Goal: Information Seeking & Learning: Learn about a topic

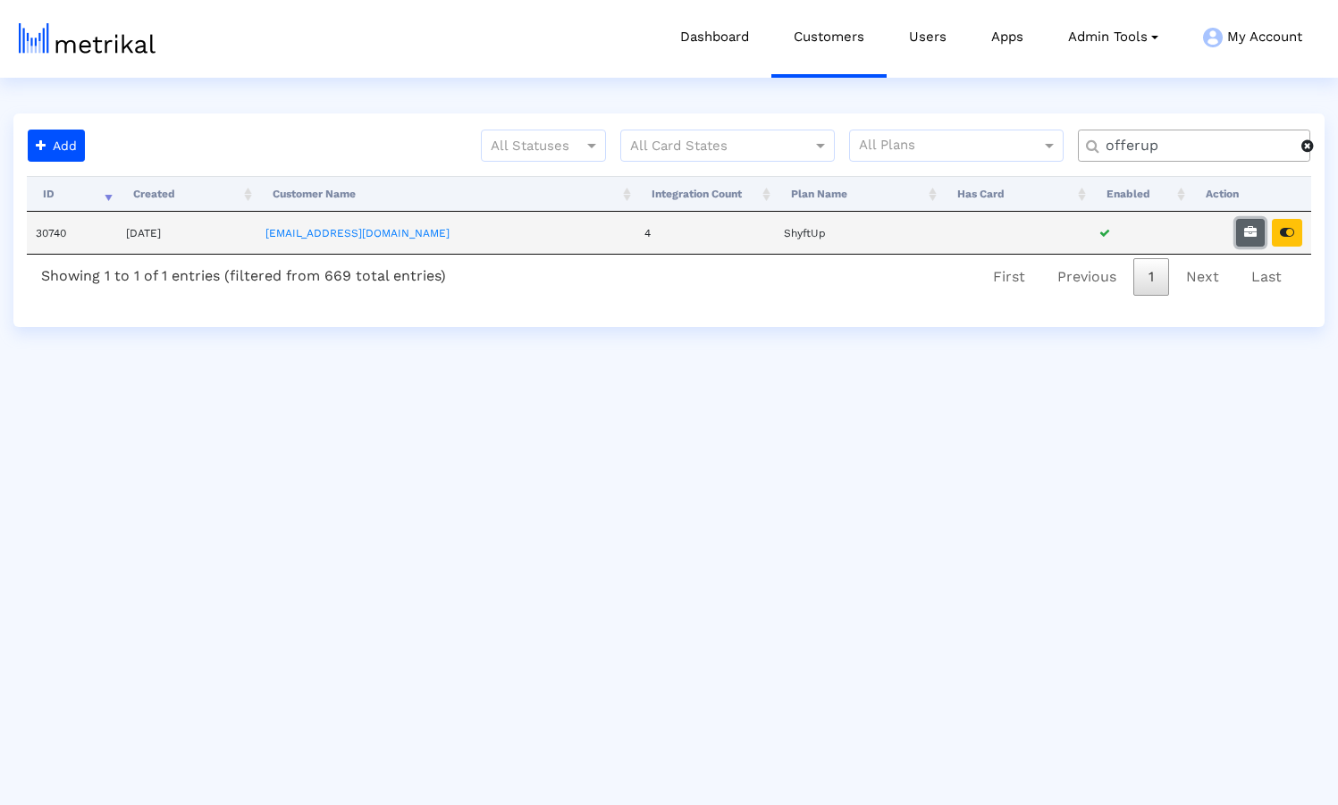
click at [1248, 229] on icon "button" at bounding box center [1250, 232] width 13 height 13
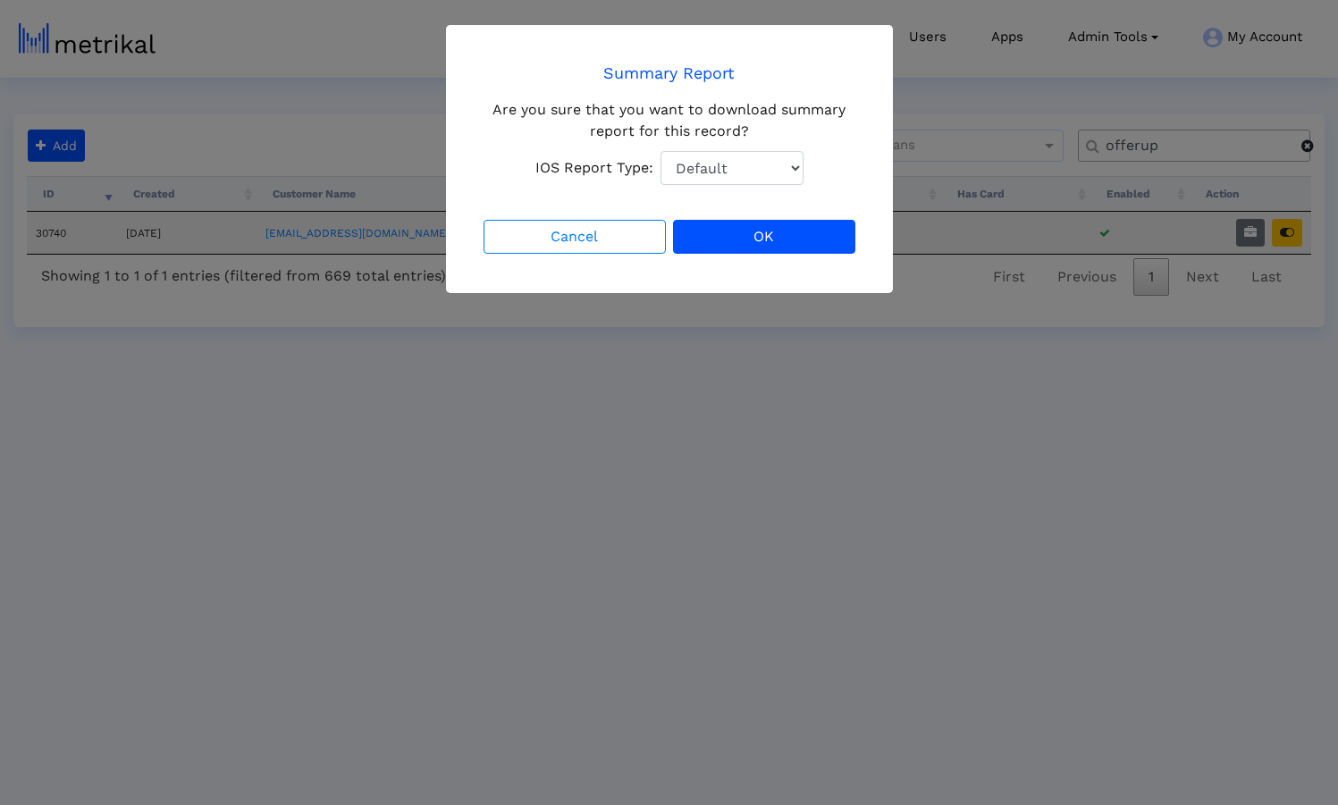
select select "1: 1"
click option "Total Downloads" at bounding box center [0, 0] width 0 height 0
click at [757, 234] on button "OK" at bounding box center [764, 237] width 182 height 34
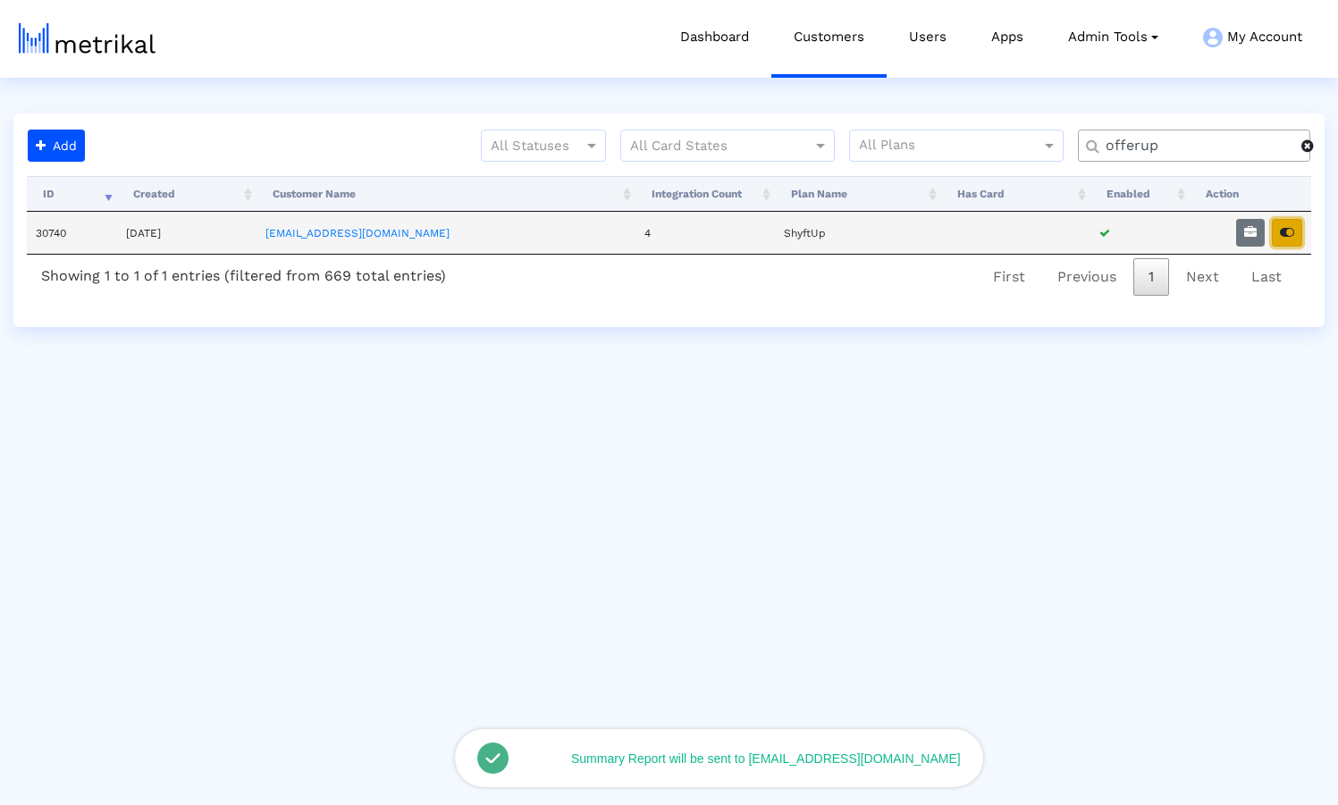
click at [1286, 231] on icon "button" at bounding box center [1287, 232] width 14 height 13
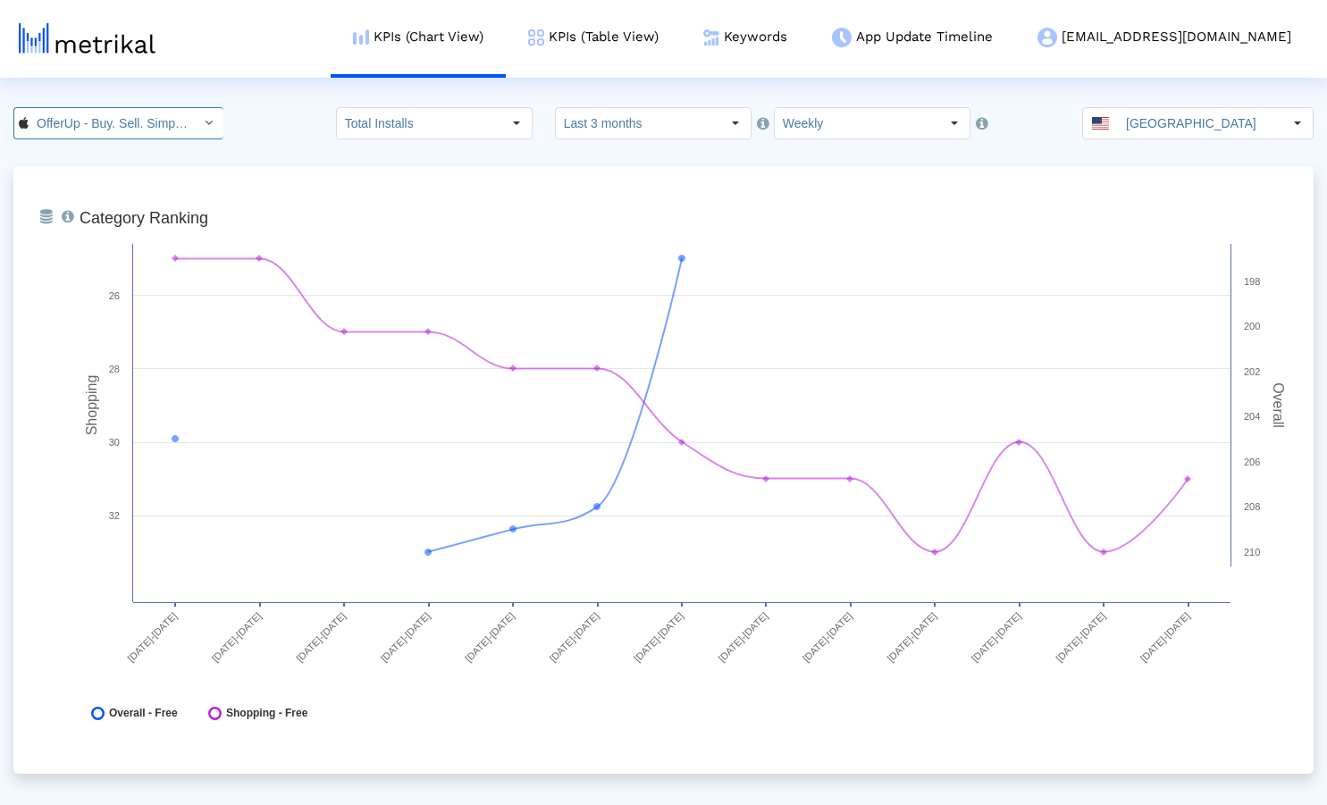
click at [153, 119] on input "OfferUp - Buy. Sell. Simple. < 468996152 >" at bounding box center [109, 123] width 161 height 30
click at [315, 66] on div "KPIs (Chart View) KPIs (Table View) Keywords App Update Timeline [EMAIL_ADDRESS…" at bounding box center [679, 39] width 1267 height 78
click at [681, 40] on link "KPIs (Table View)" at bounding box center [593, 37] width 175 height 74
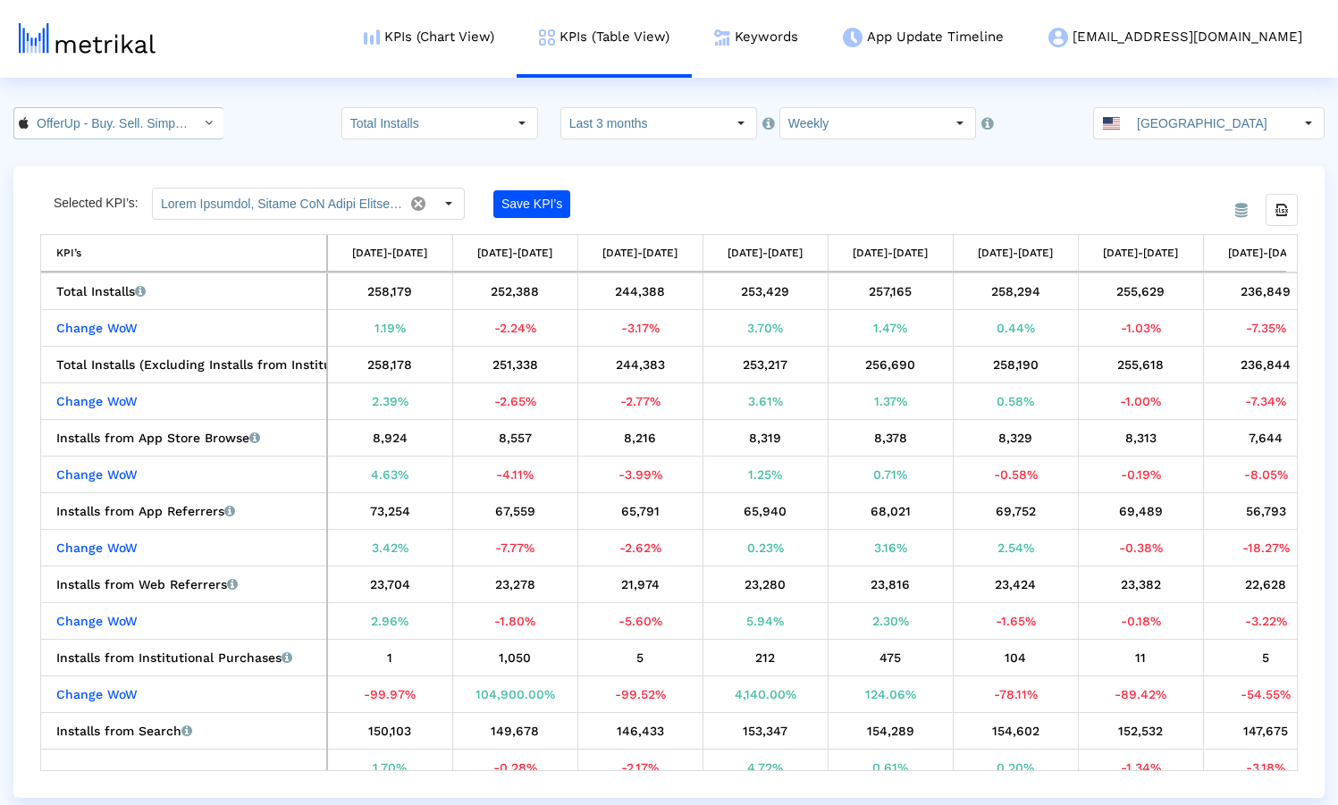
click at [156, 123] on input "OfferUp - Buy. Sell. Simple. < 468996152 >" at bounding box center [109, 123] width 161 height 30
click at [325, 103] on html "KPIs (Chart View) KPIs (Table View) Keywords App Update Timeline [EMAIL_ADDRESS…" at bounding box center [669, 399] width 1338 height 798
click at [507, 39] on link "KPIs (Chart View)" at bounding box center [428, 37] width 175 height 74
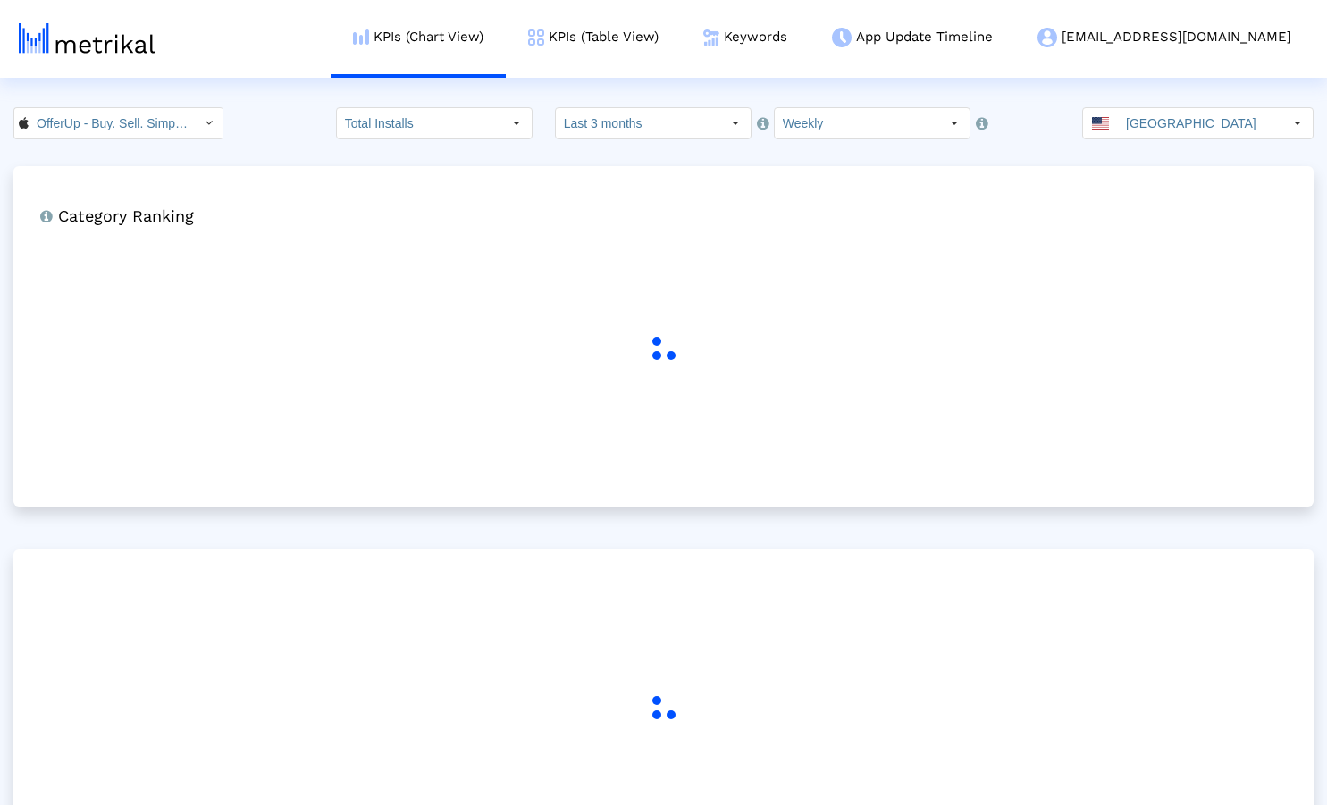
click at [266, 121] on div "OfferUp - Buy. Sell. Simple. < 468996152 > Total Installs Select how far back f…" at bounding box center [663, 123] width 1327 height 32
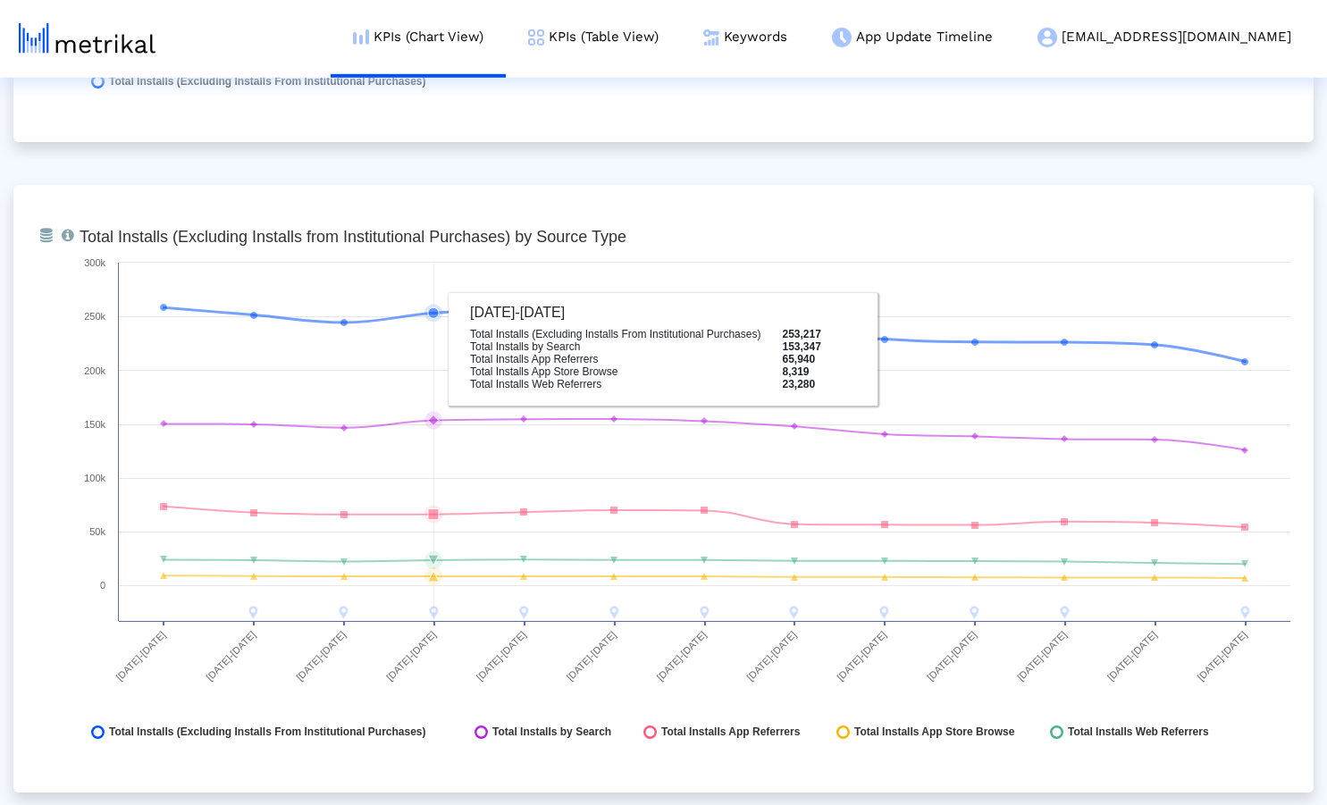
scroll to position [1944, 0]
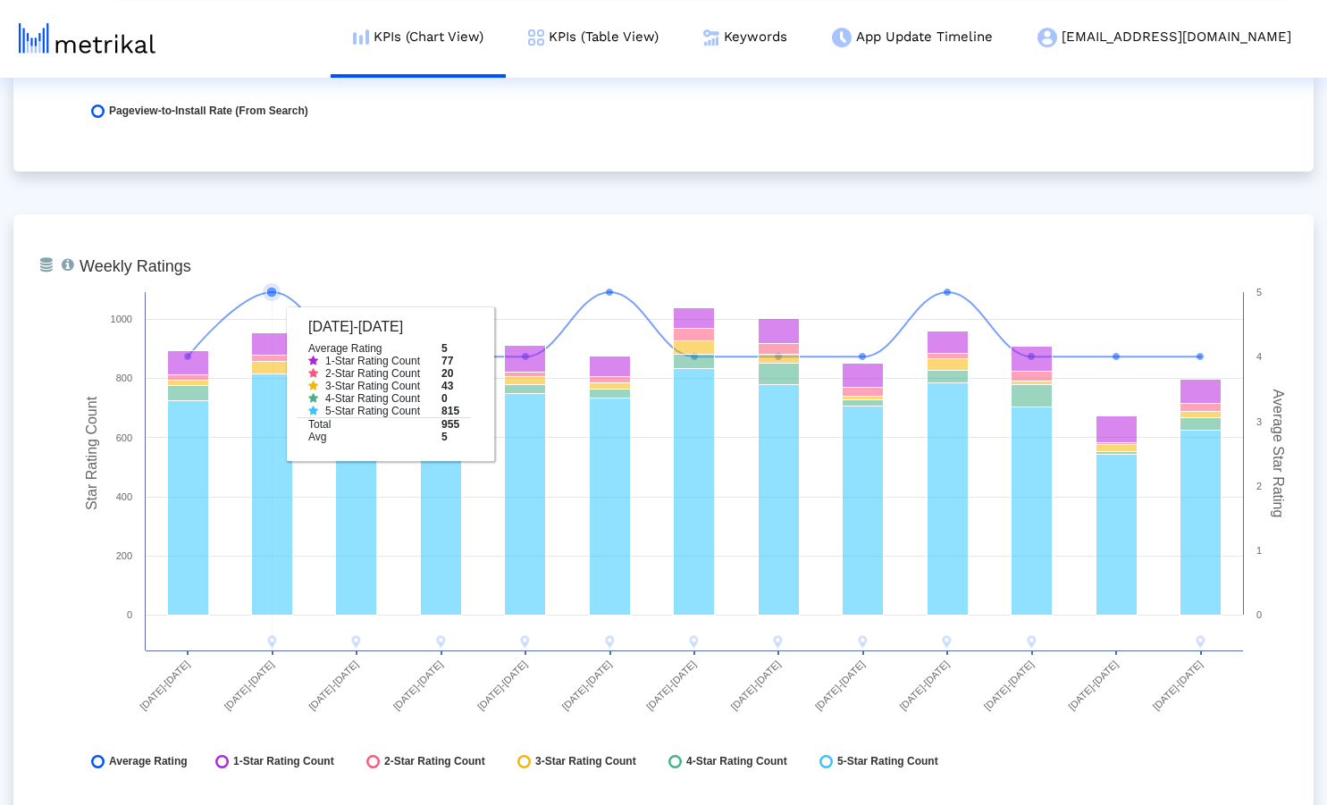
scroll to position [4547, 0]
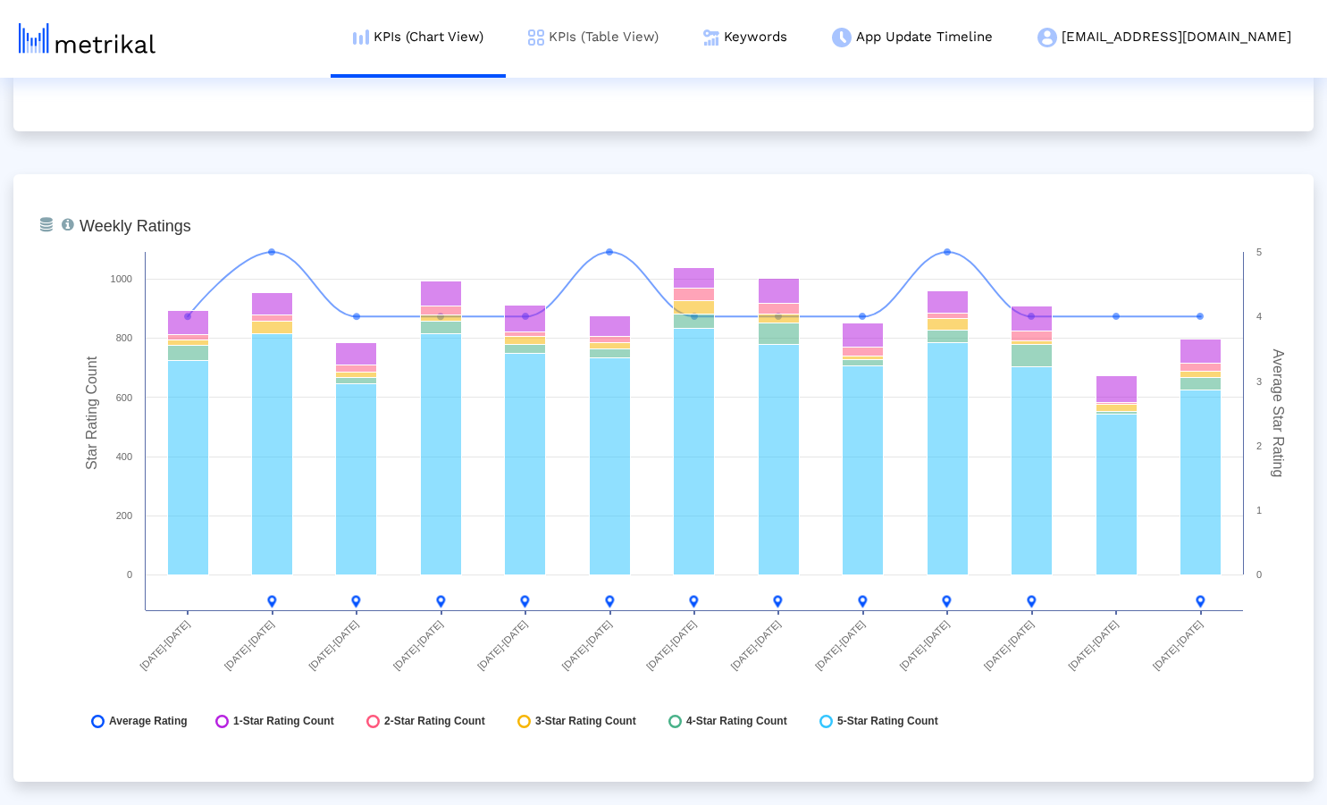
click at [648, 39] on link "KPIs (Table View)" at bounding box center [593, 37] width 175 height 74
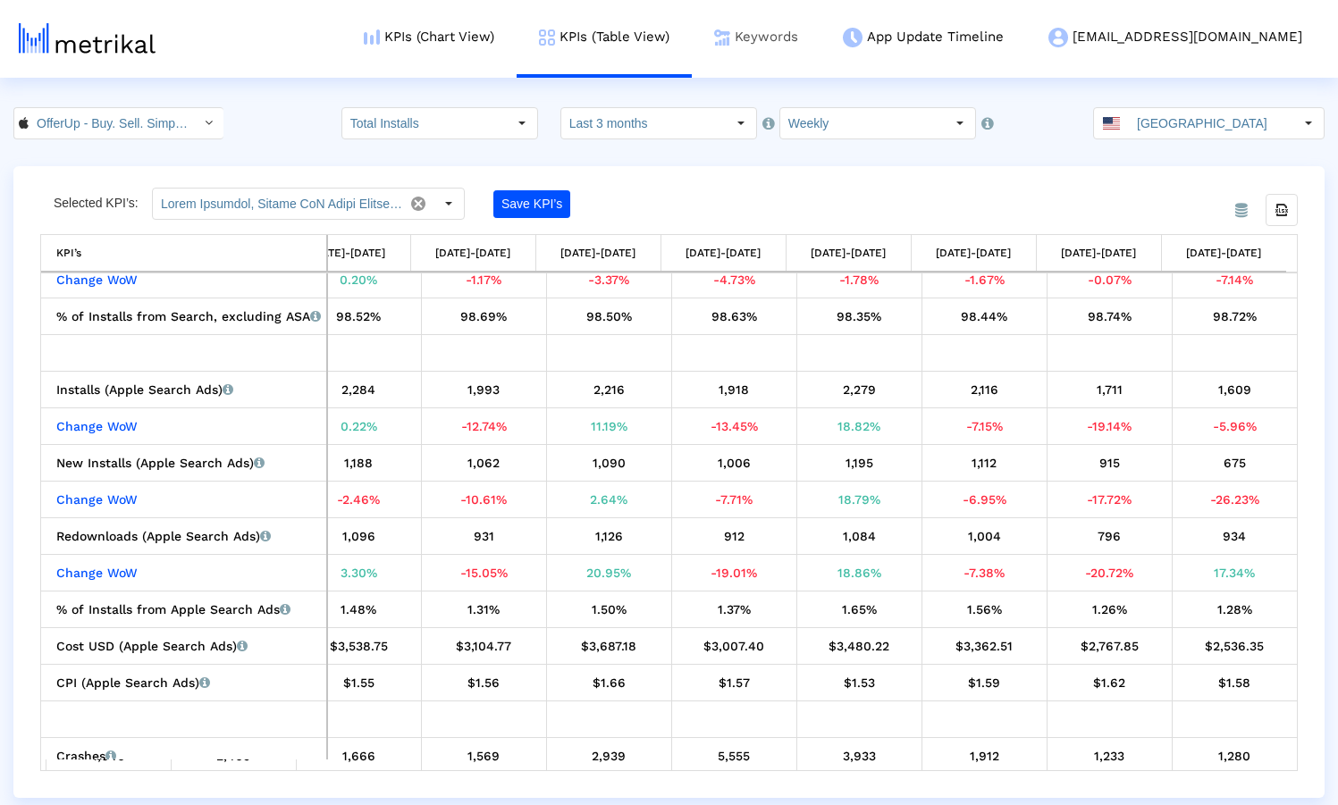
click at [820, 35] on link "Keywords" at bounding box center [756, 37] width 129 height 74
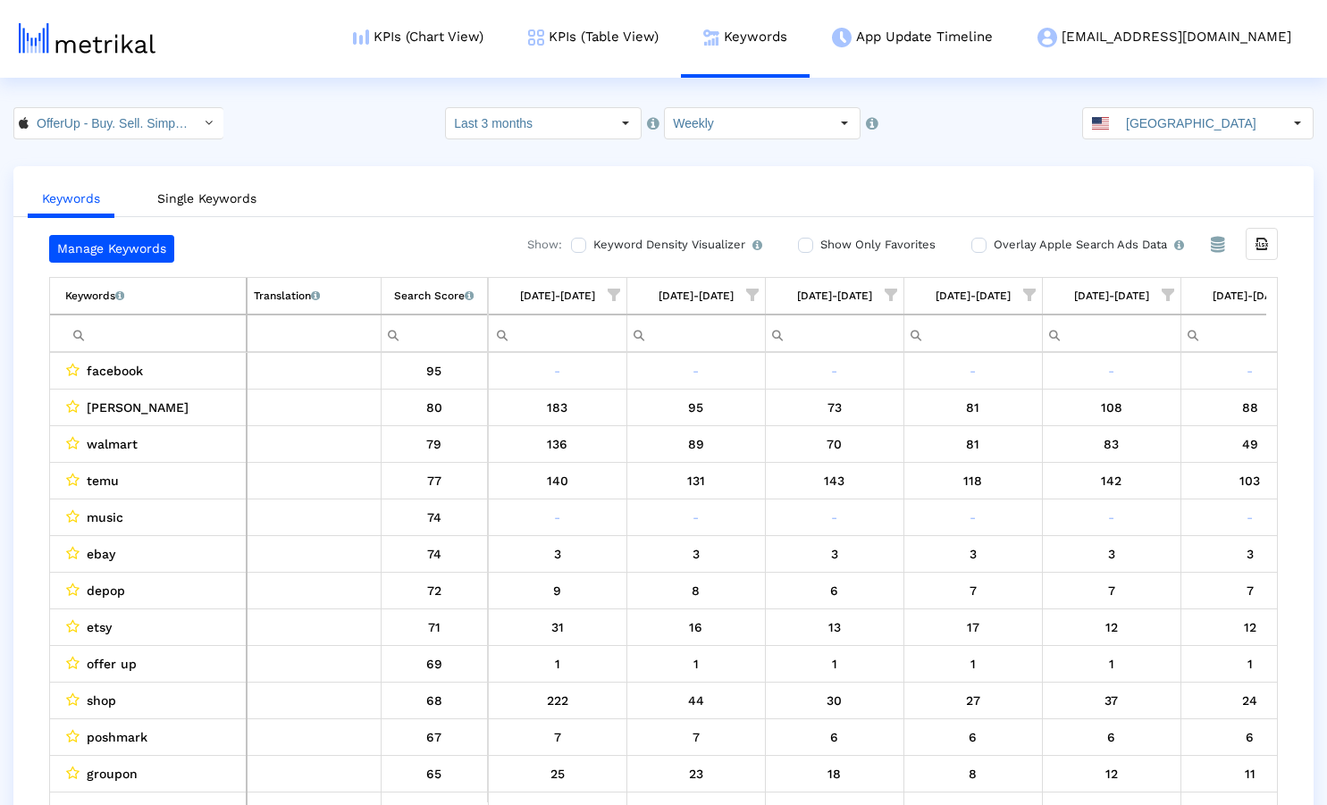
scroll to position [0, 1022]
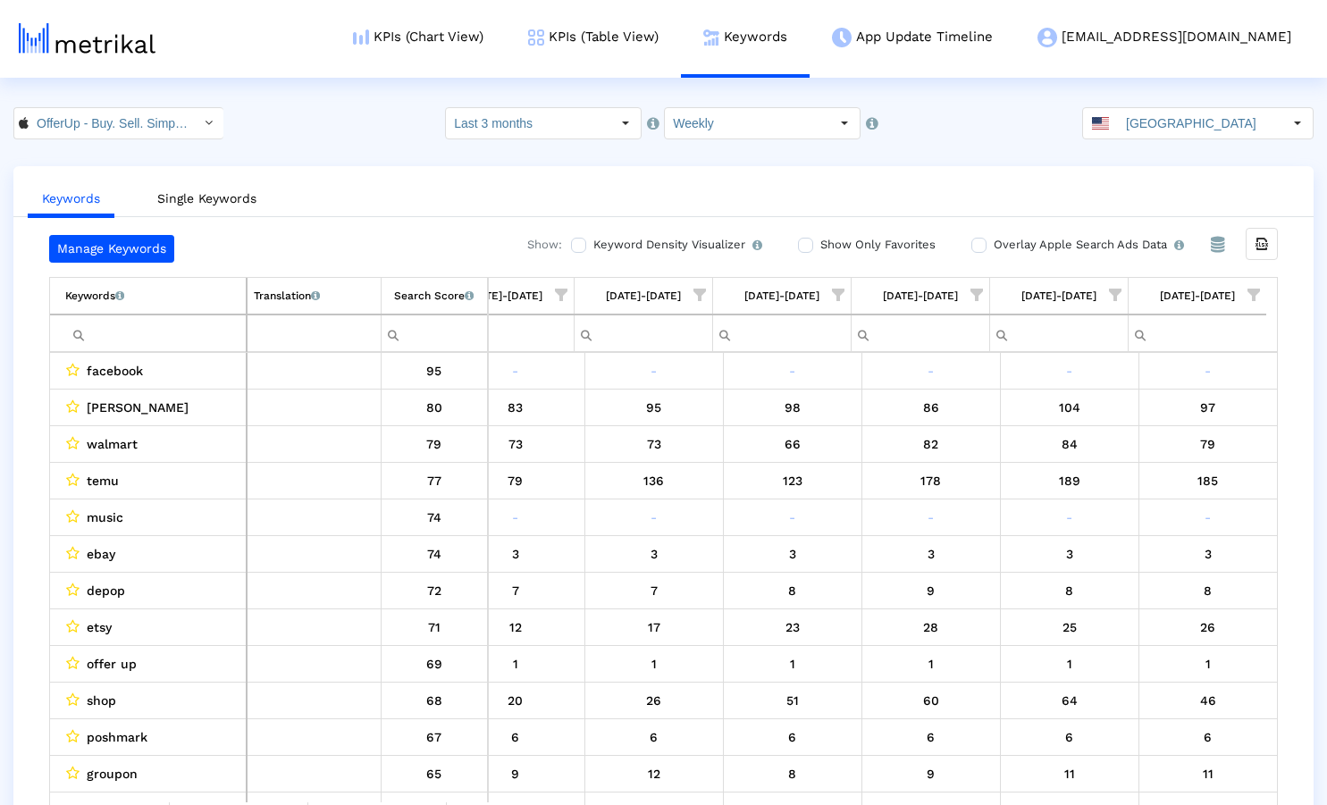
click at [140, 333] on input "Filter cell" at bounding box center [155, 333] width 181 height 29
paste input "ebay"
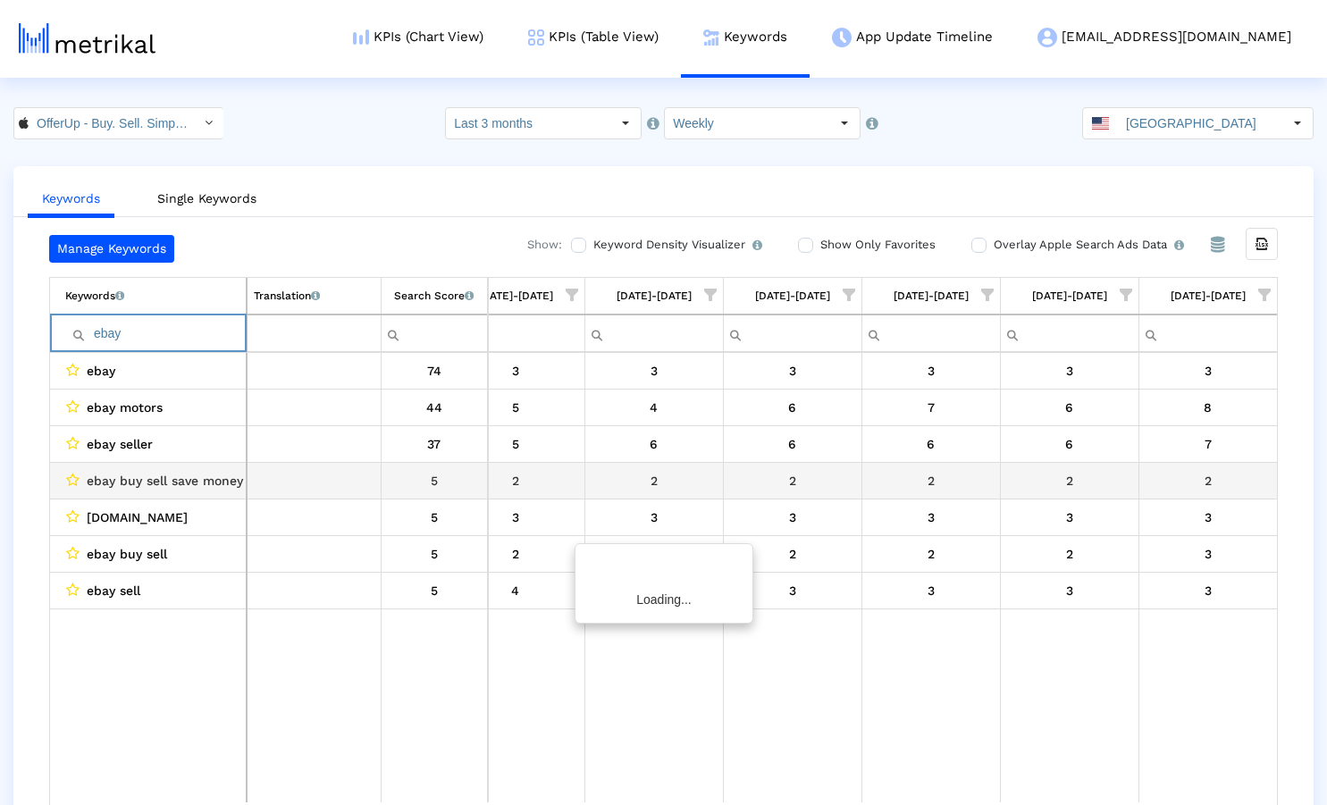
scroll to position [0, 1012]
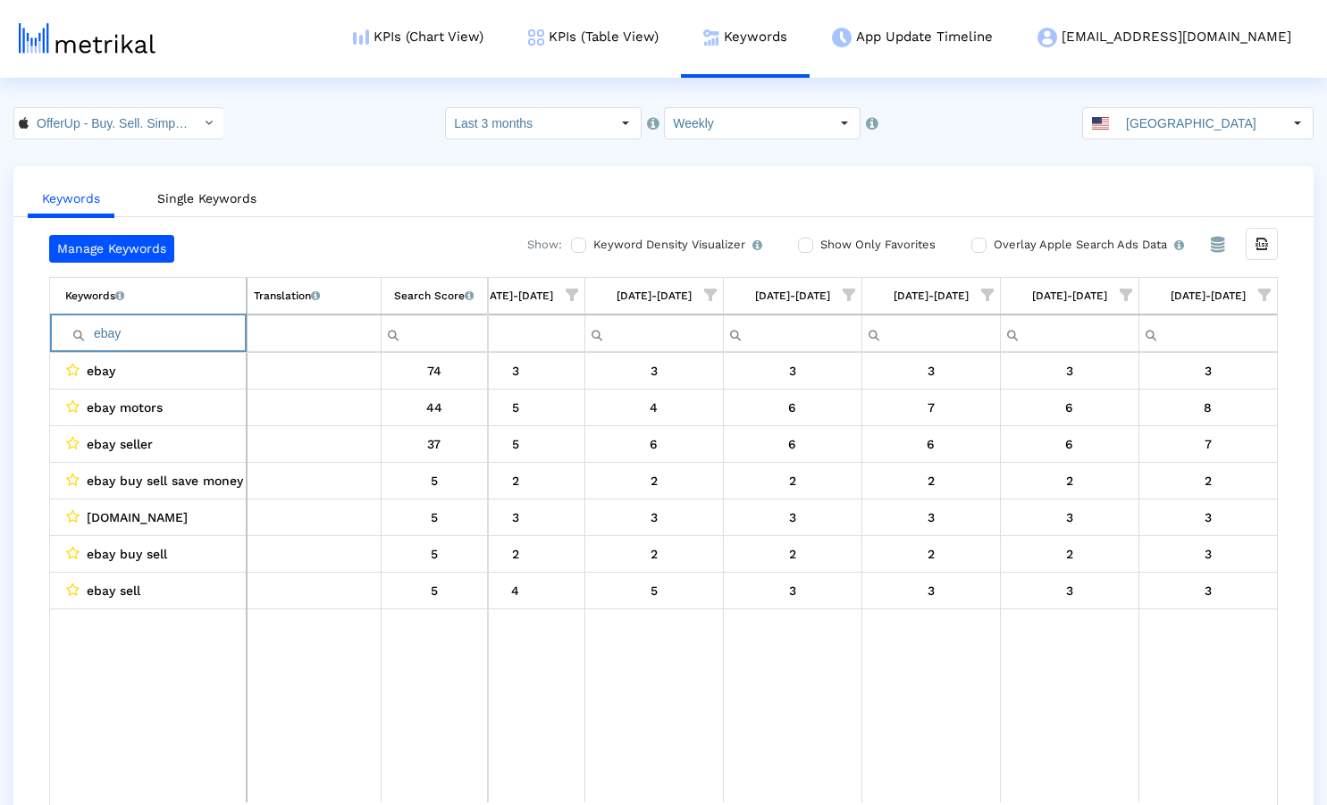
paste input "poshmark"
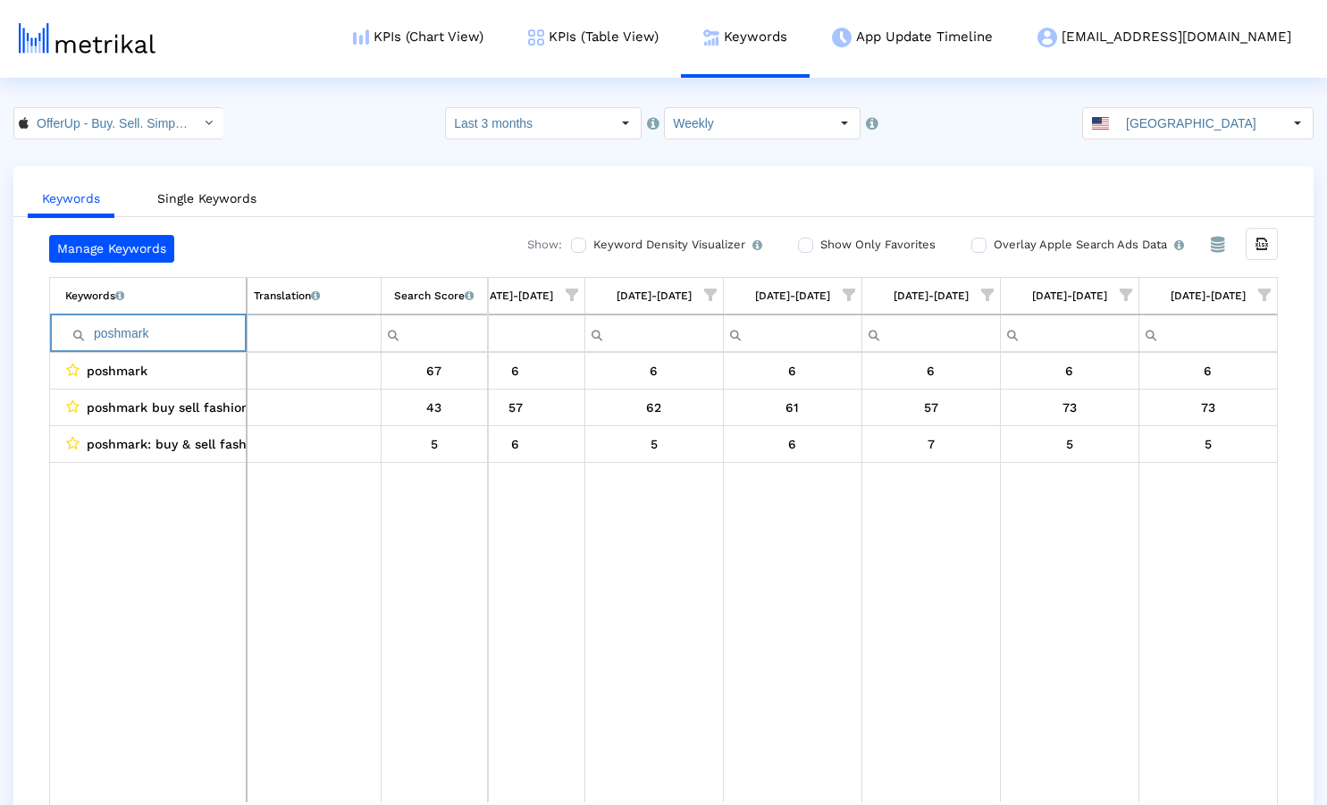
paste input "mercari"
paste input "craigslist"
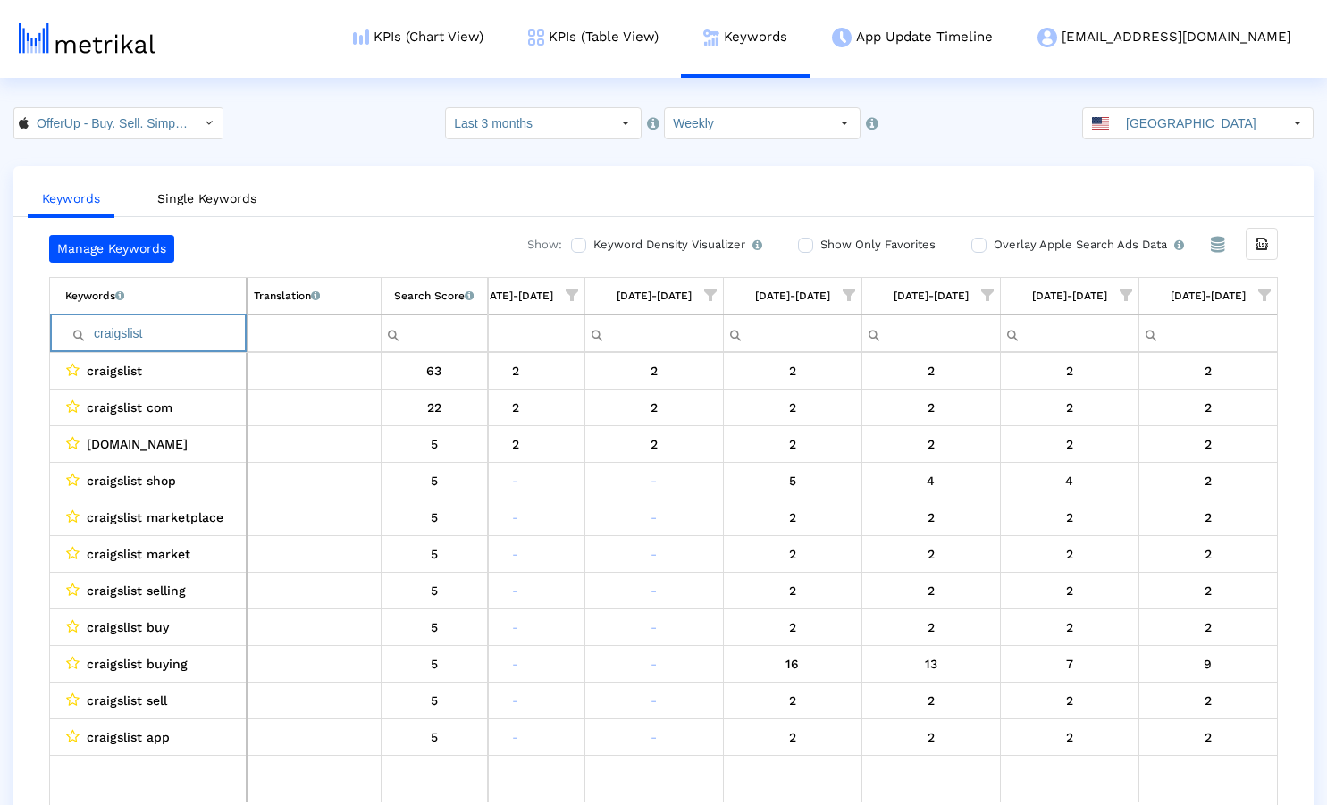
paste input "marketplace"
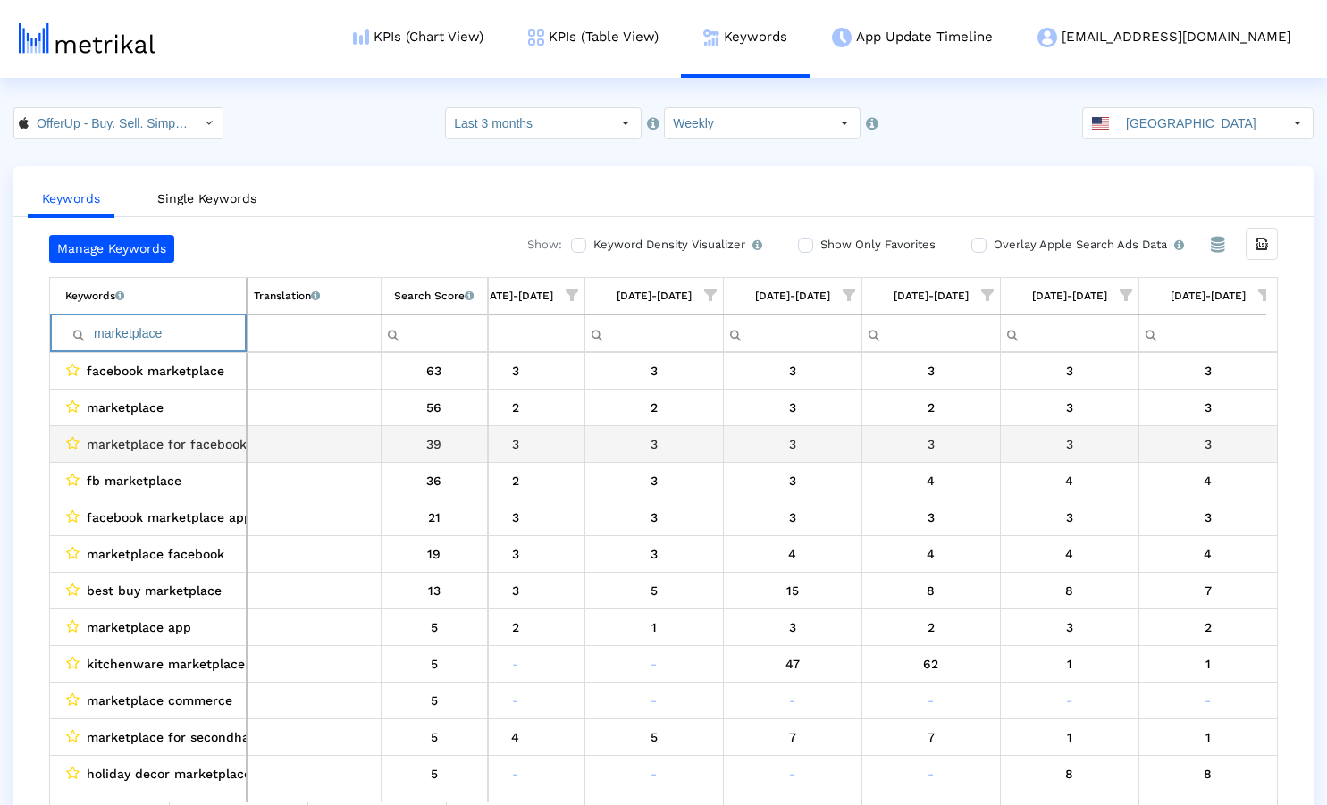
scroll to position [0, 1022]
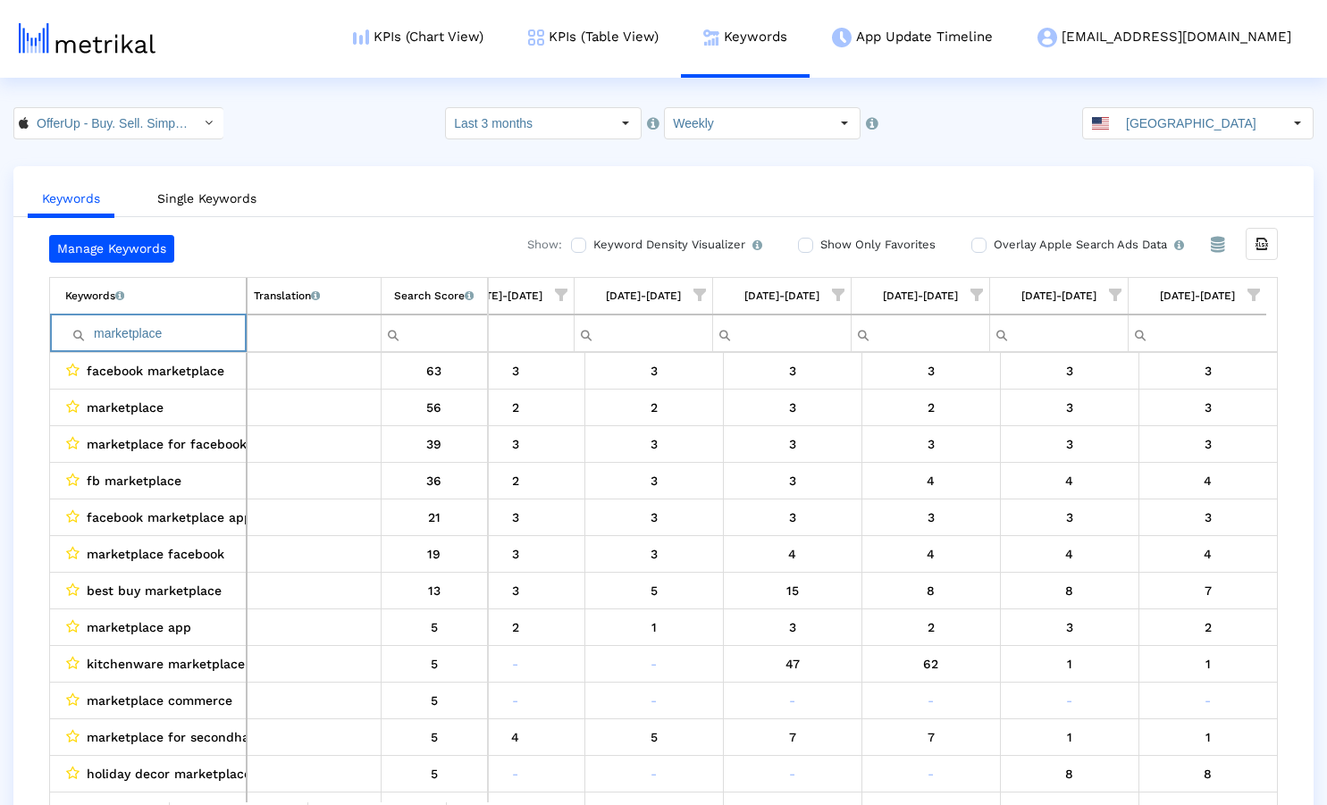
paste input "letgo"
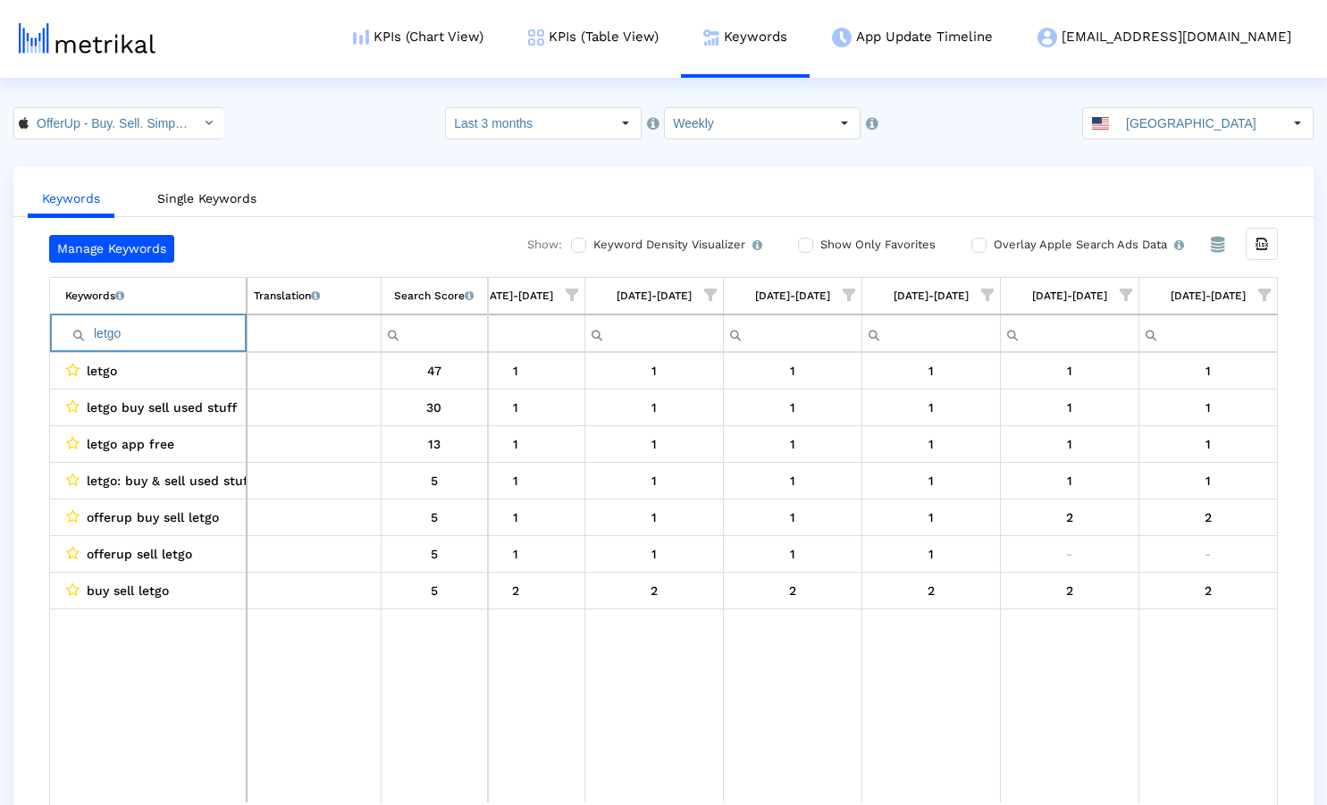
paste input "sell"
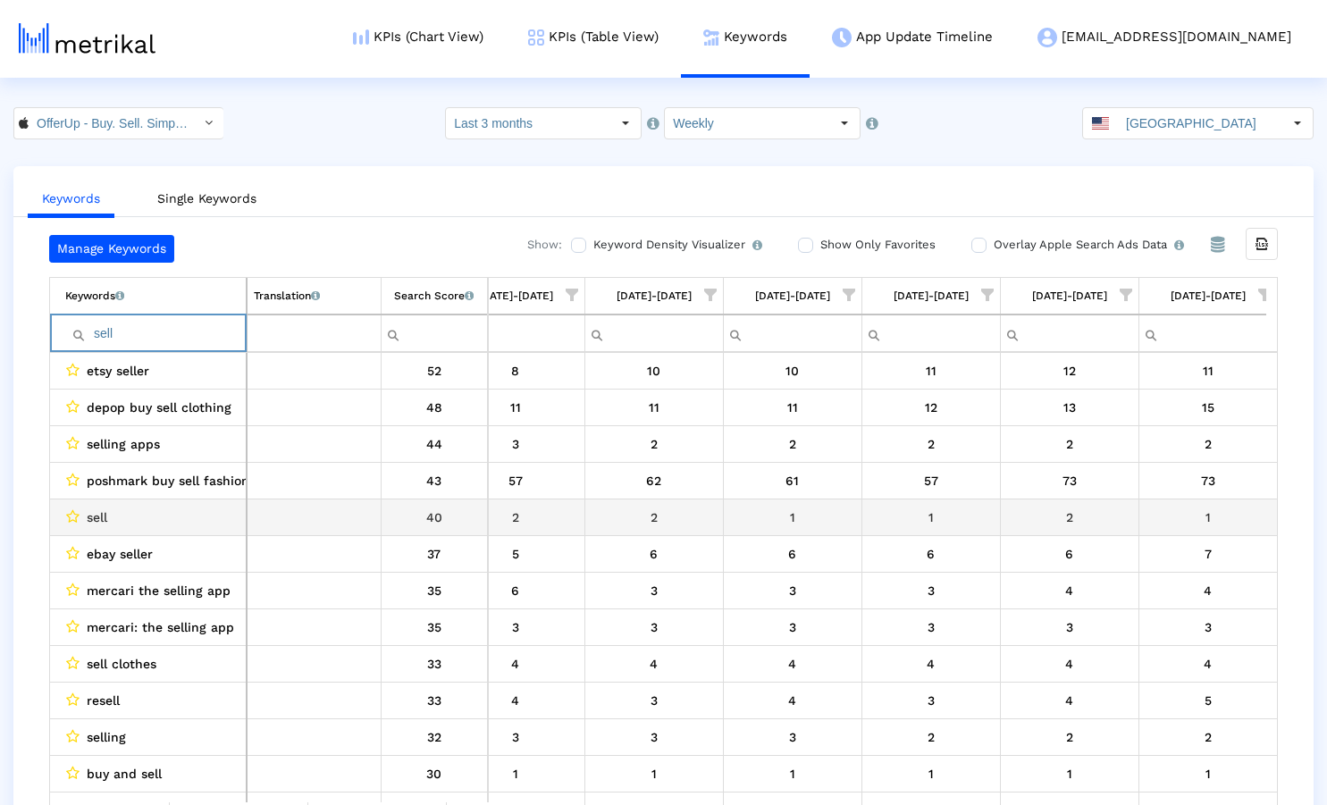
scroll to position [0, 1022]
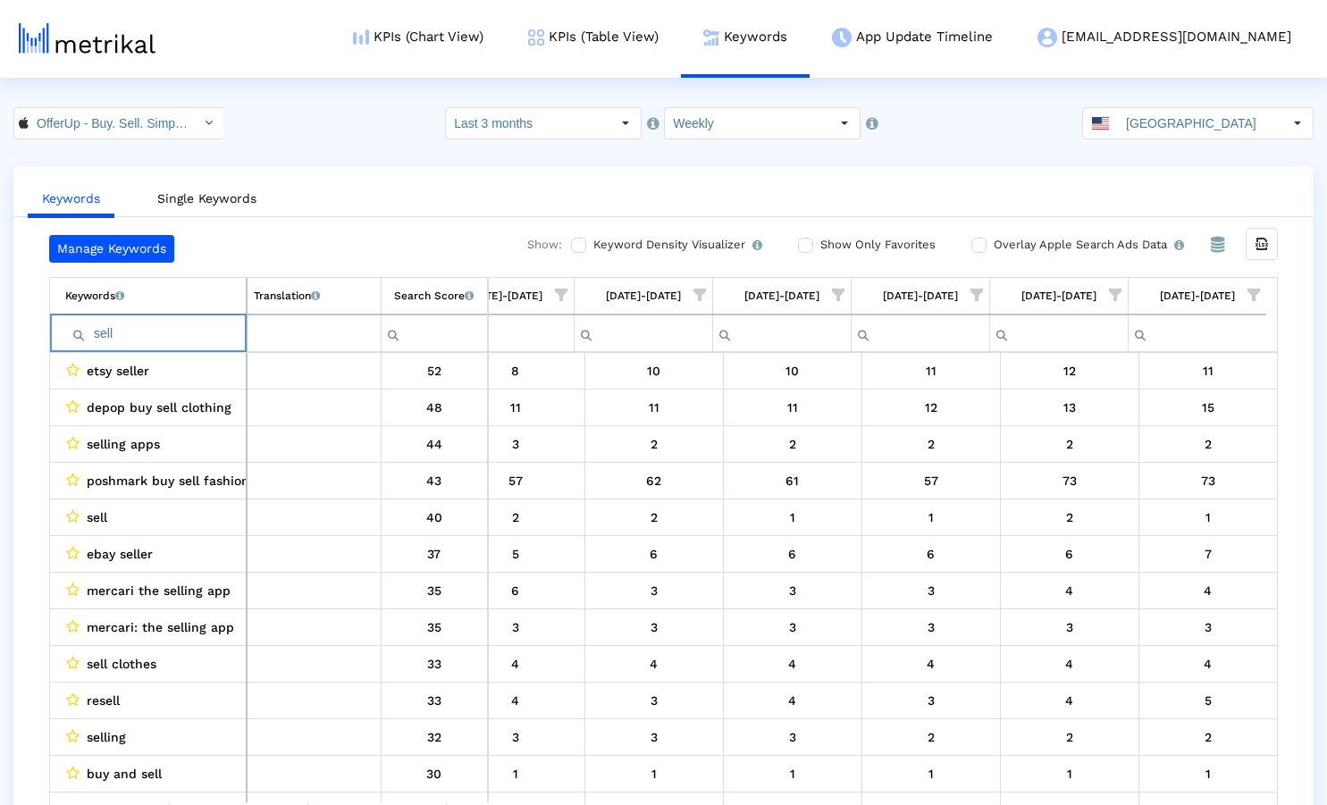
paste input "thredup"
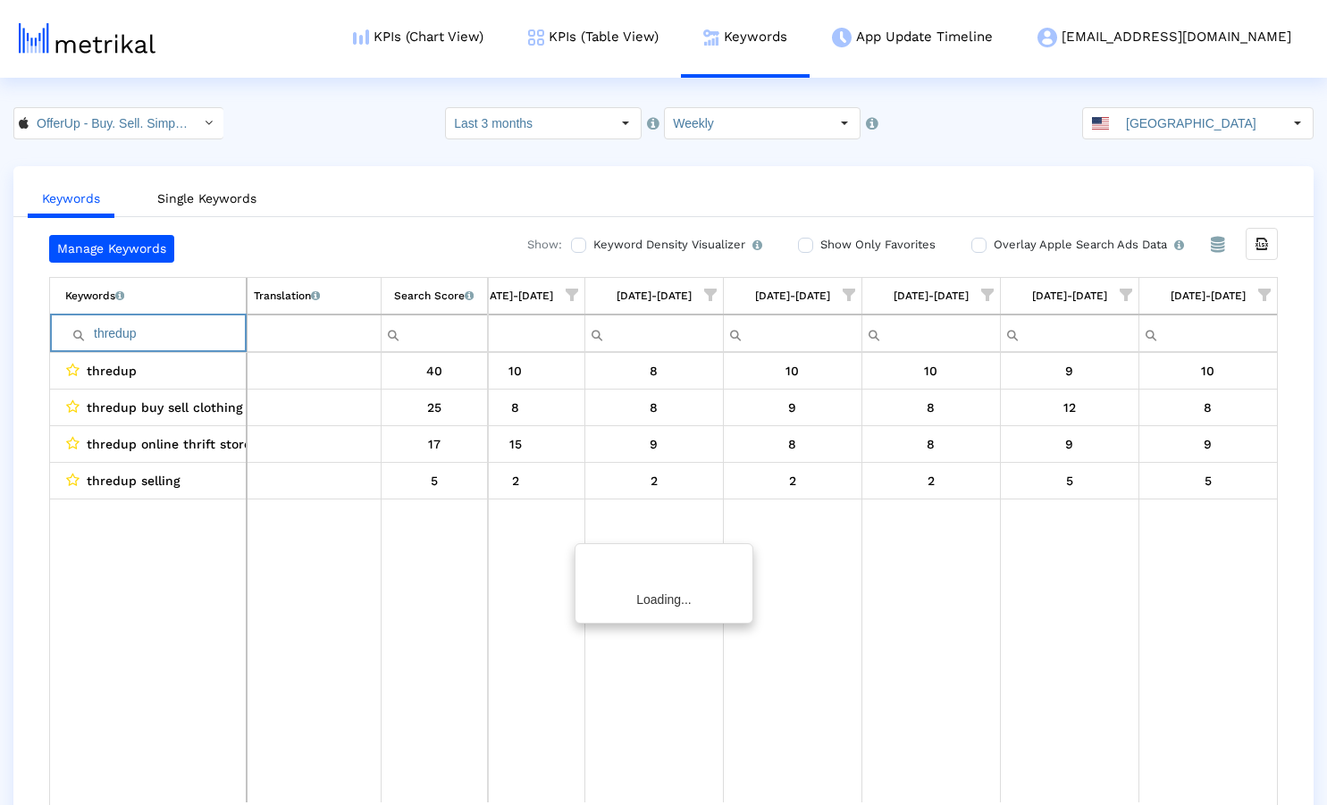
scroll to position [0, 1012]
paste input "buy"
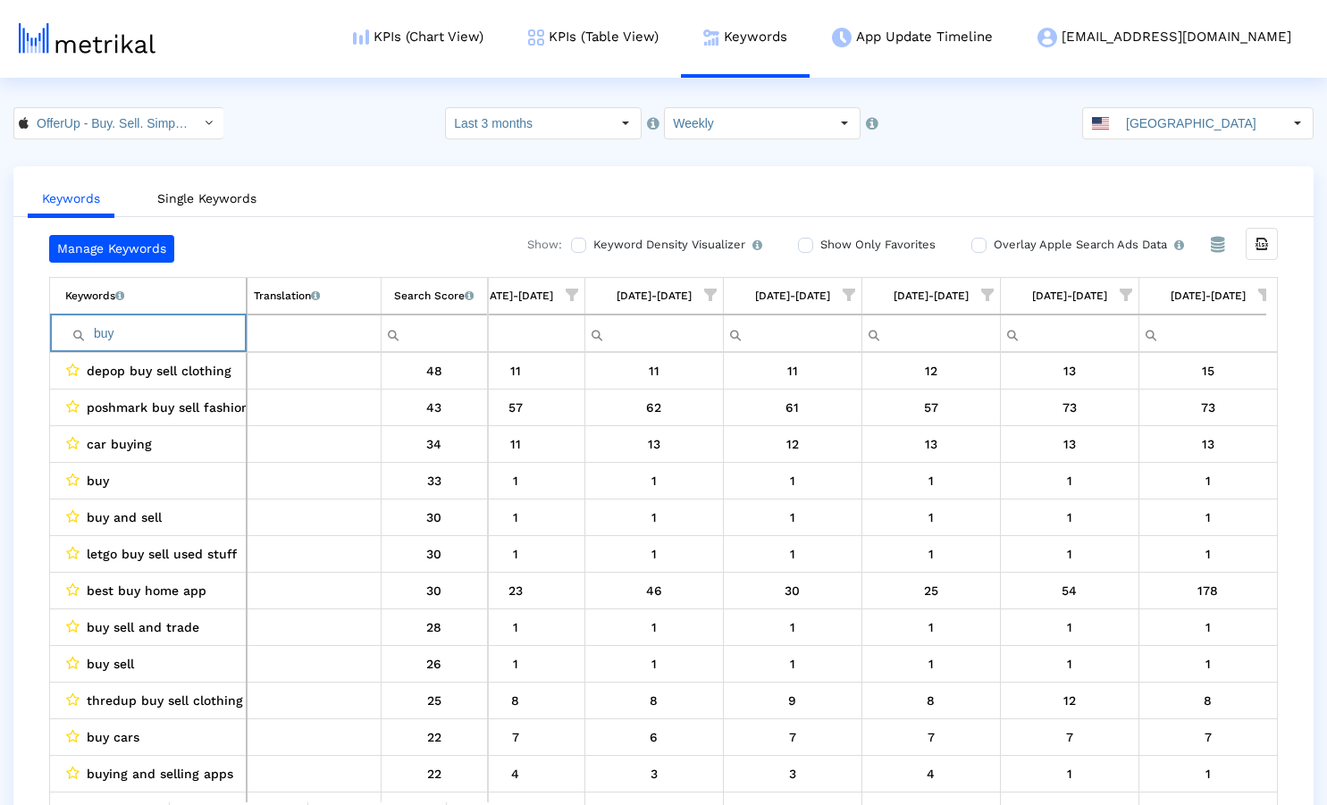
paste input "ing"
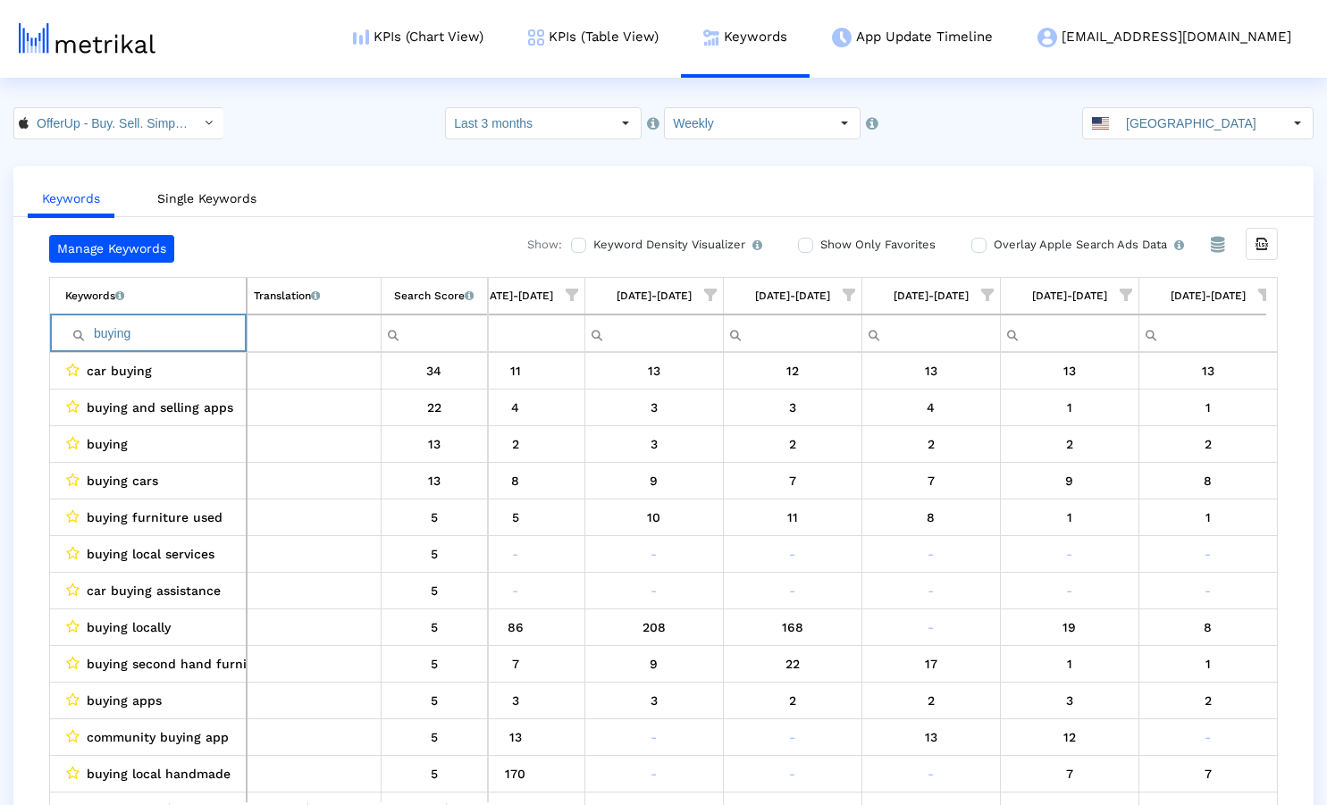
paste input "sell"
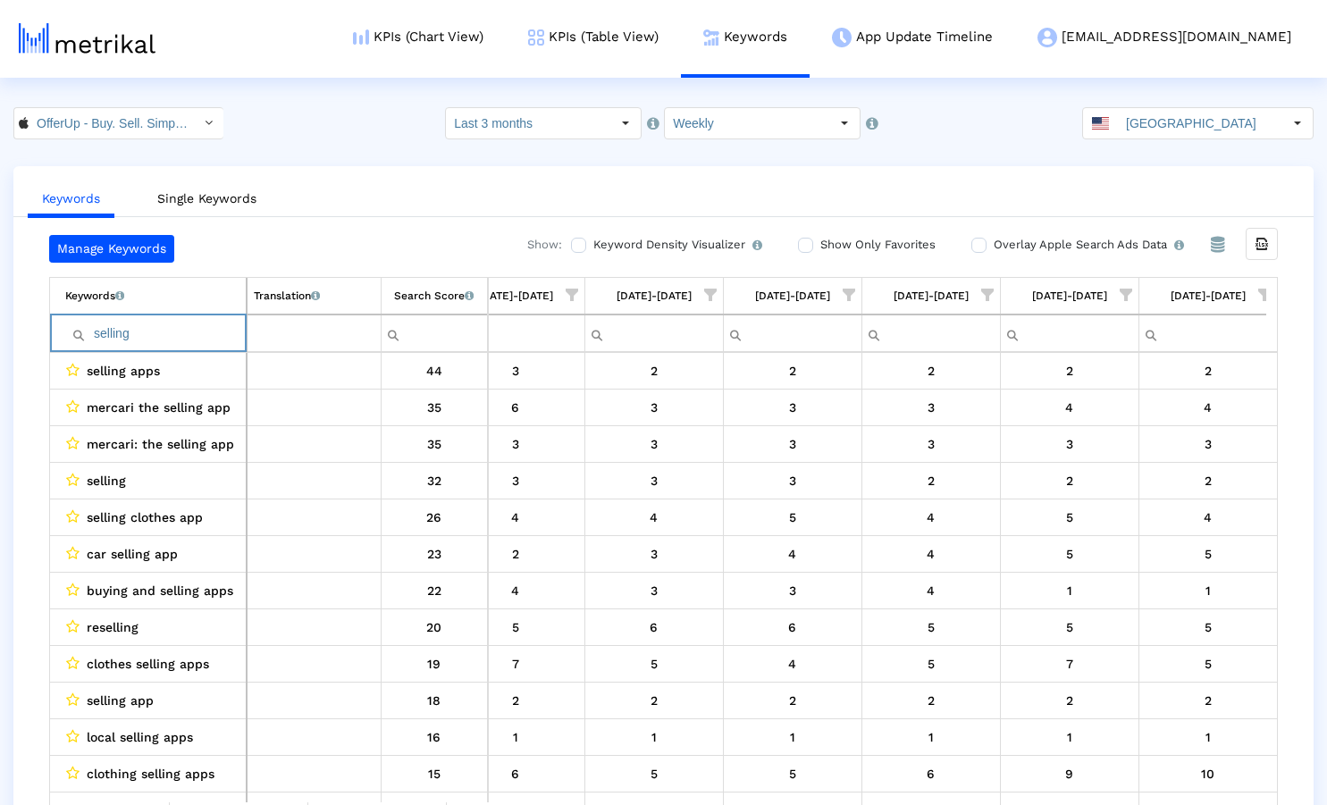
click at [156, 329] on input "selling" at bounding box center [155, 333] width 181 height 29
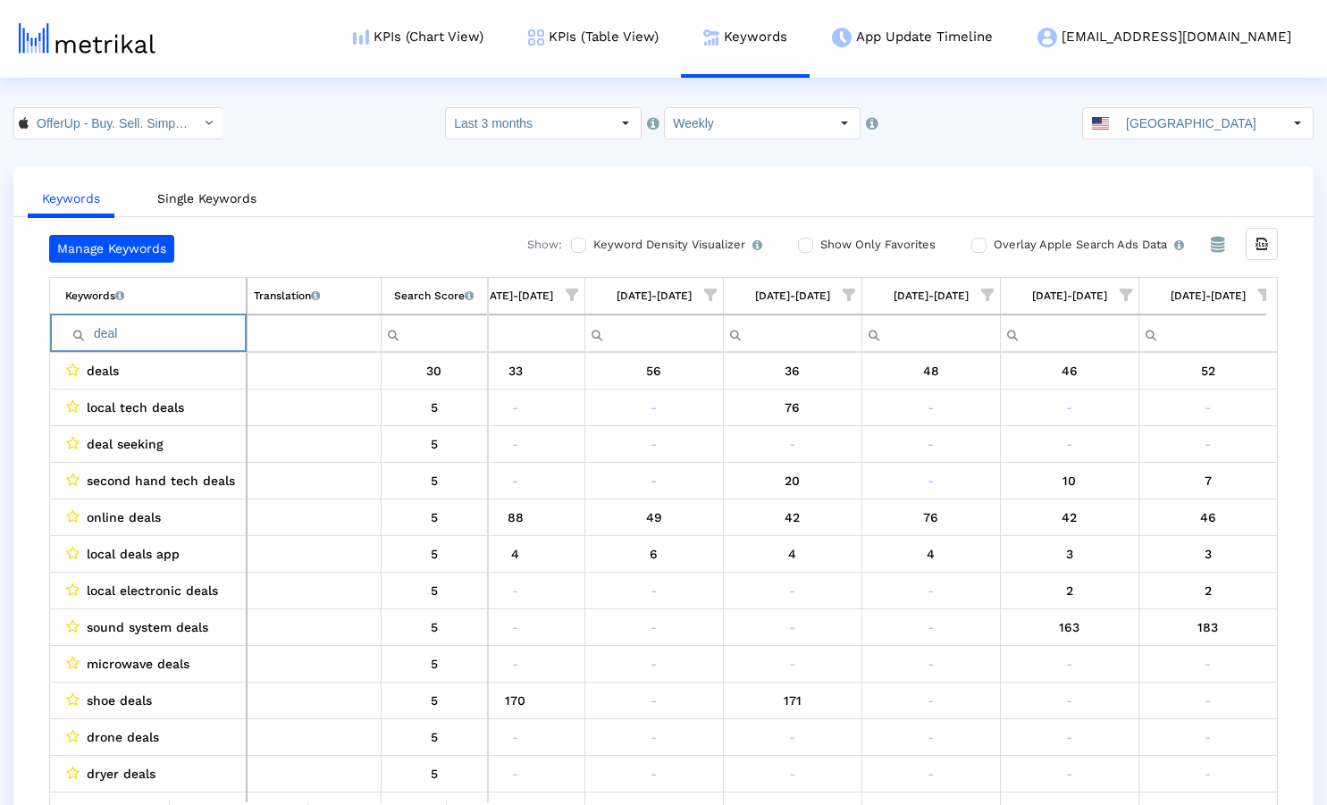
click at [394, 147] on crea-index "OfferUp - Buy. Sell. Simple. < 468996152 > Select how far back from [DATE] you …" at bounding box center [663, 474] width 1327 height 734
click at [177, 337] on input "deal" at bounding box center [155, 333] width 181 height 29
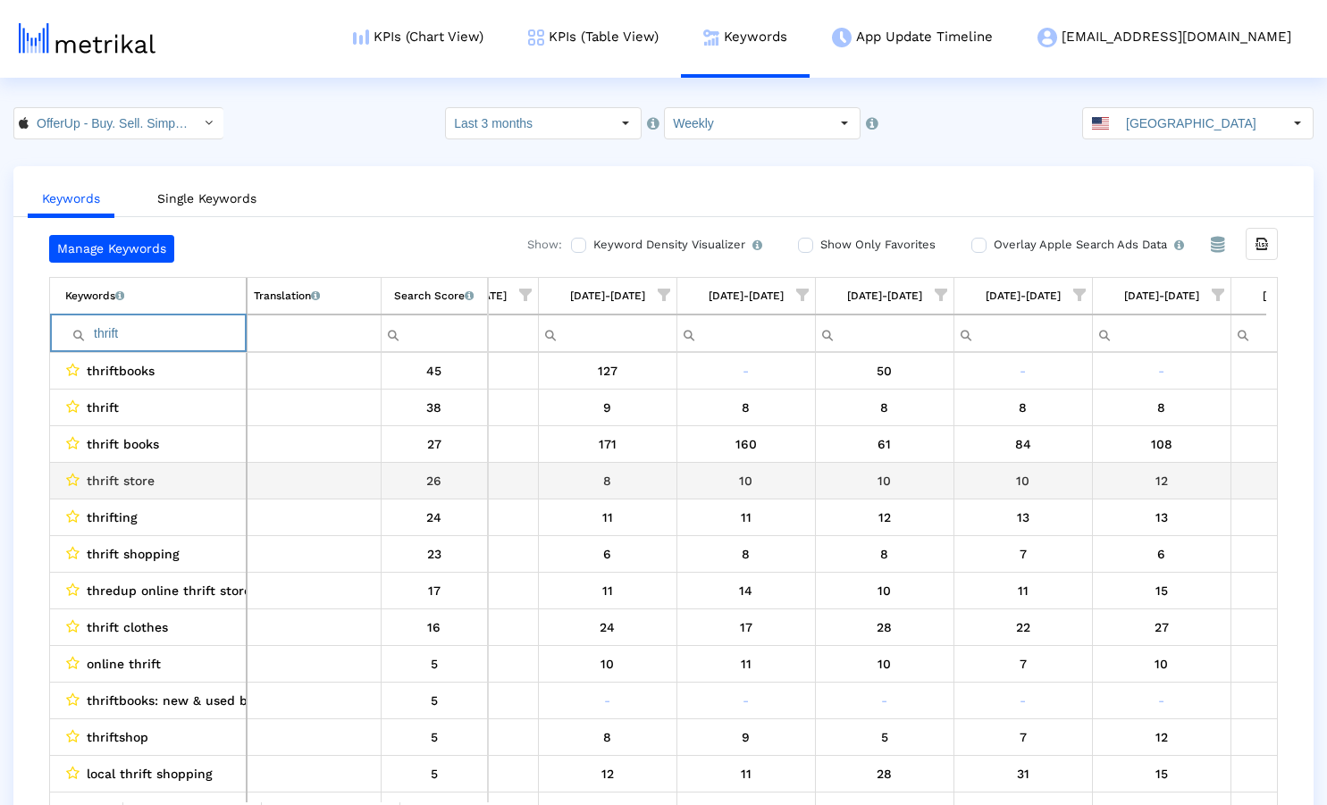
scroll to position [0, 523]
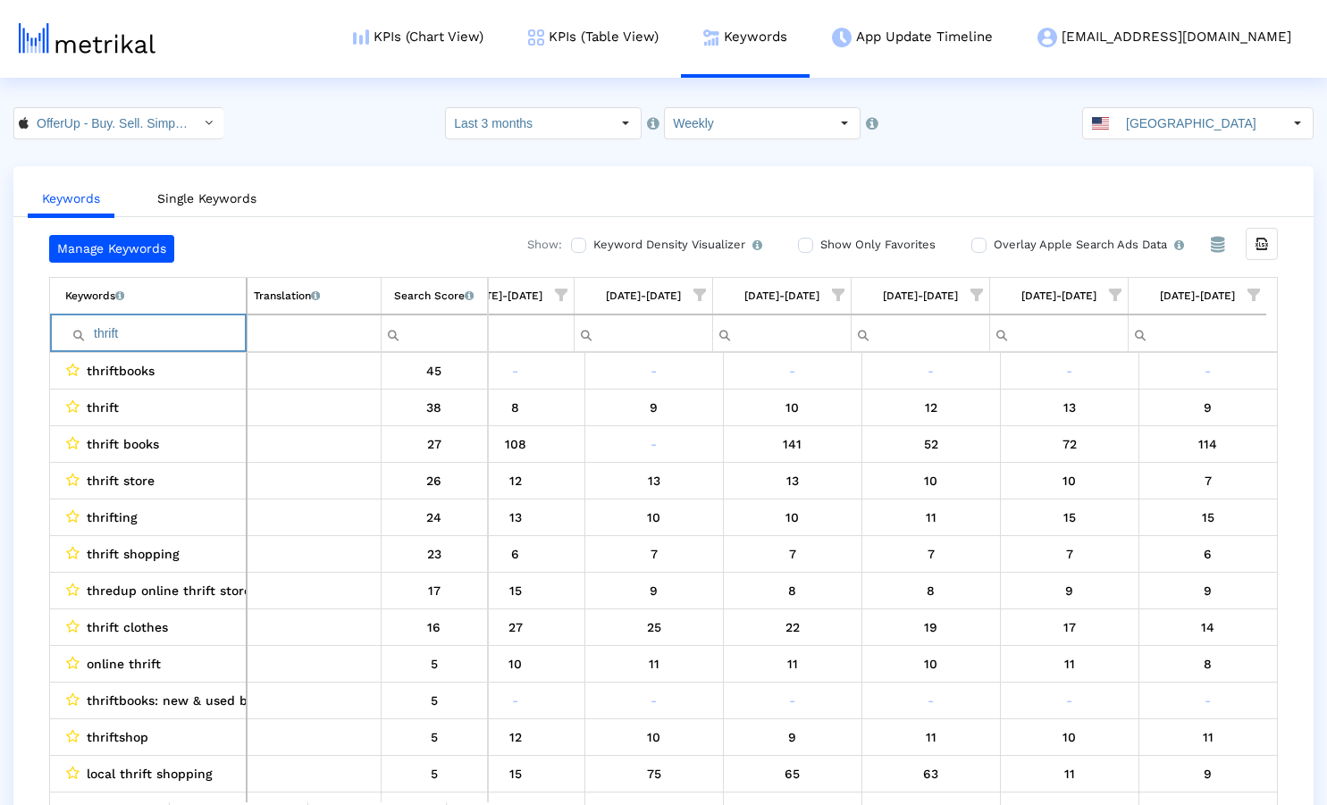
click at [166, 336] on input "thrift" at bounding box center [155, 333] width 181 height 29
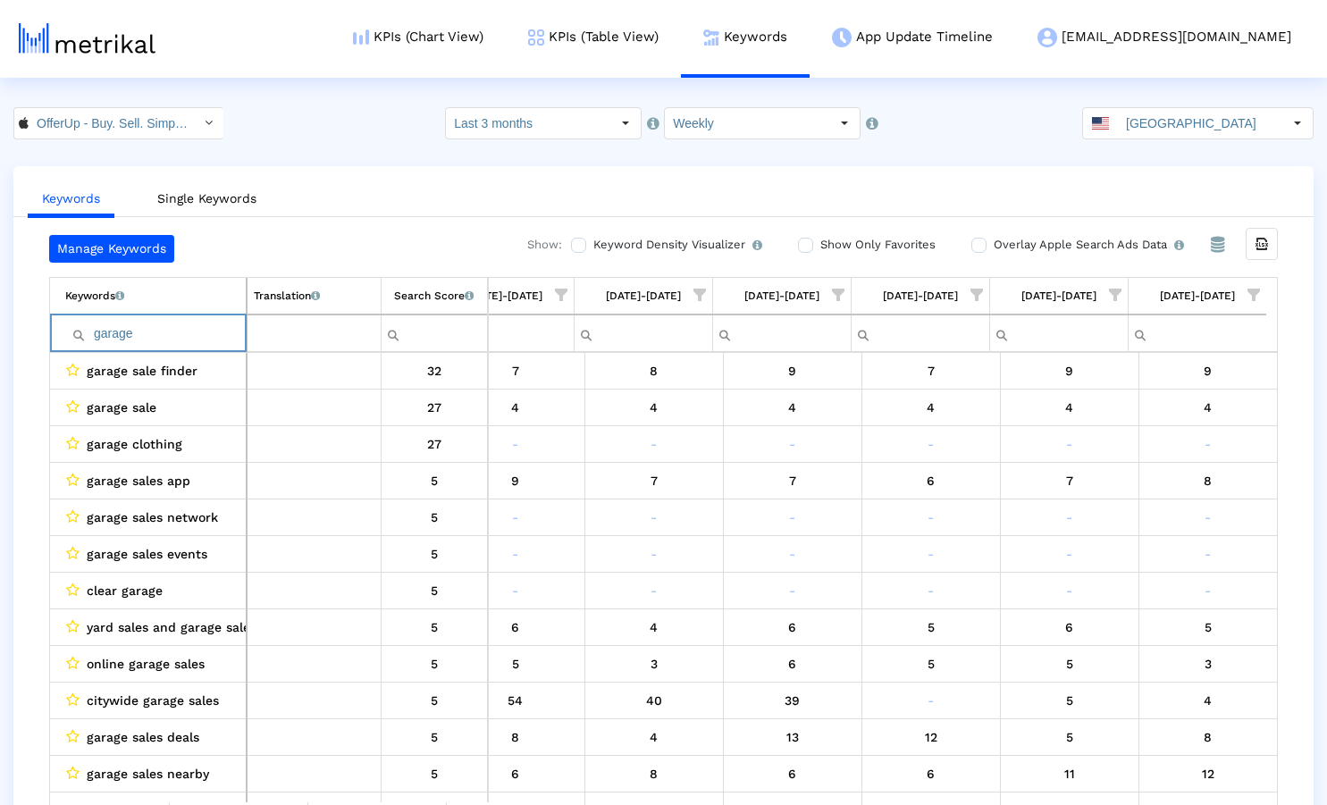
click at [148, 333] on input "garage" at bounding box center [155, 333] width 181 height 29
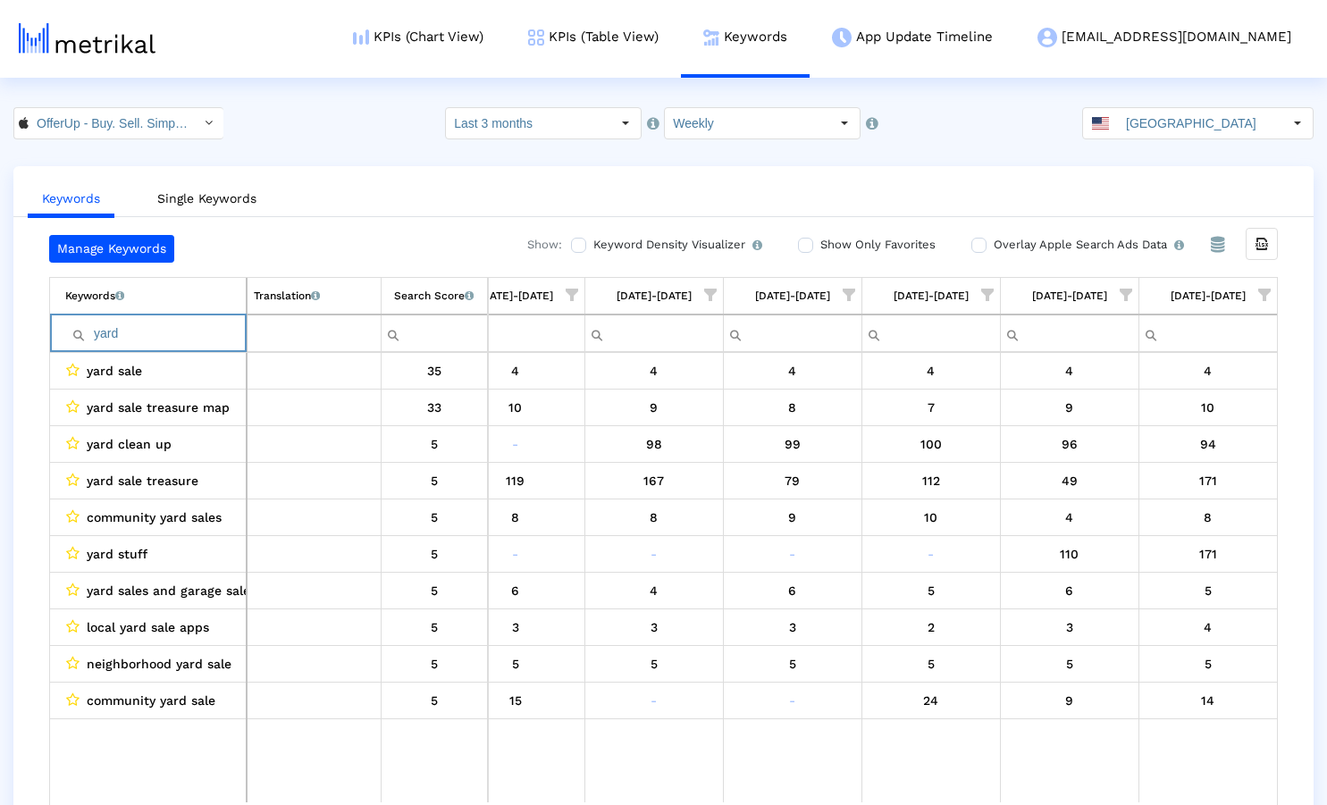
click at [138, 328] on input "yard" at bounding box center [155, 333] width 181 height 29
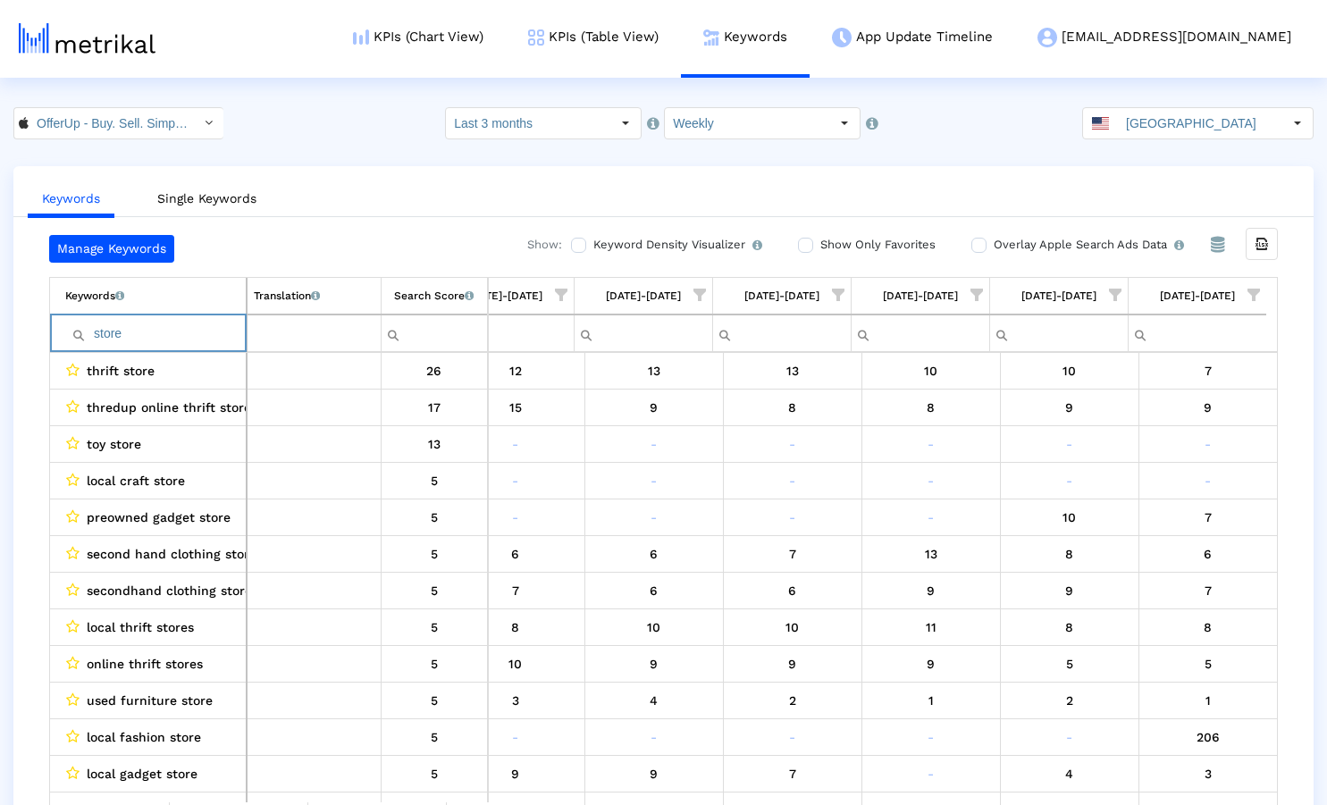
click at [172, 331] on input "store" at bounding box center [155, 333] width 181 height 29
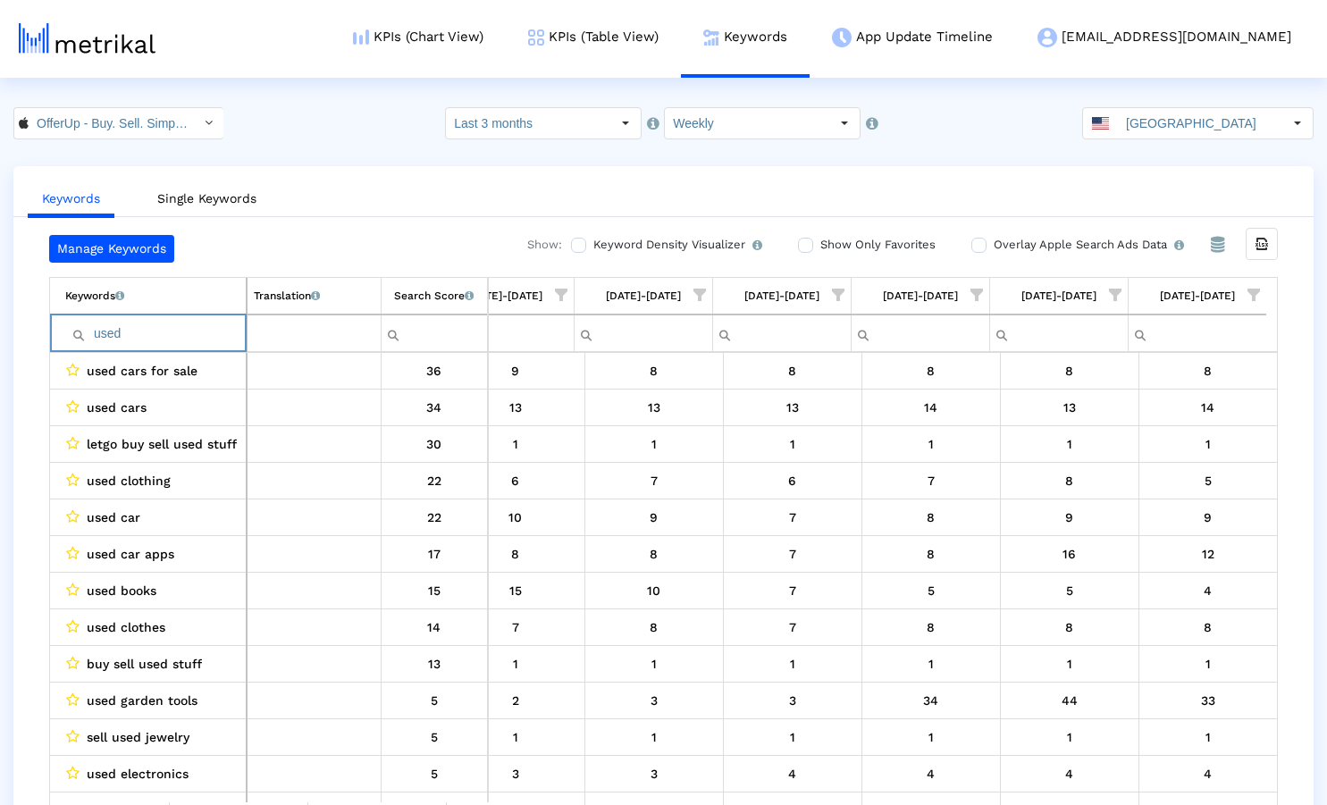
click at [143, 338] on input "used" at bounding box center [155, 333] width 181 height 29
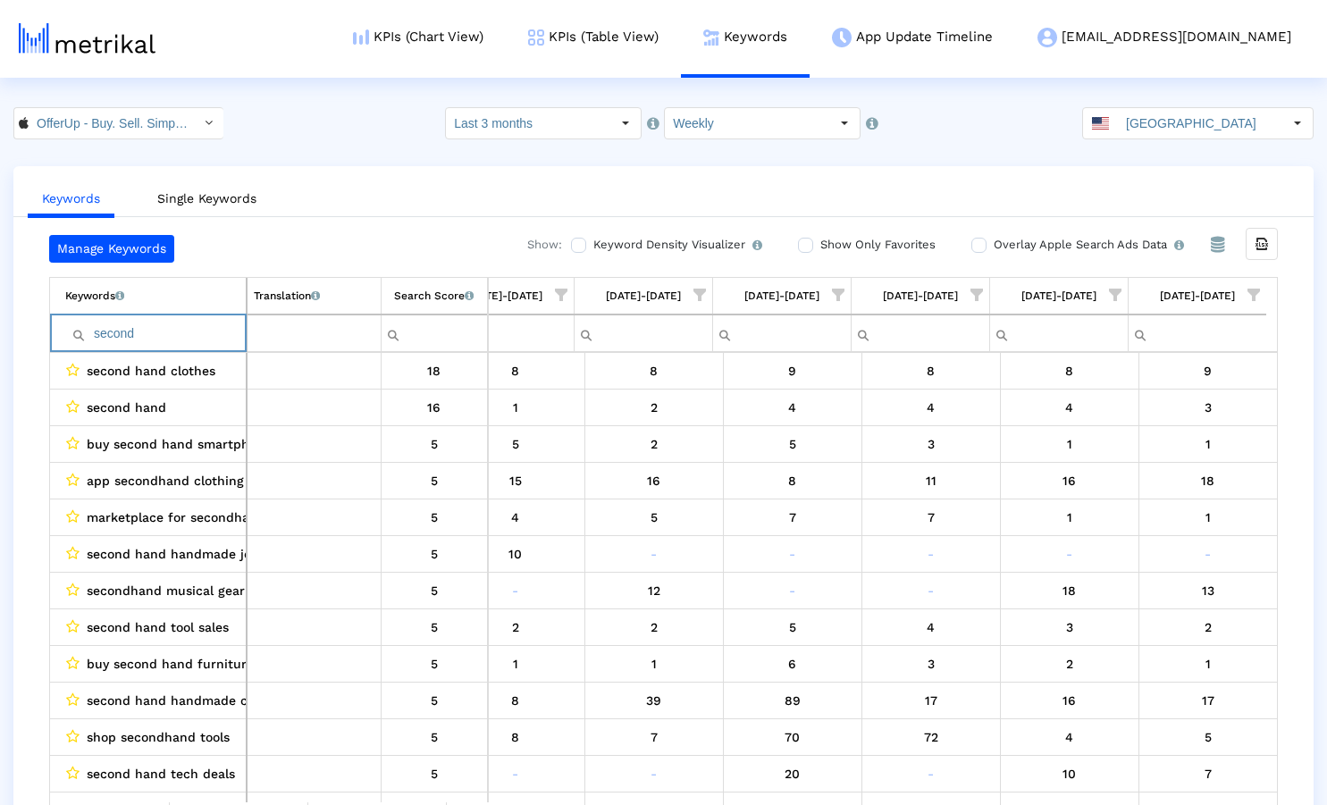
click at [117, 336] on input "second" at bounding box center [155, 333] width 181 height 29
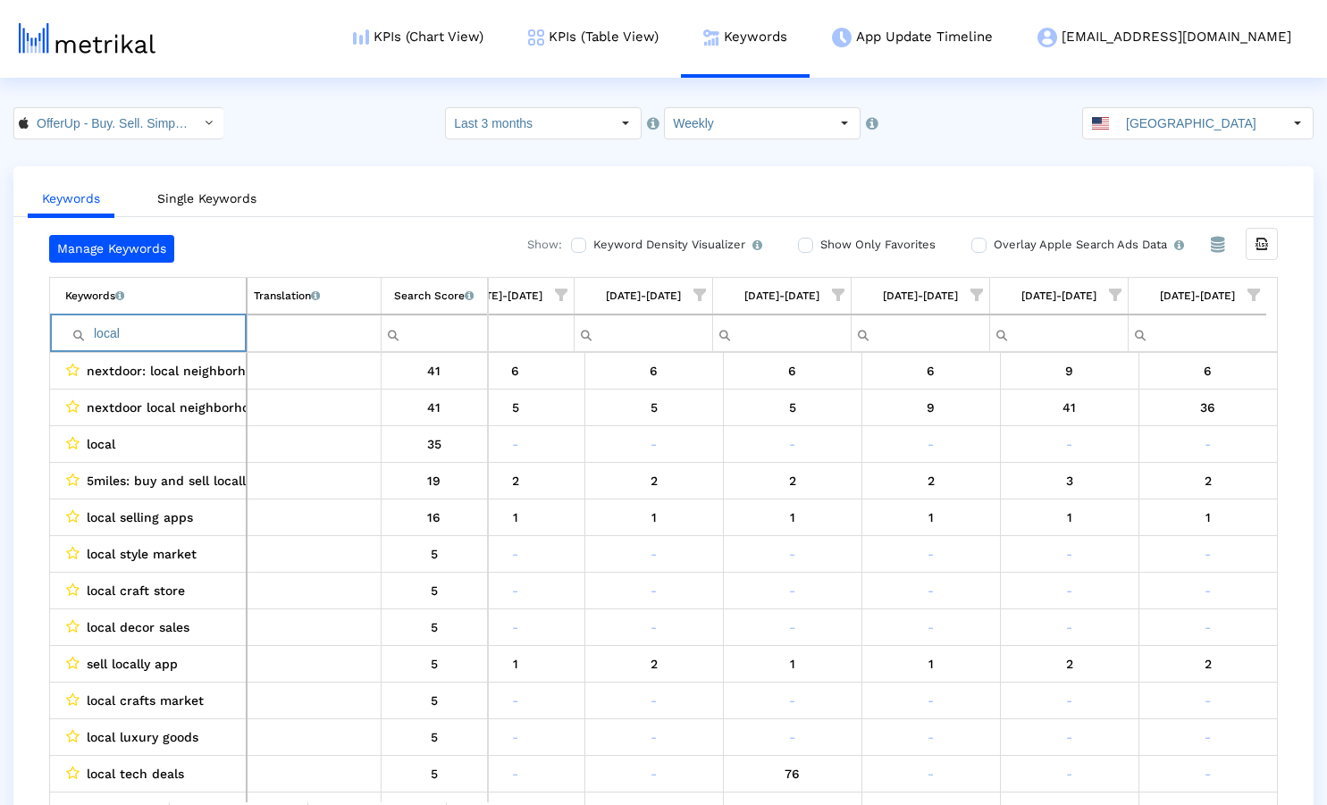
click at [175, 328] on input "local" at bounding box center [155, 333] width 181 height 29
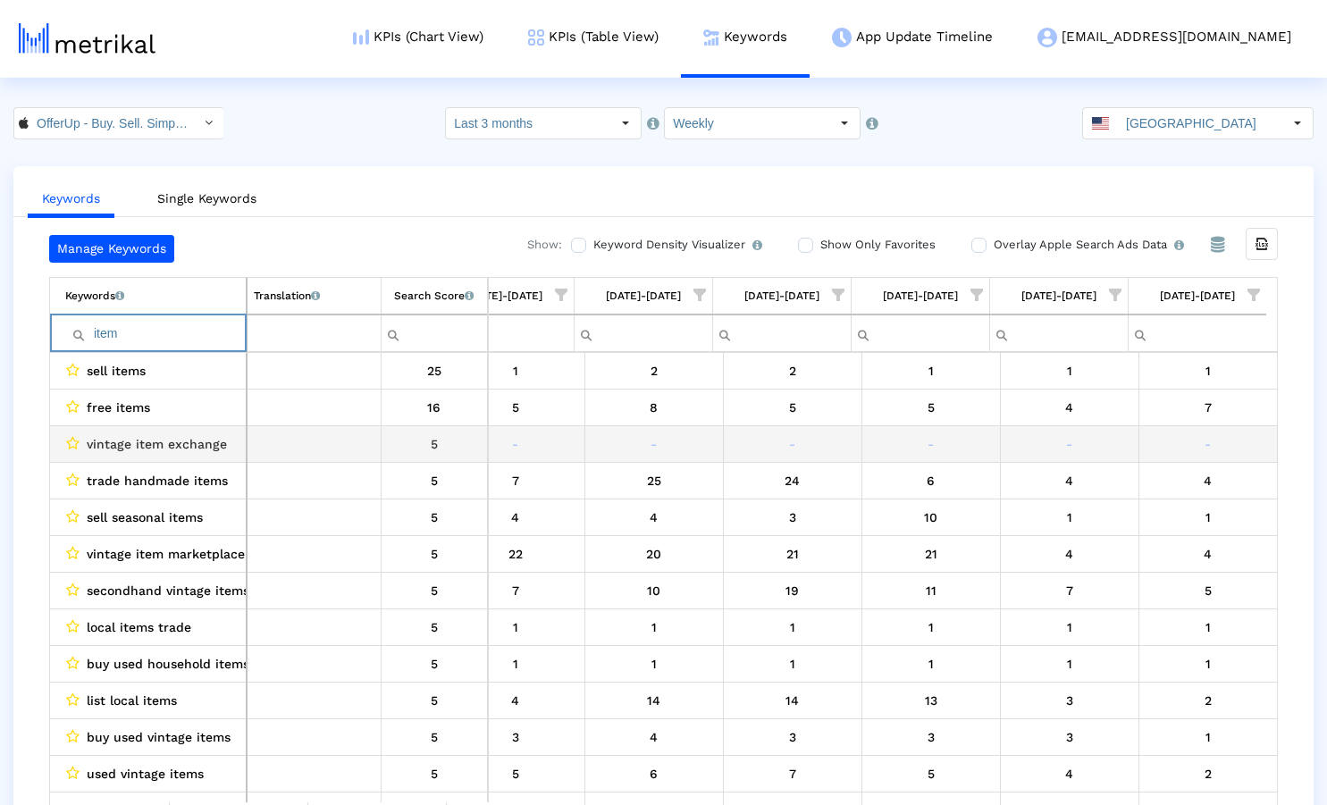
scroll to position [0, 1022]
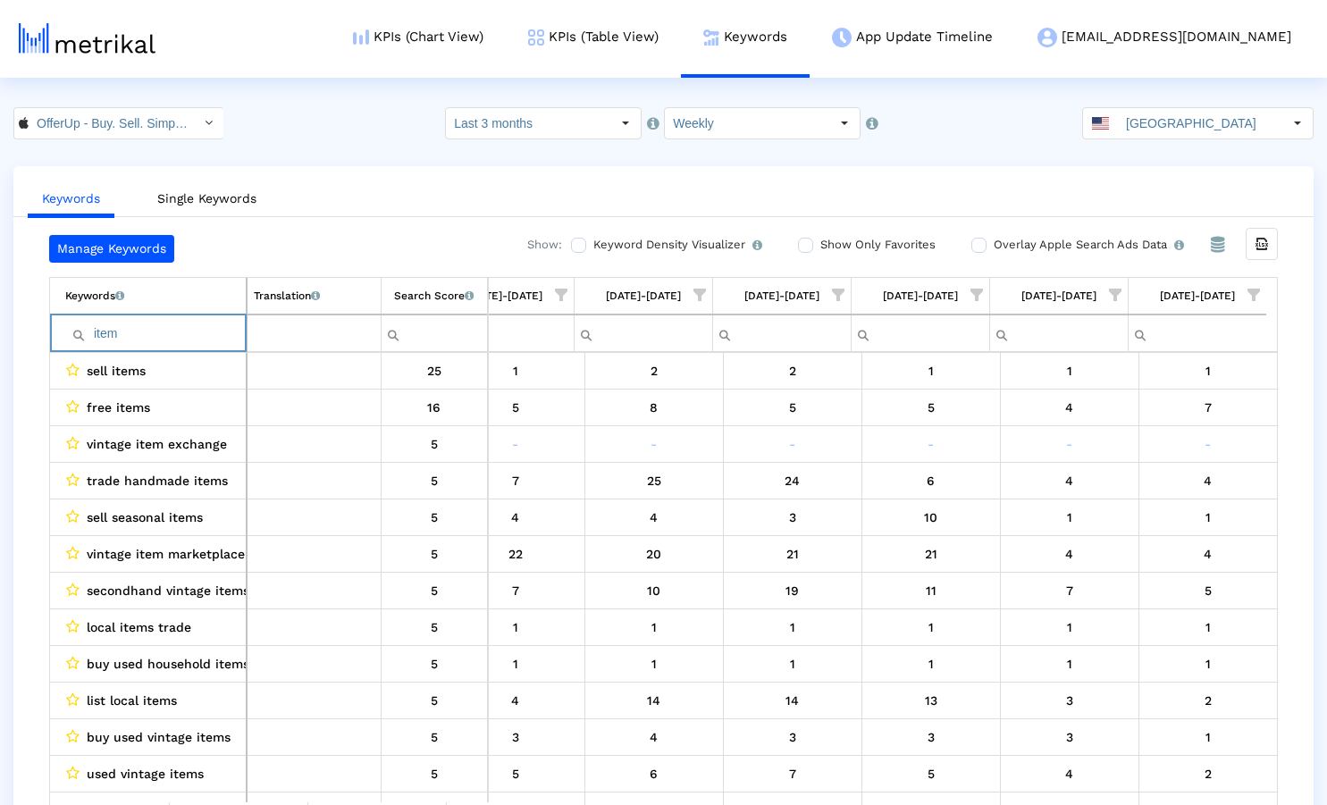
click at [142, 338] on input "item" at bounding box center [155, 333] width 181 height 29
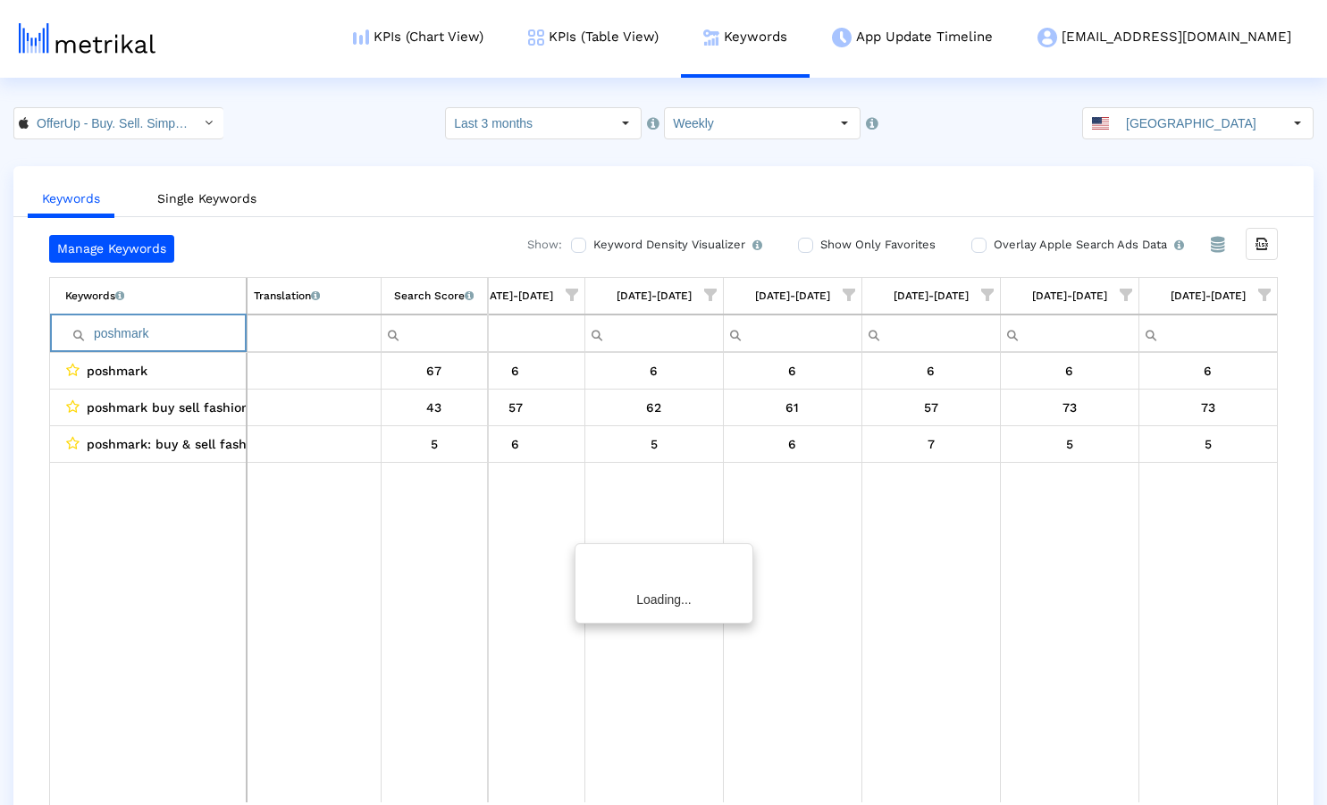
scroll to position [0, 1012]
click at [147, 336] on input "poshmark" at bounding box center [155, 333] width 181 height 29
type input "mercari"
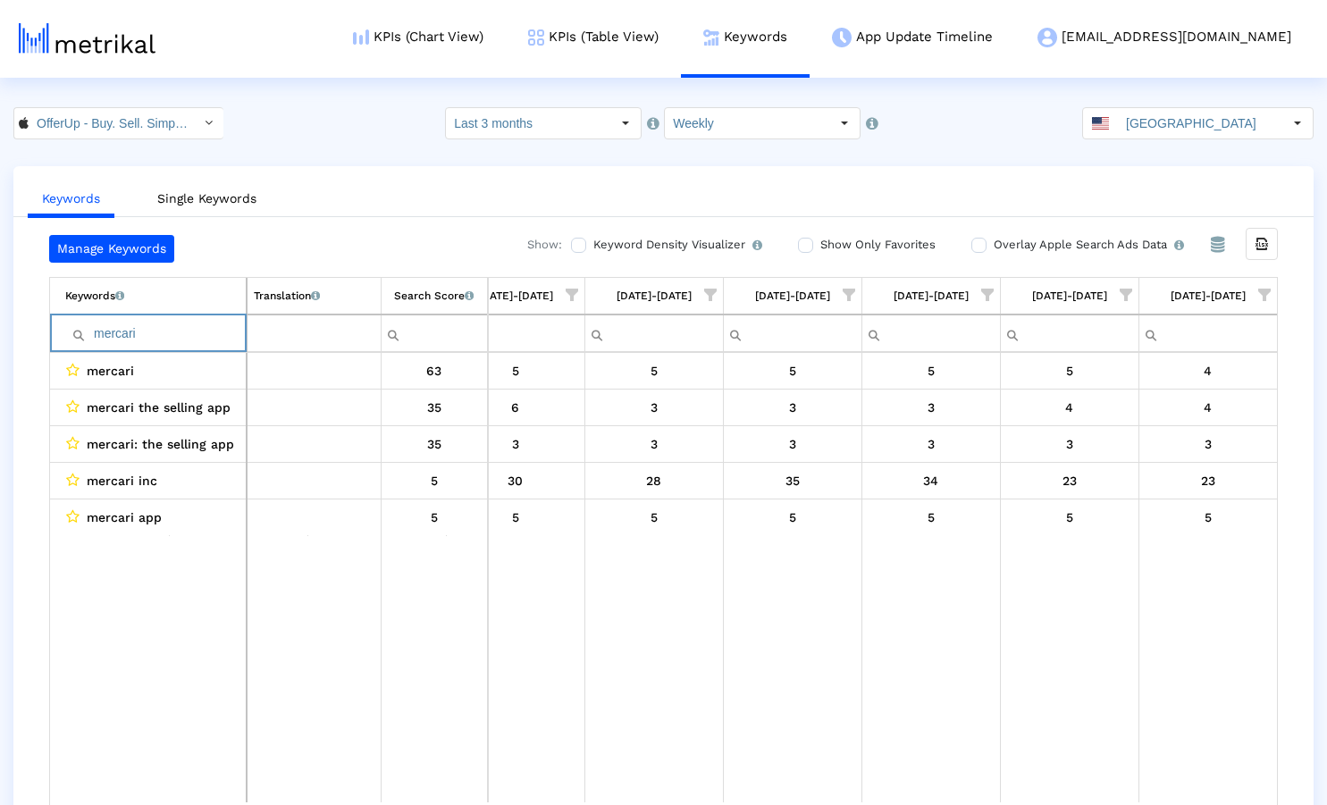
click at [143, 337] on input "mercari" at bounding box center [155, 333] width 181 height 29
click at [406, 156] on crea-index "OfferUp - Buy. Sell. Simple. < 468996152 > Select how far back from [DATE] you …" at bounding box center [663, 474] width 1327 height 734
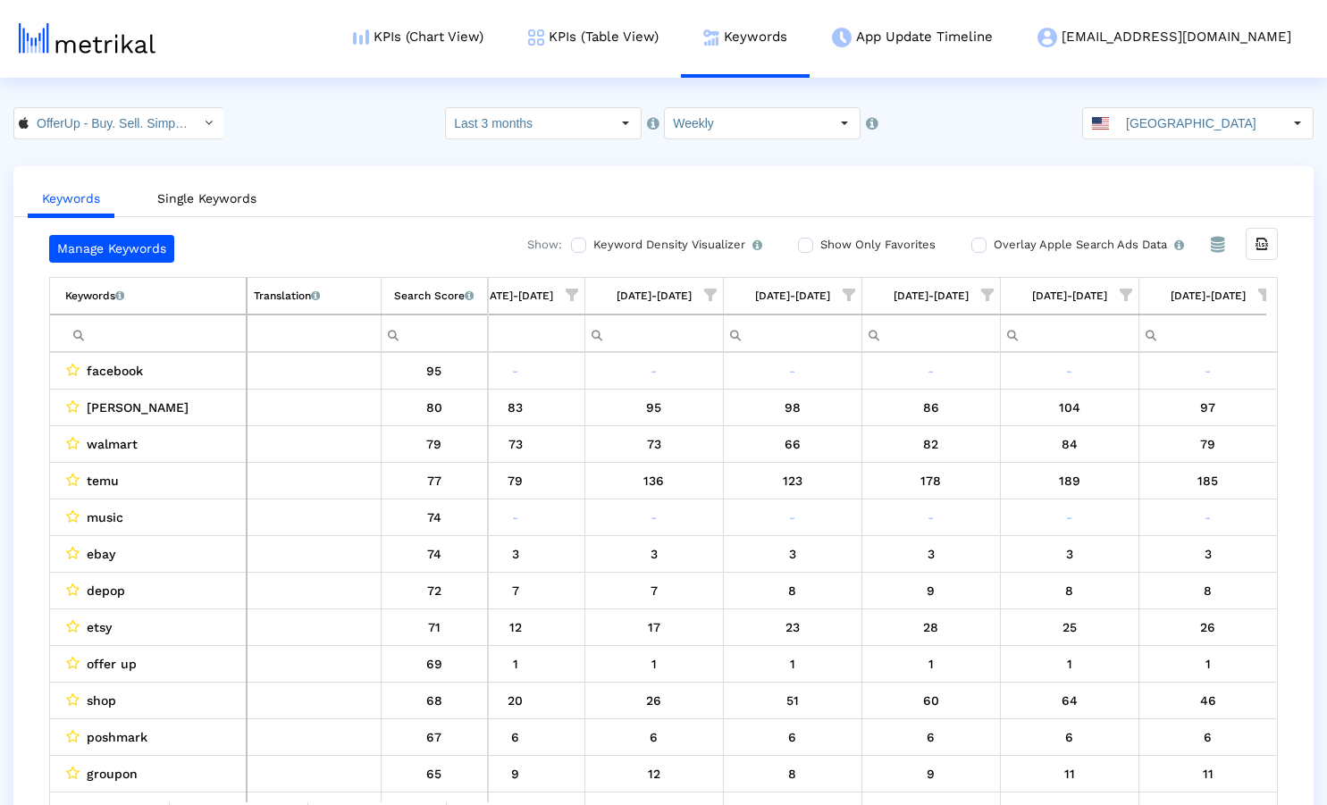
click at [120, 341] on input "Filter cell" at bounding box center [155, 333] width 181 height 29
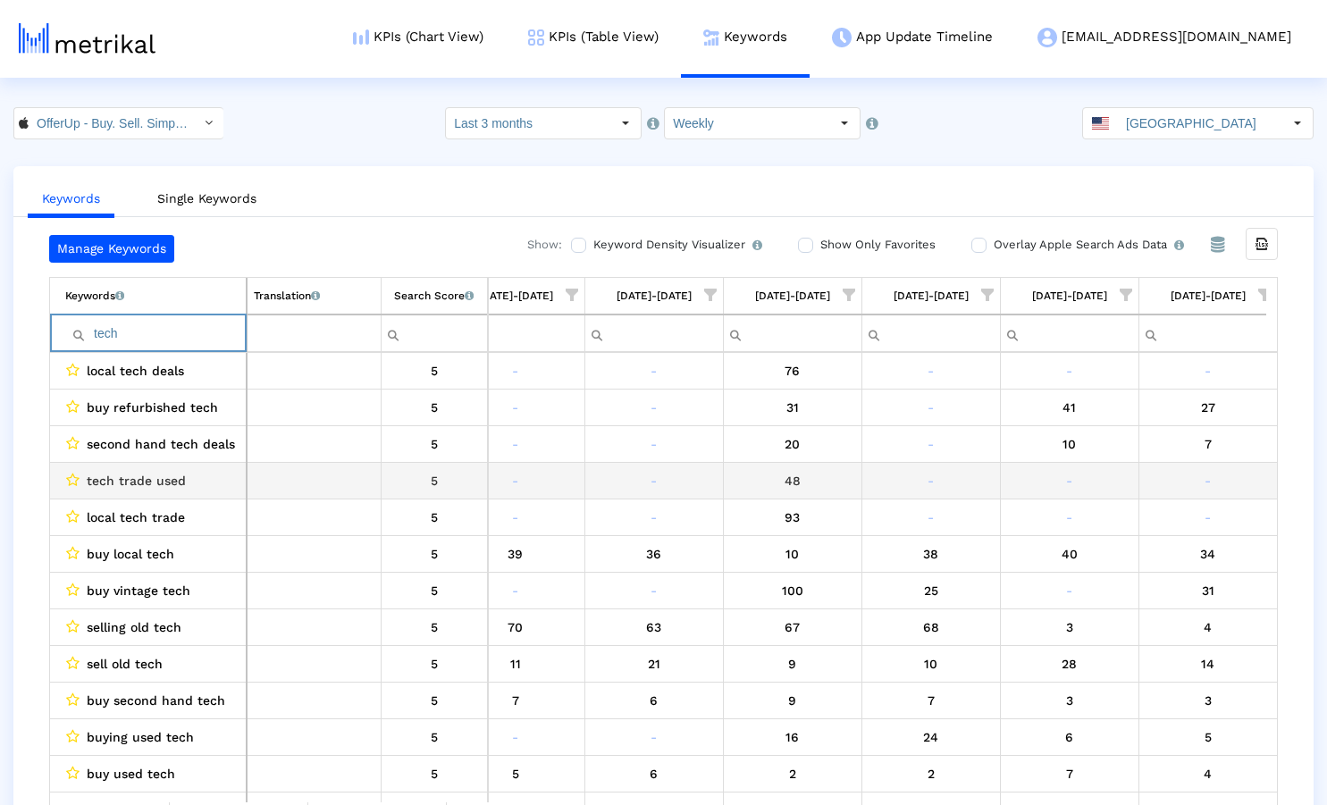
scroll to position [0, 1022]
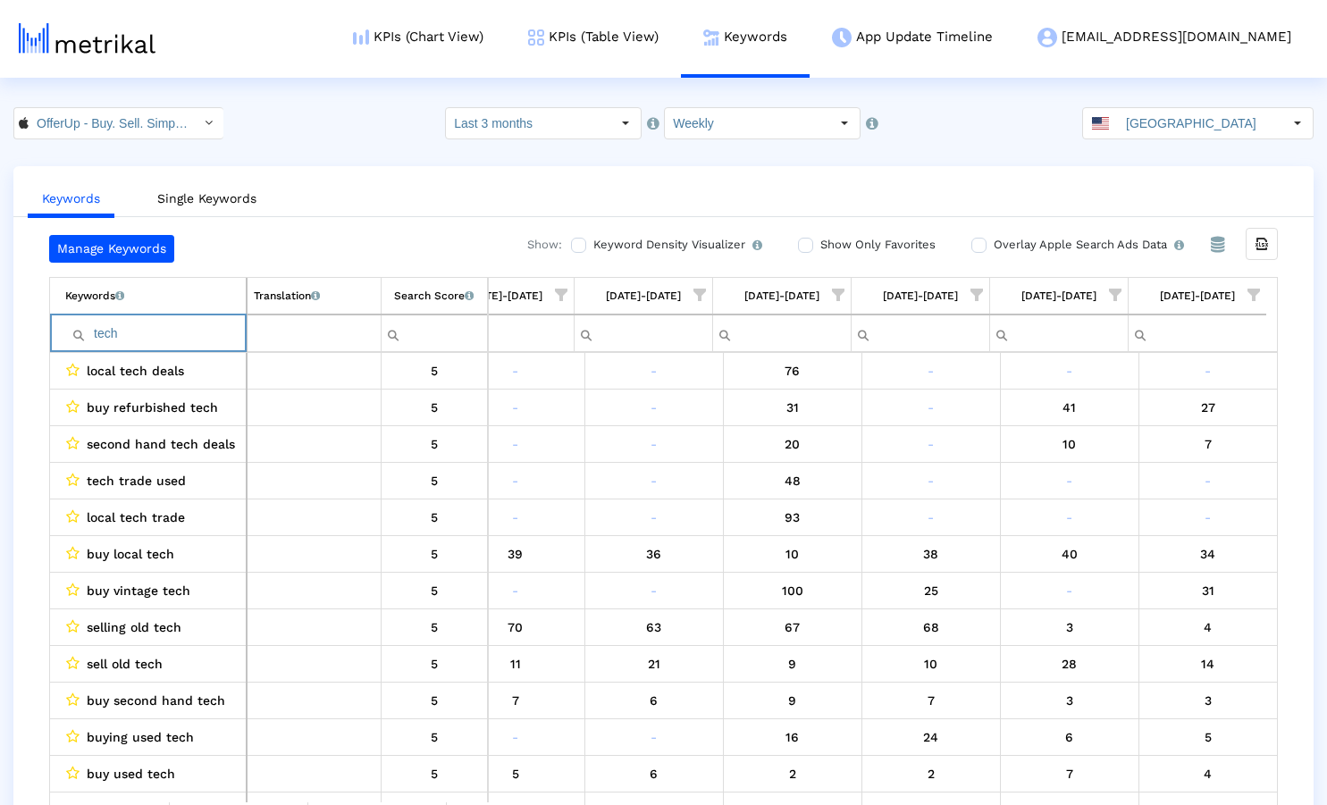
click at [157, 329] on input "tech" at bounding box center [155, 333] width 181 height 29
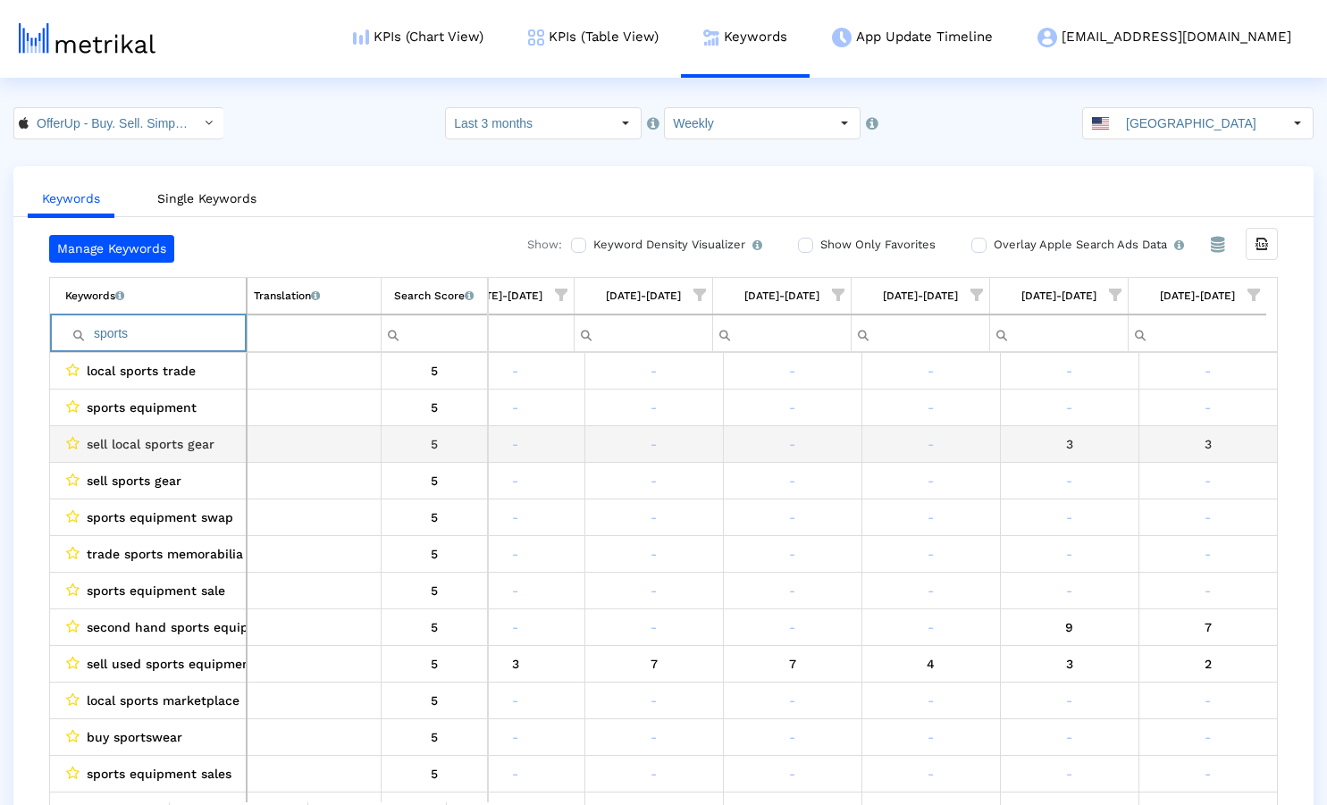
scroll to position [0, 0]
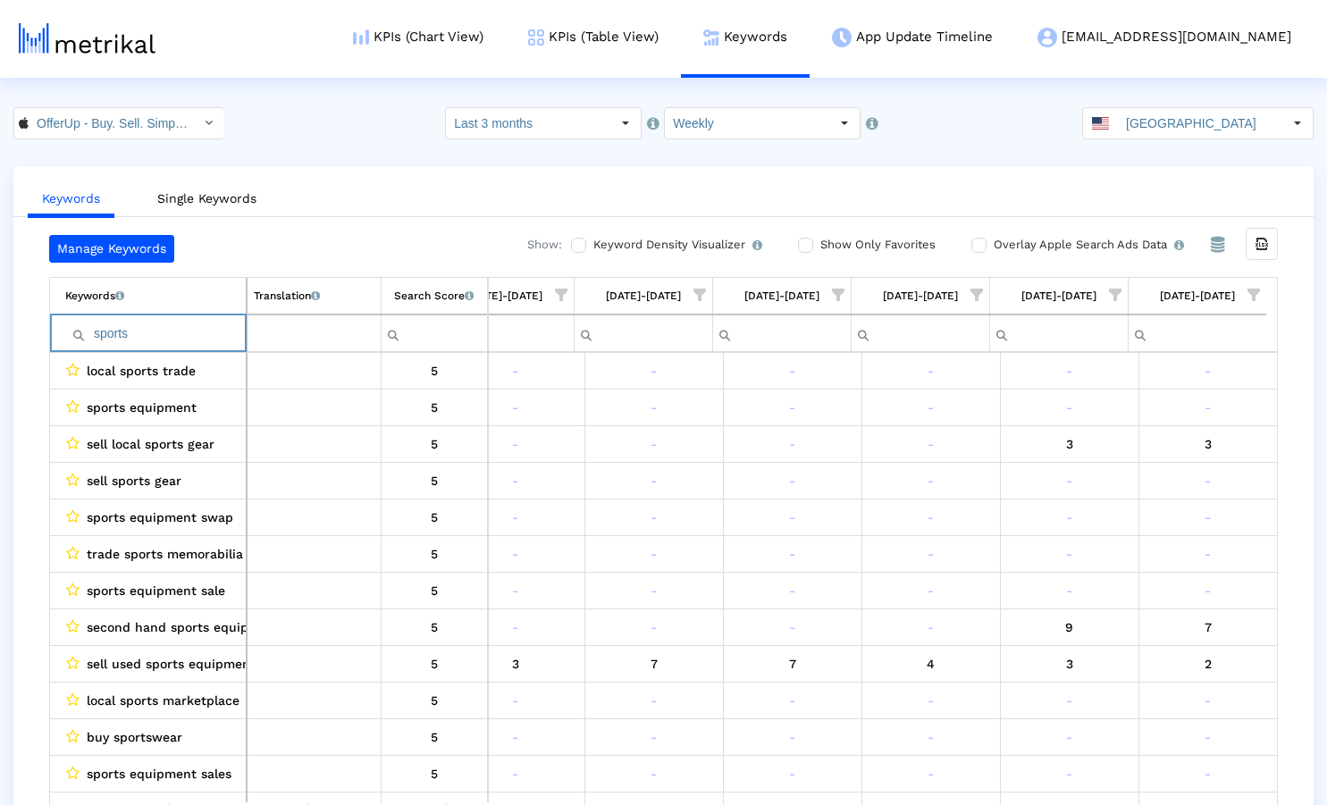
click at [110, 329] on input "sports" at bounding box center [155, 333] width 181 height 29
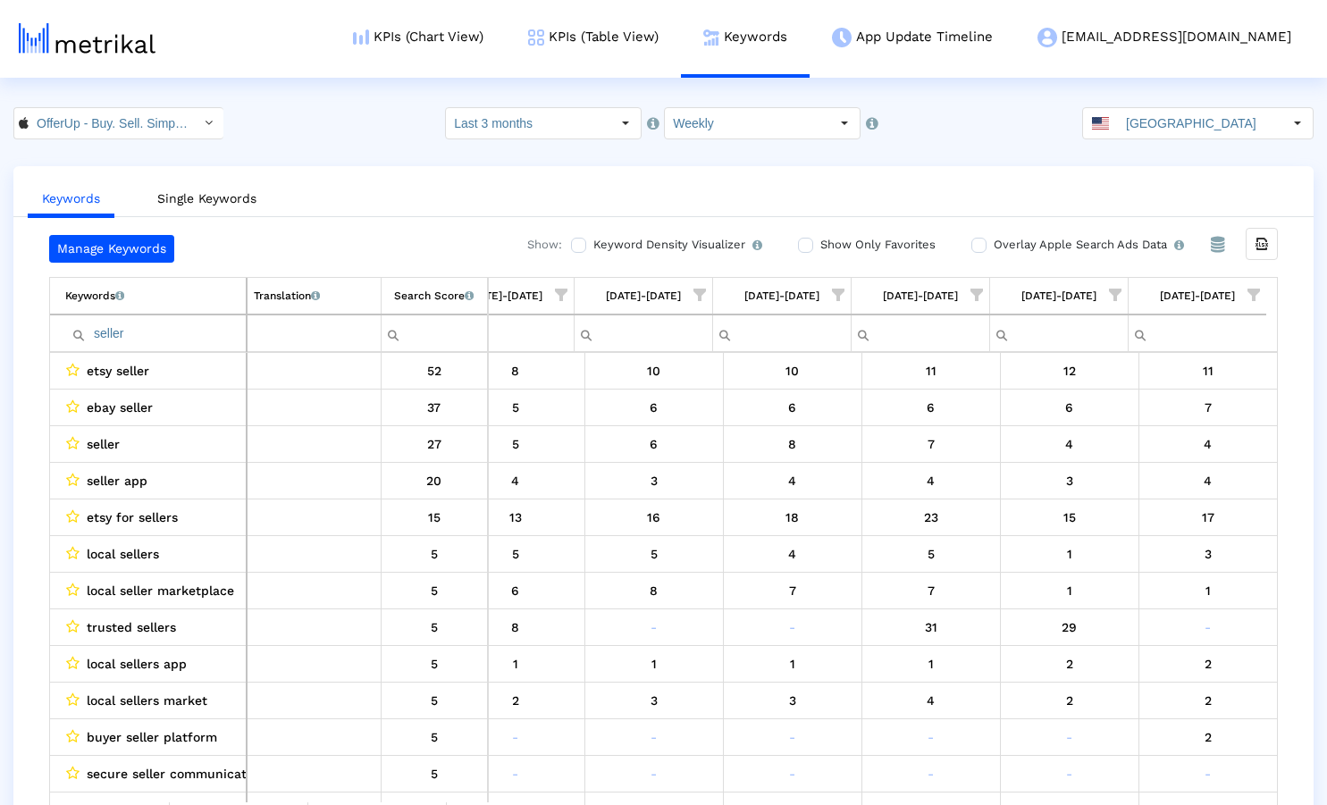
click at [383, 156] on crea-index "OfferUp - Buy. Sell. Simple. < 468996152 > Select how far back from [DATE] you …" at bounding box center [663, 474] width 1327 height 734
click at [115, 328] on input "seller" at bounding box center [155, 333] width 181 height 29
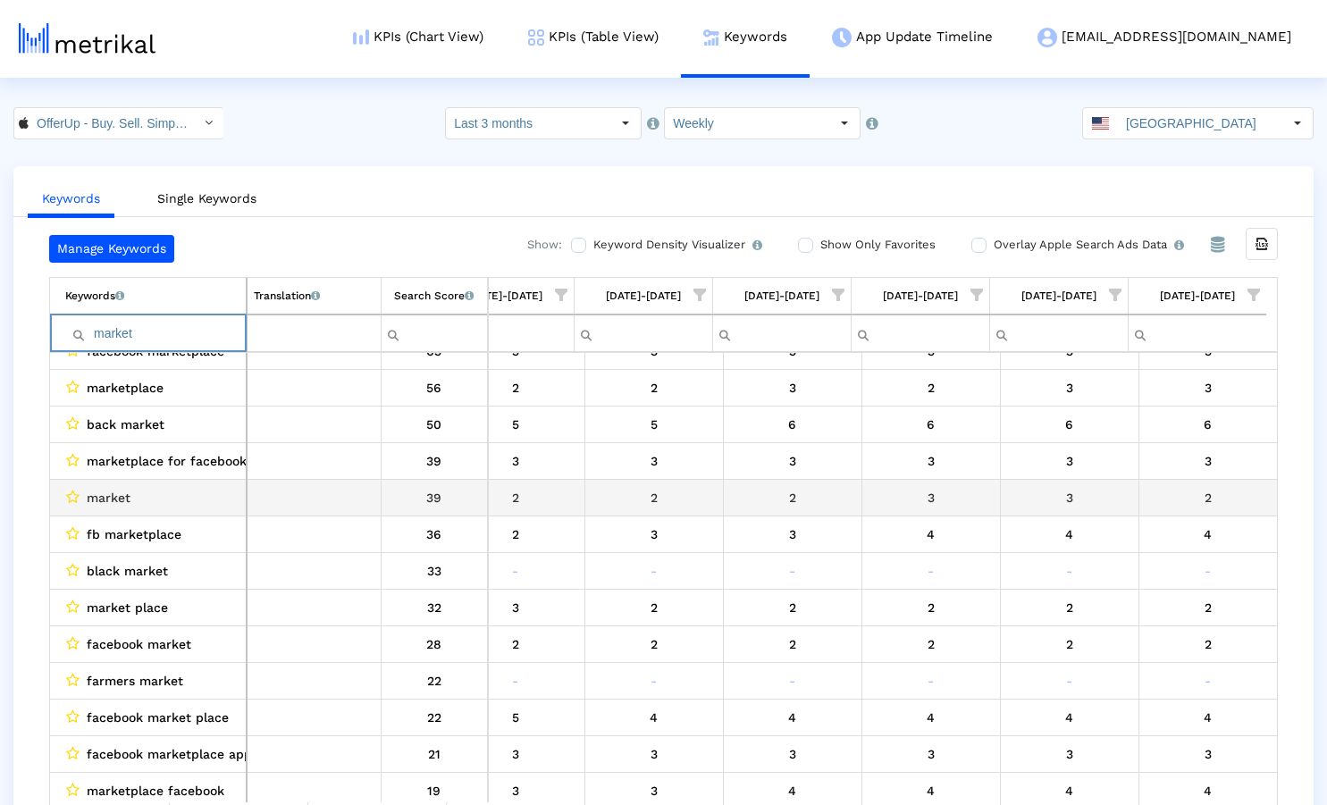
scroll to position [0, 1022]
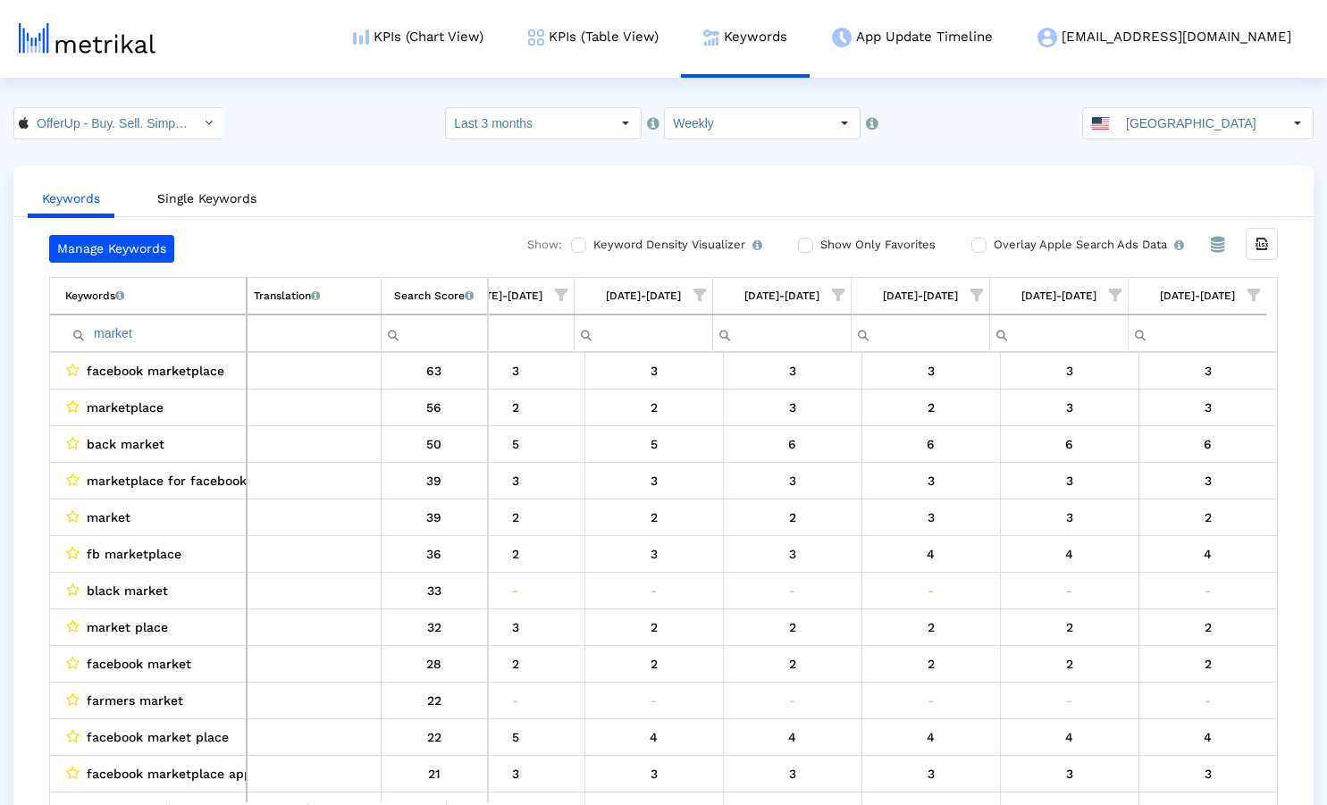
click at [371, 165] on crea-index "OfferUp - Buy. Sell. Simple. < 468996152 > Select how far back from [DATE] you …" at bounding box center [663, 474] width 1327 height 734
click at [106, 333] on input "market" at bounding box center [155, 333] width 181 height 29
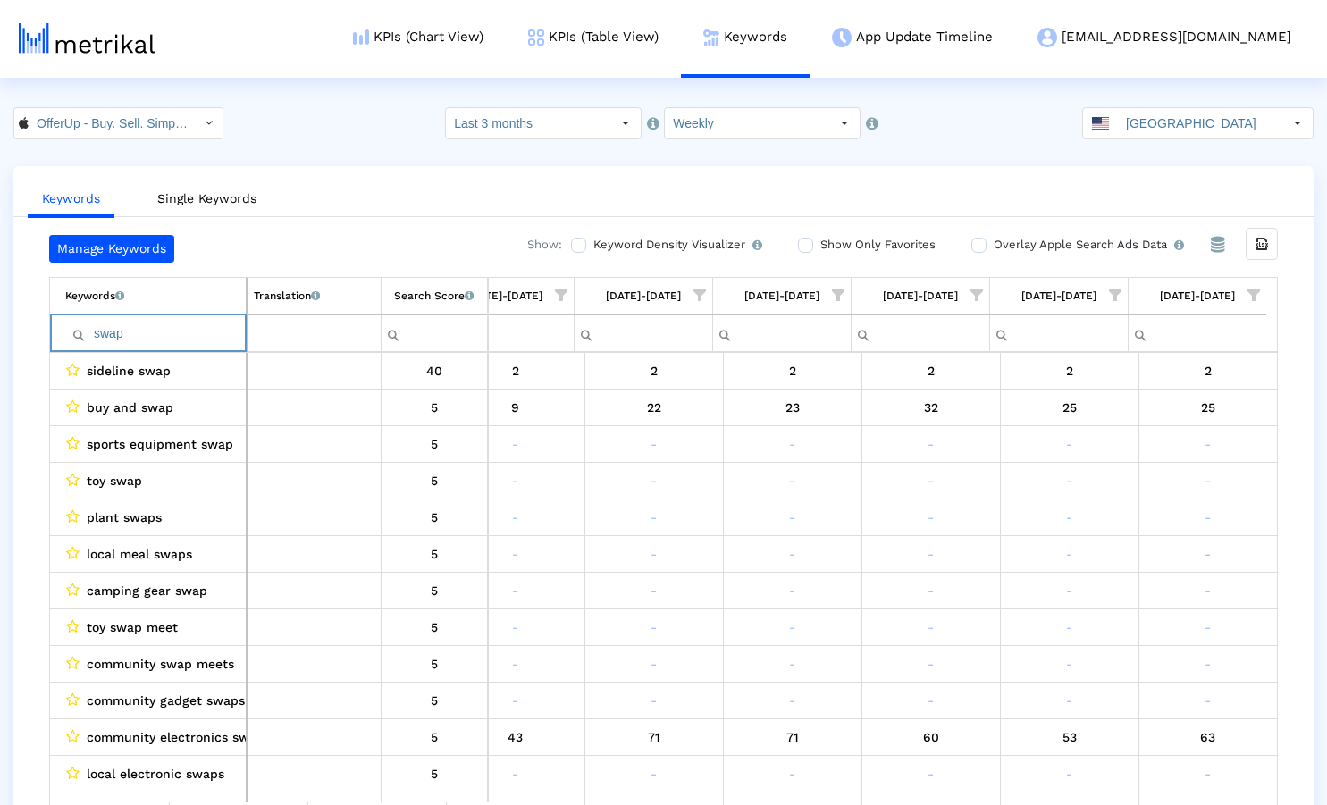
click at [415, 188] on ul "Keywords Single Keywords" at bounding box center [663, 196] width 1300 height 42
click at [105, 332] on input "swap" at bounding box center [155, 333] width 181 height 29
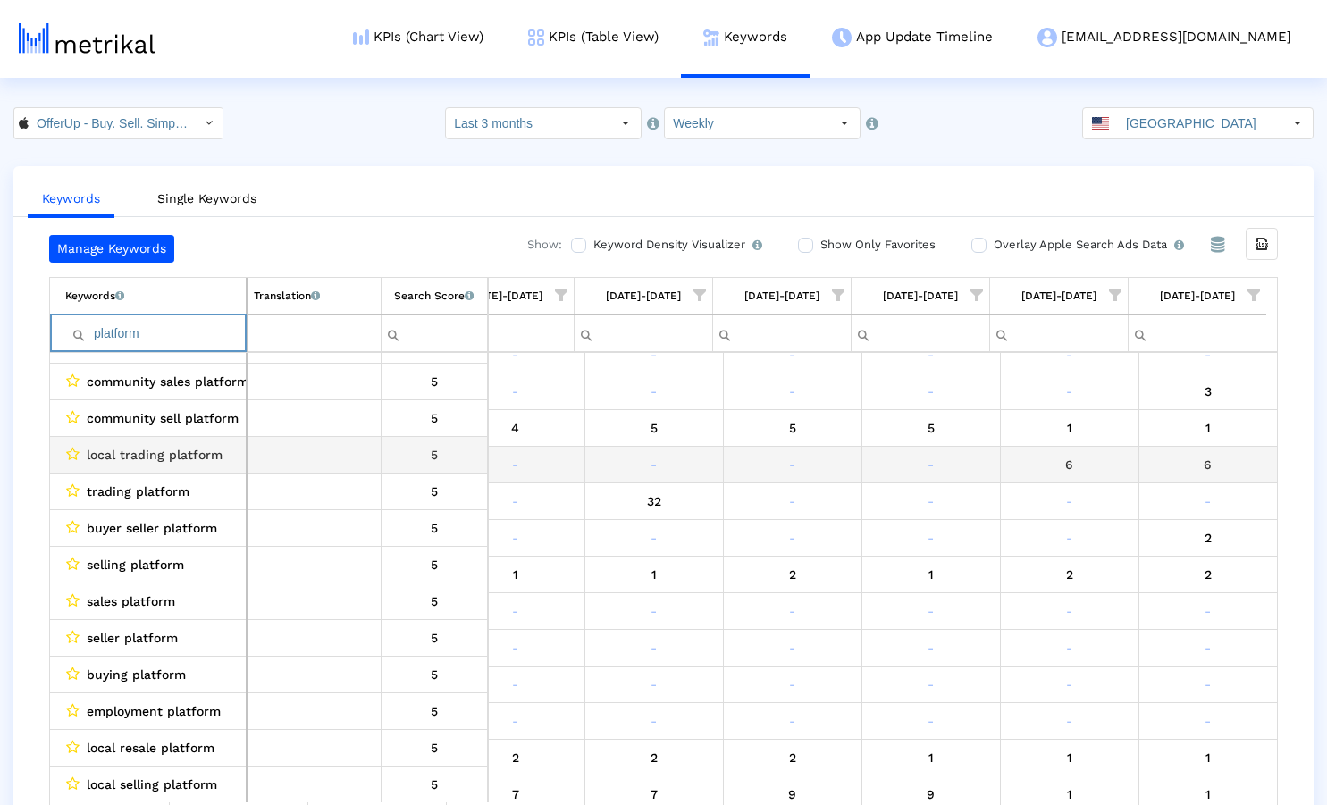
scroll to position [0, 0]
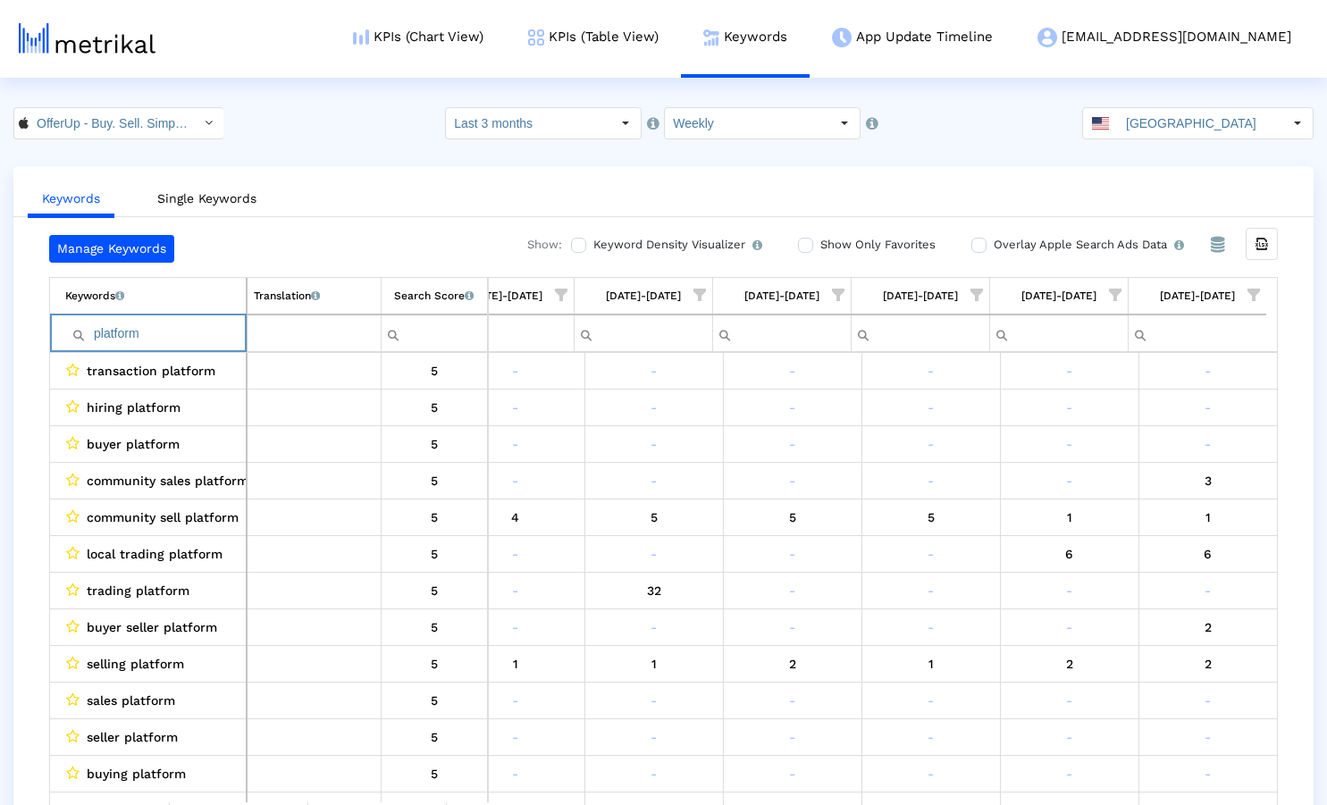
click at [110, 334] on input "platform" at bounding box center [155, 333] width 181 height 29
click at [119, 335] on input "exchange" at bounding box center [155, 333] width 181 height 29
click at [179, 332] on input "game" at bounding box center [155, 333] width 181 height 29
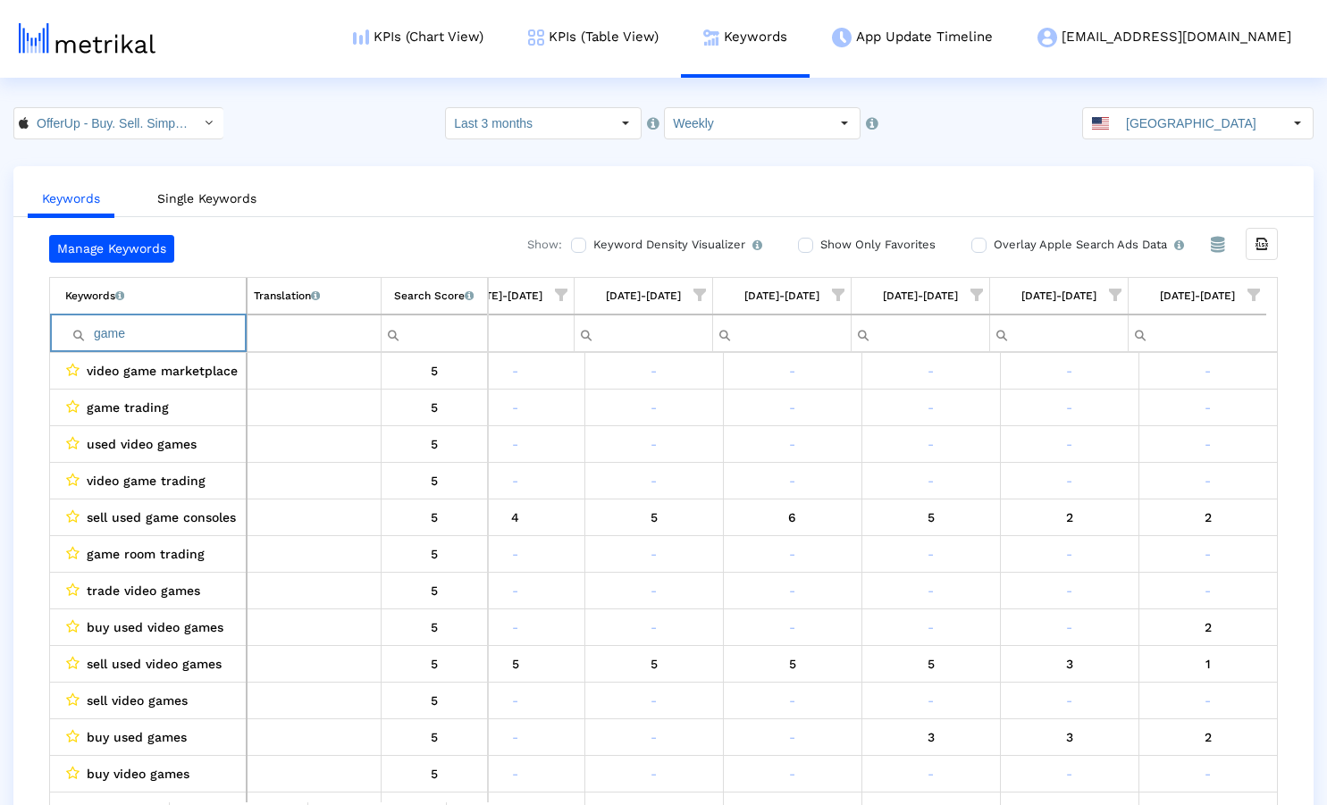
click at [179, 332] on input "game" at bounding box center [155, 333] width 181 height 29
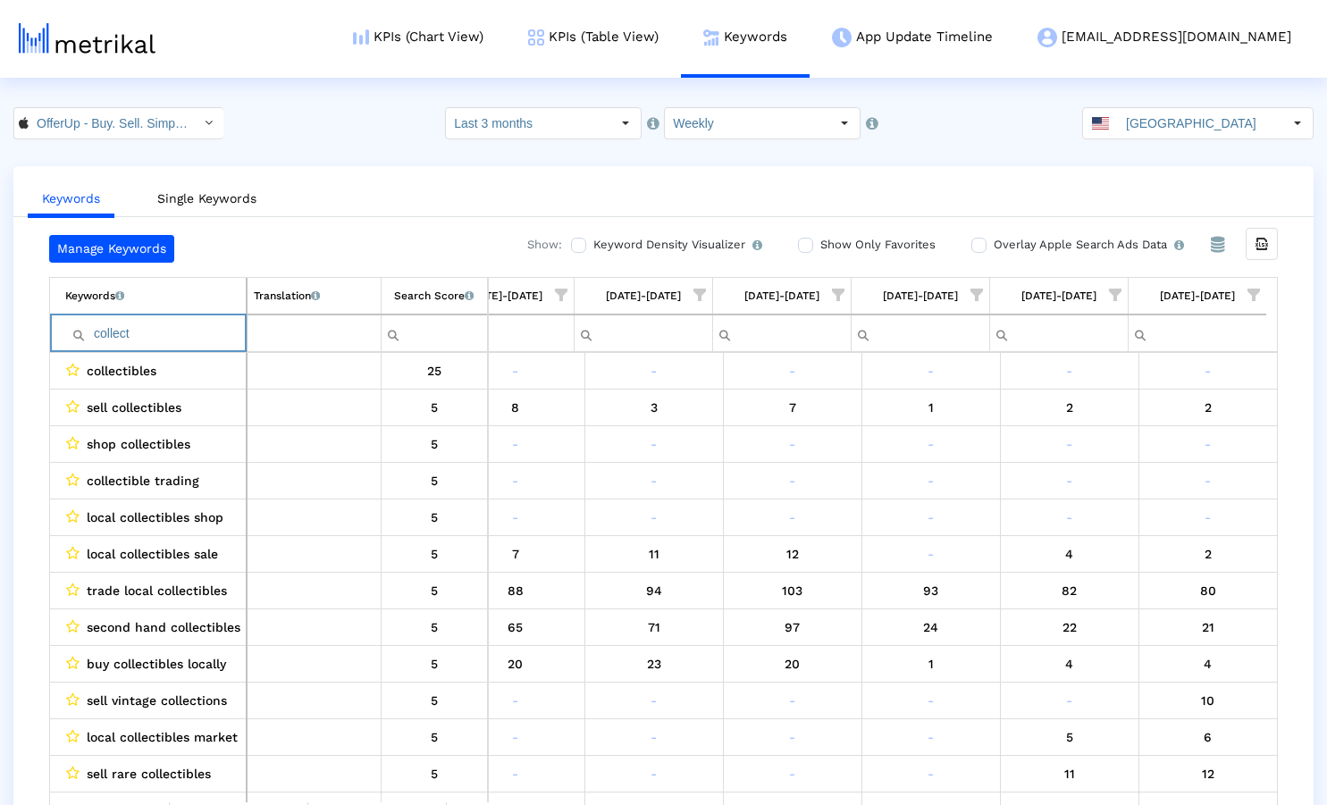
click at [99, 333] on input "collect" at bounding box center [155, 333] width 181 height 29
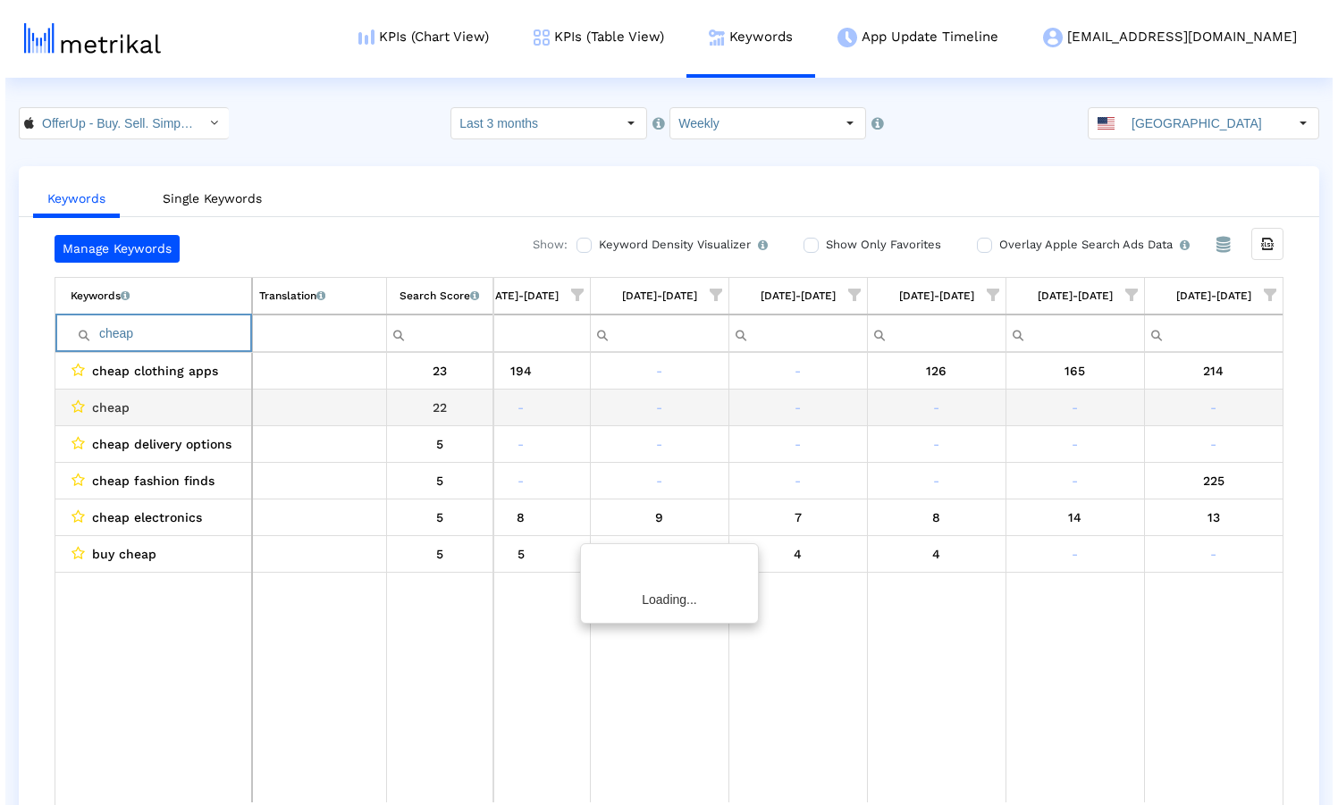
scroll to position [0, 1012]
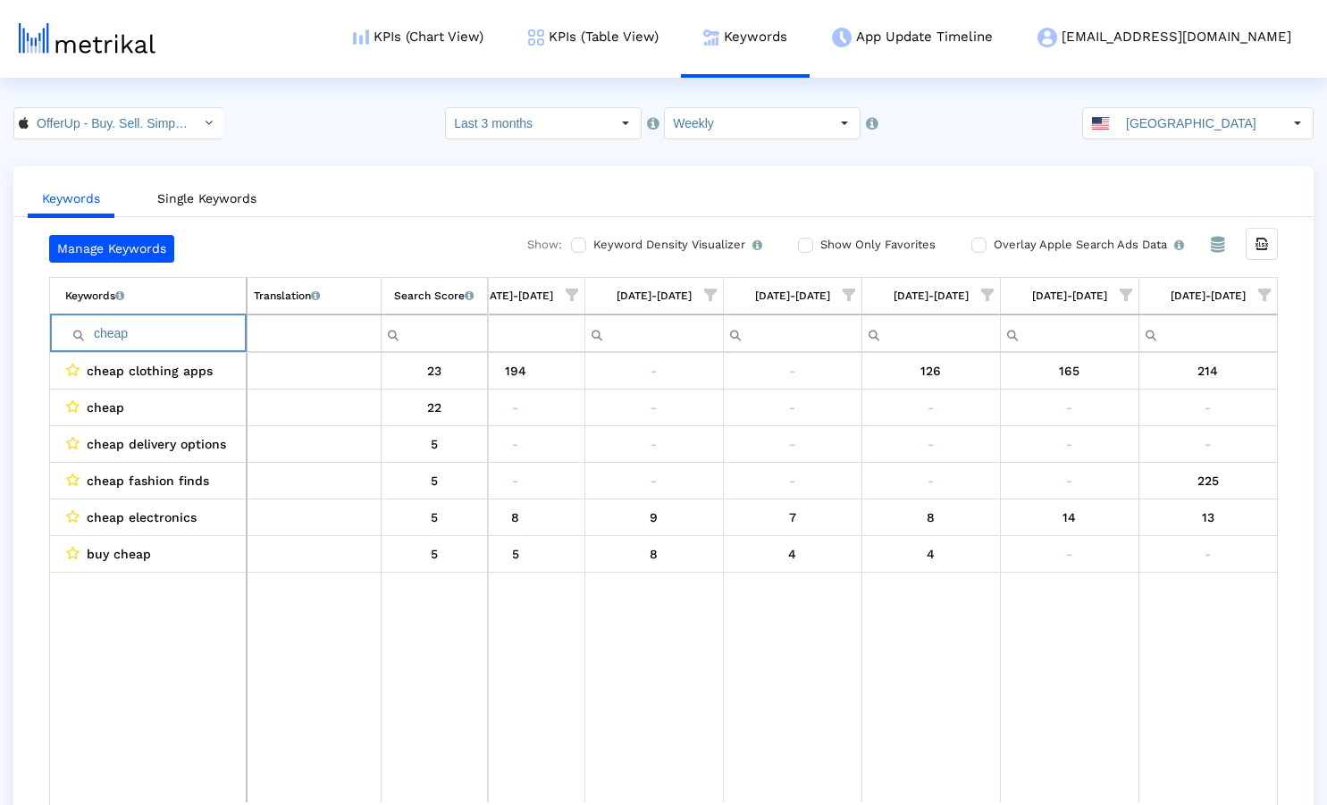
click at [114, 336] on input "cheap" at bounding box center [155, 333] width 181 height 29
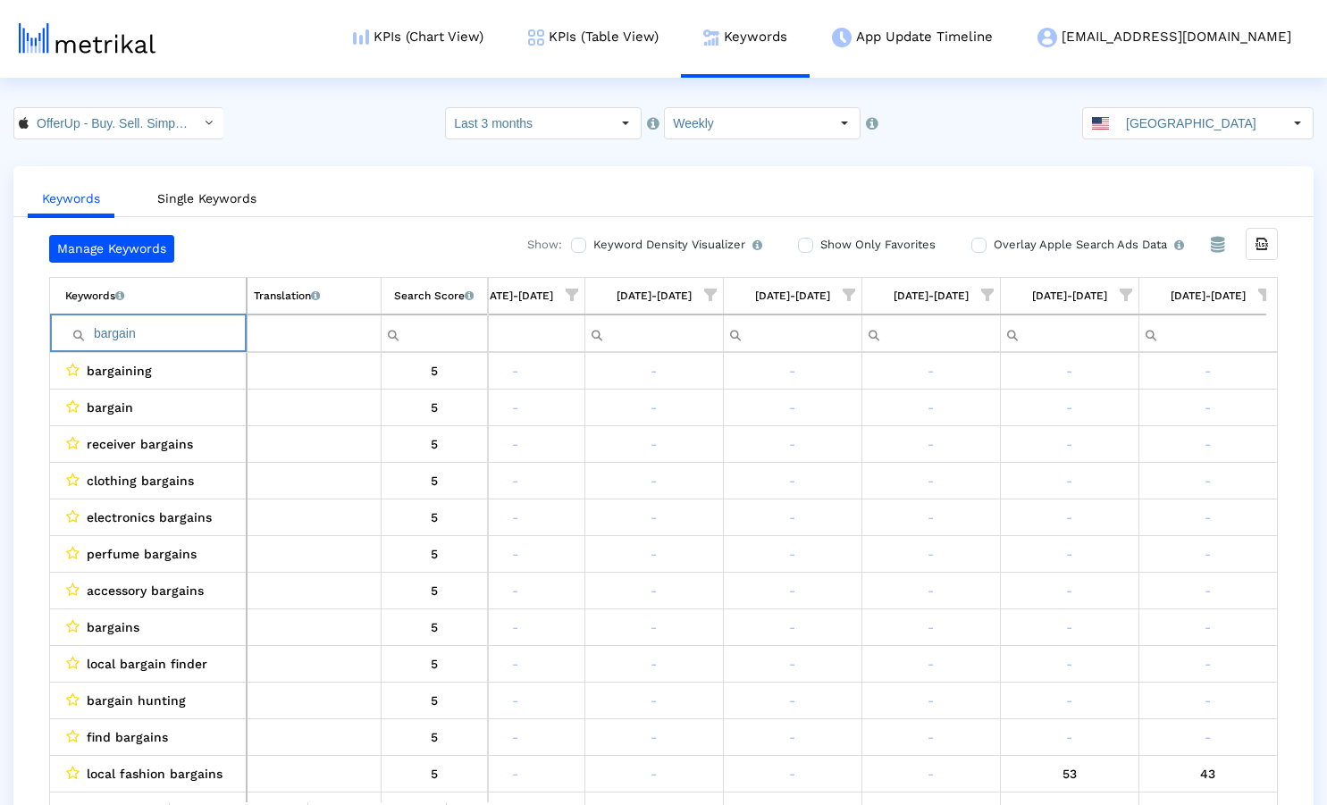
click at [130, 337] on input "bargain" at bounding box center [155, 333] width 181 height 29
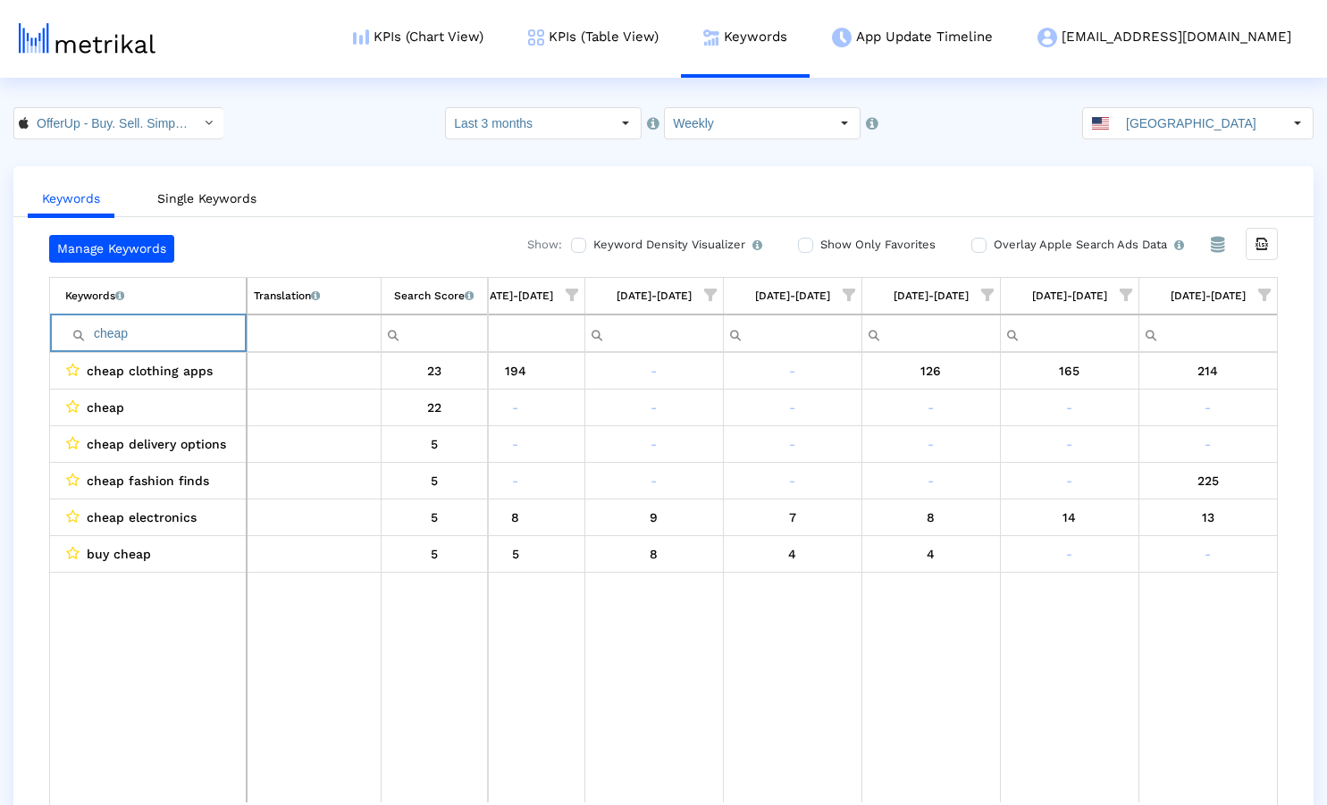
click at [104, 338] on input "cheap" at bounding box center [155, 333] width 181 height 29
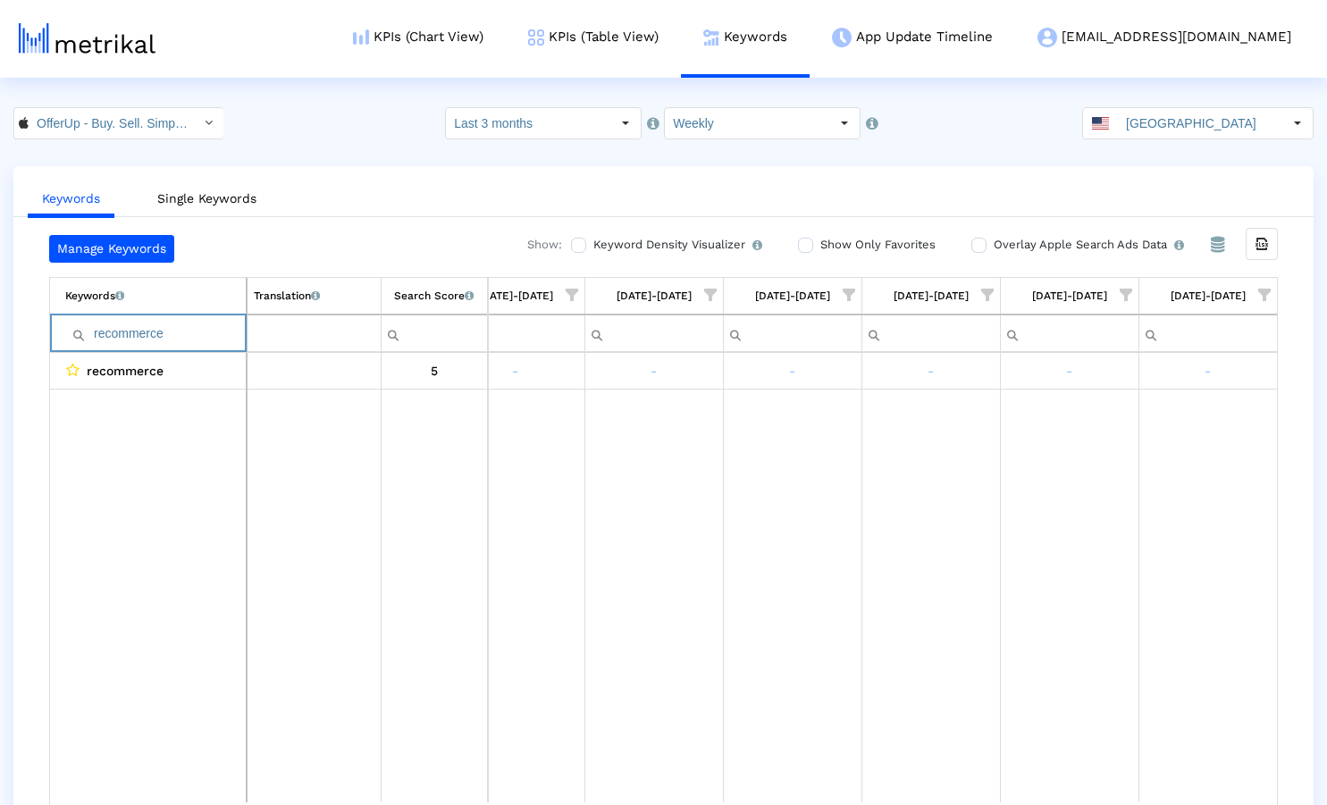
paste input "accessories"
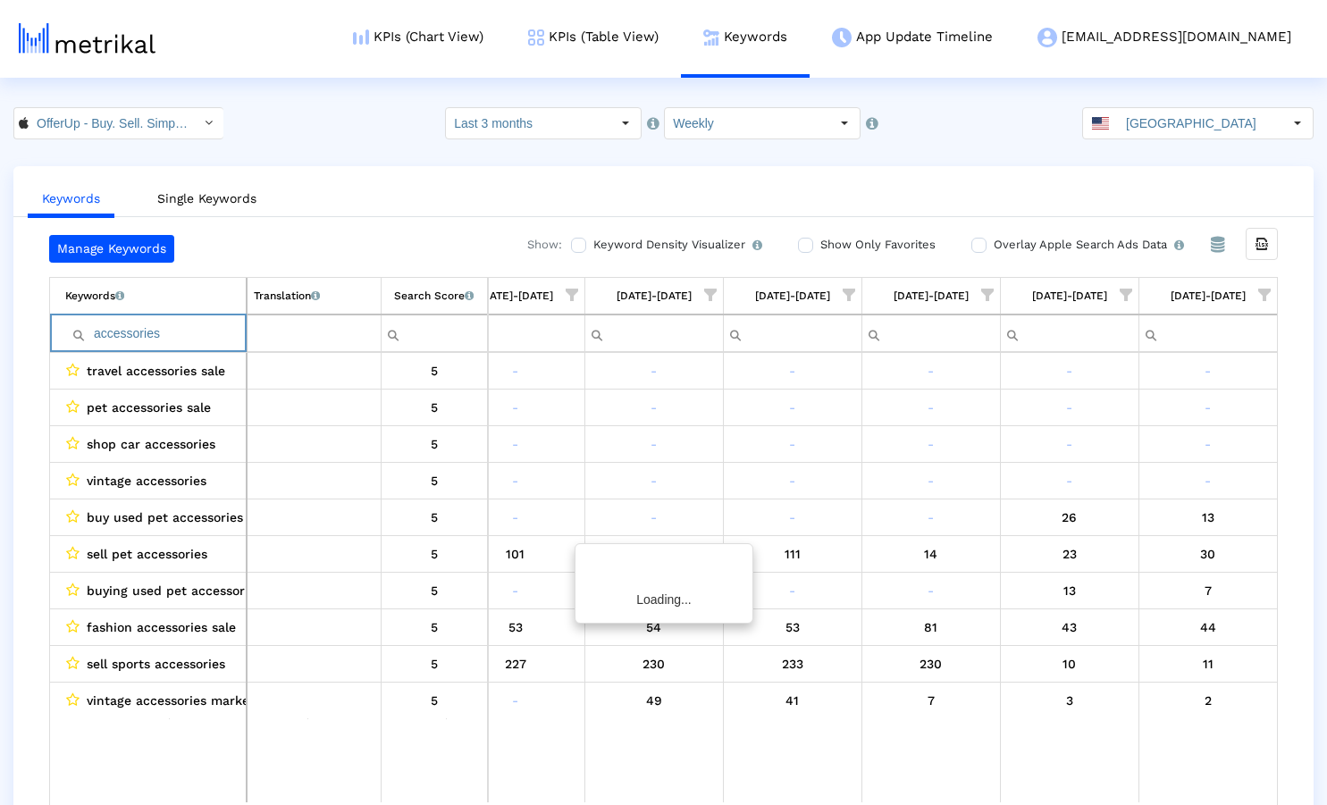
type input "accessories"
click at [344, 172] on div "Keywords Single Keywords Manage Keywords Show: Keyword Density Visualizer Turn …" at bounding box center [663, 503] width 1300 height 675
click at [97, 118] on input "OfferUp - Buy. Sell. Simple. < 468996152 >" at bounding box center [109, 123] width 161 height 30
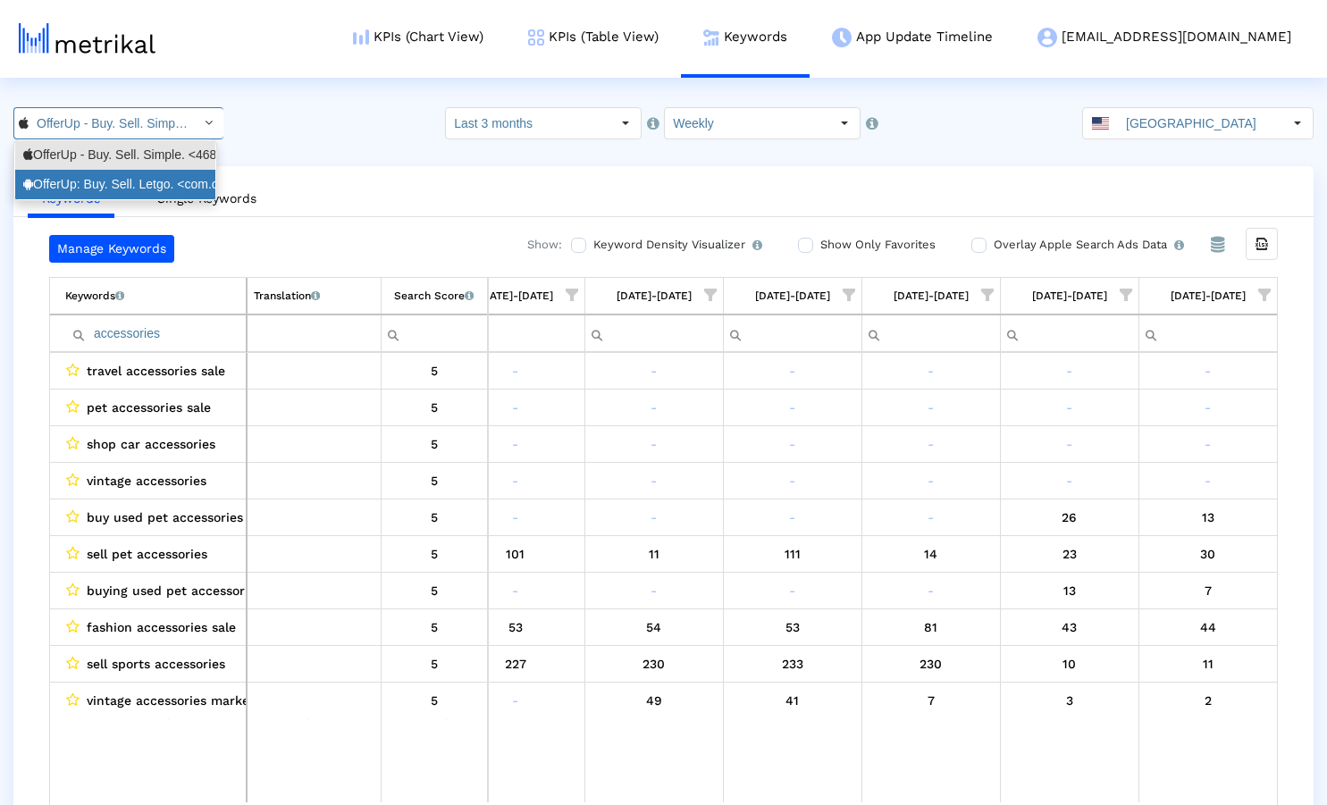
click at [94, 179] on div "OfferUp: Buy. Sell. Letgo. <com.offerup>" at bounding box center [115, 184] width 184 height 17
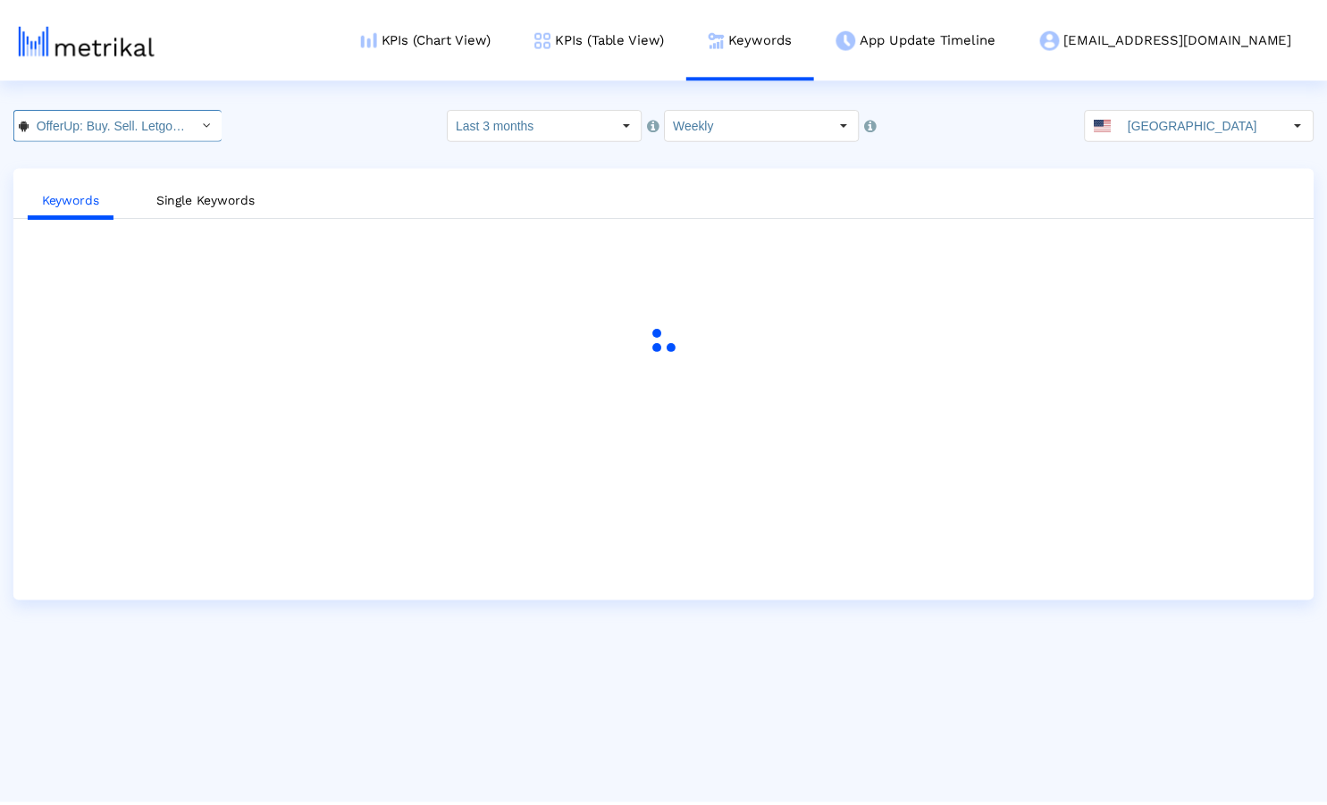
scroll to position [0, 91]
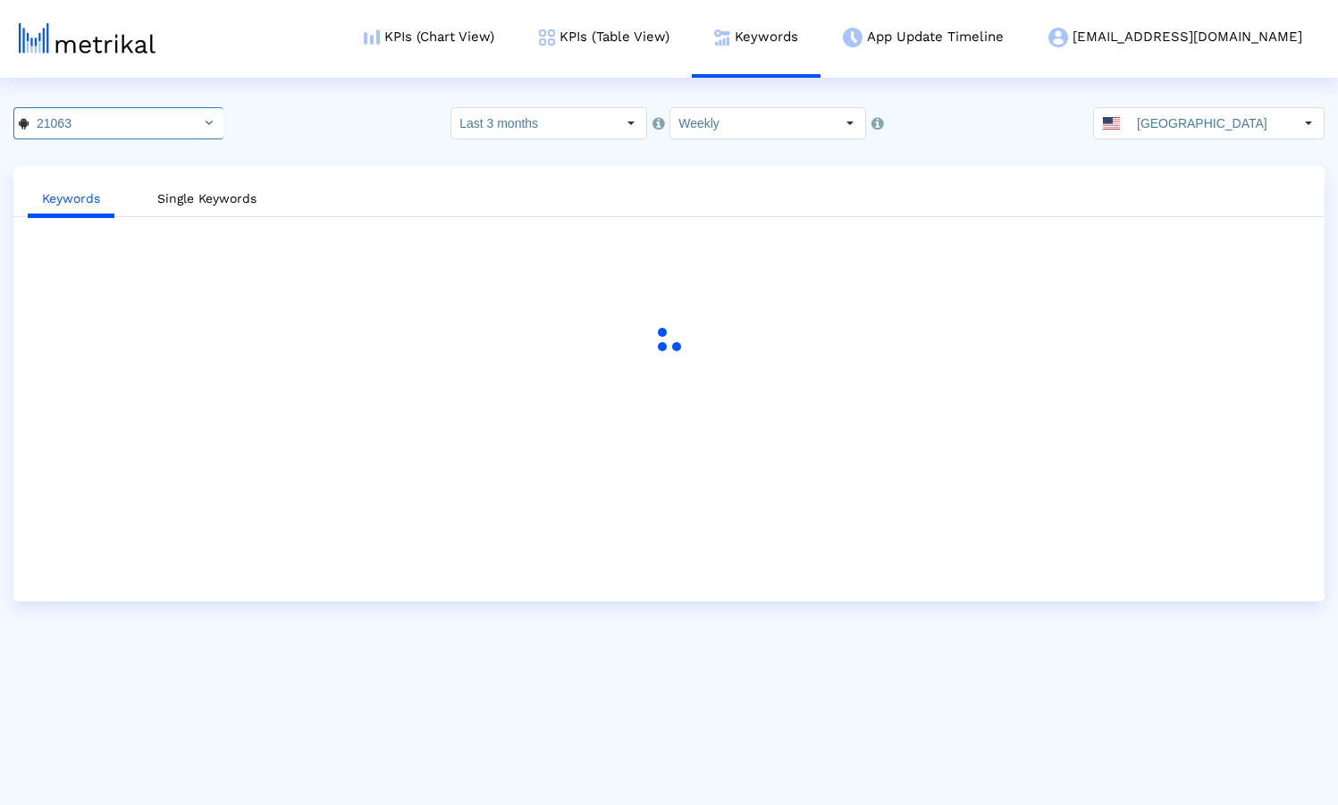
click at [378, 133] on div "21063 Pull down to refresh... Release to refresh... Refreshing... OfferUp - Buy…" at bounding box center [669, 123] width 1338 height 32
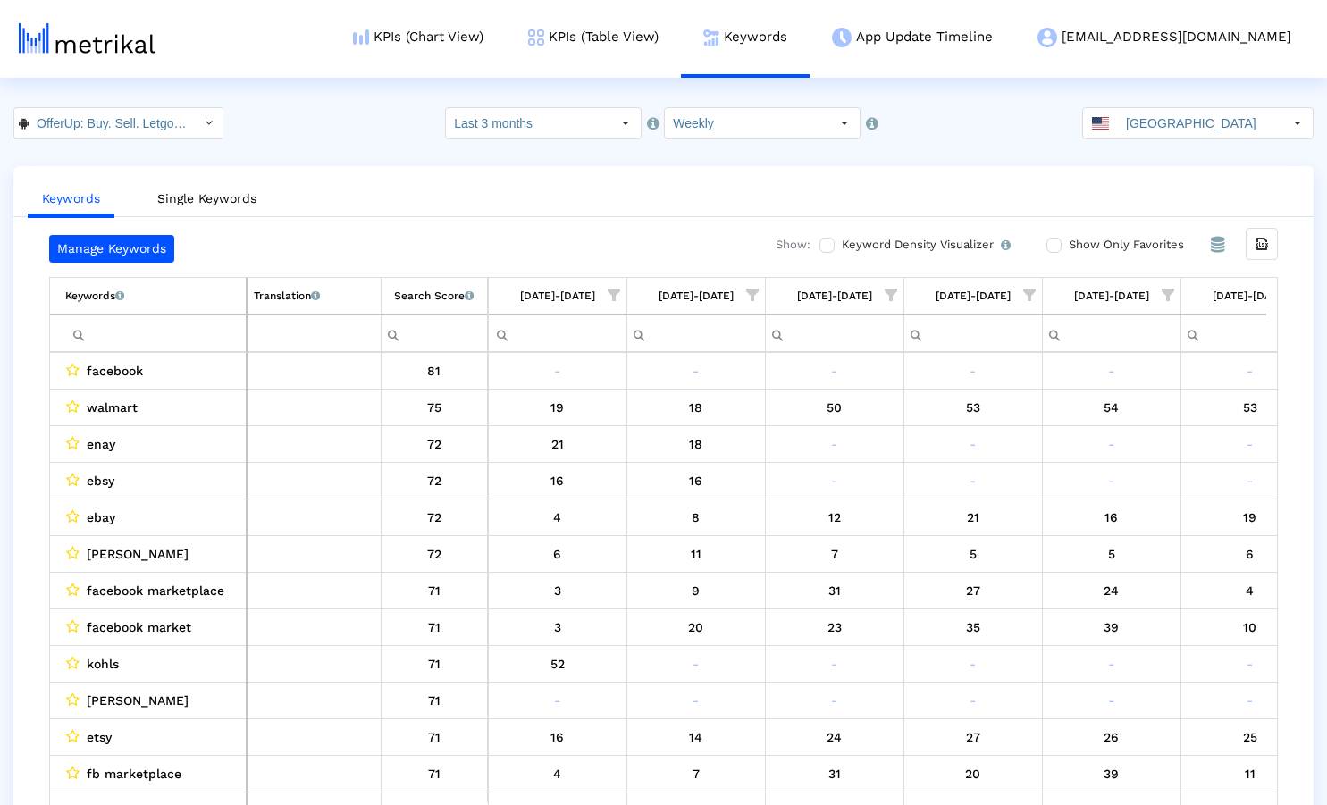
scroll to position [0, 1022]
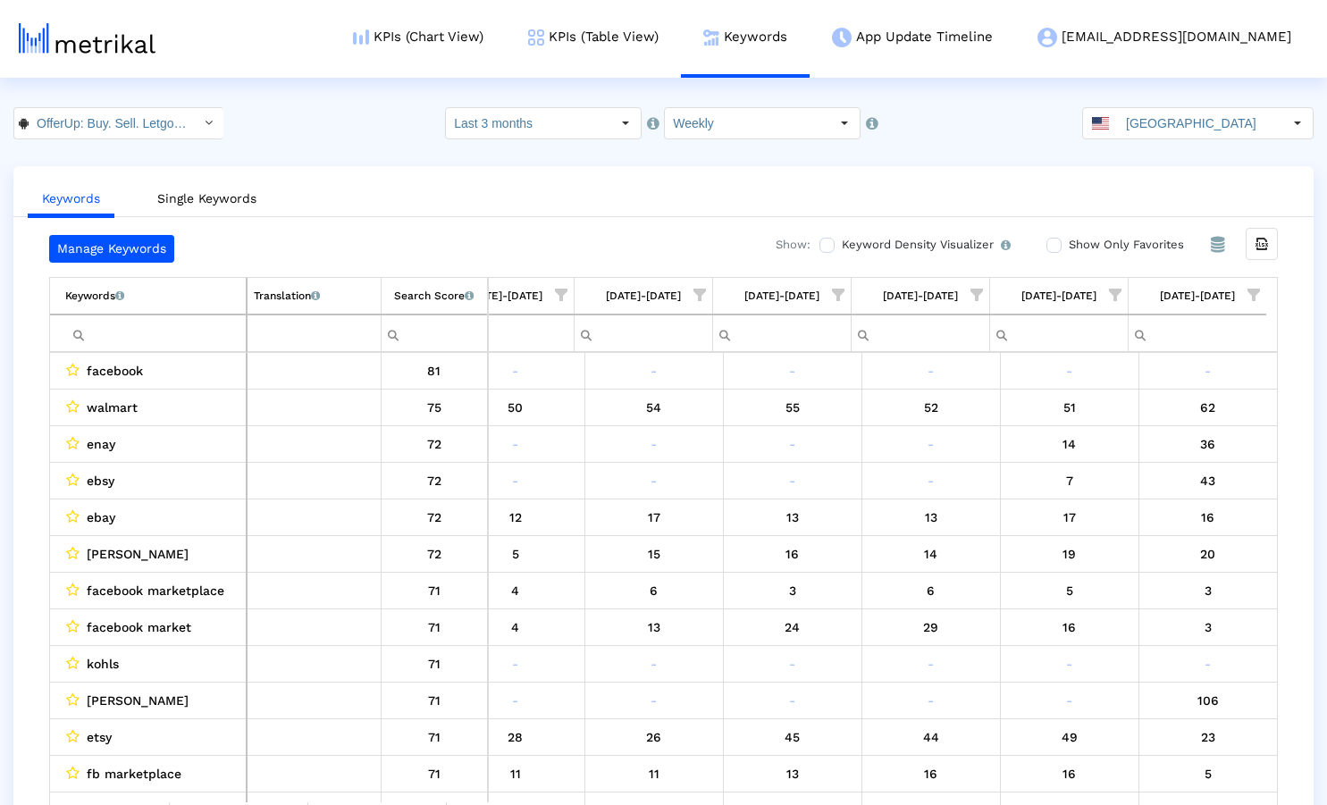
click at [170, 324] on input "Filter cell" at bounding box center [155, 333] width 181 height 29
paste input "ebay"
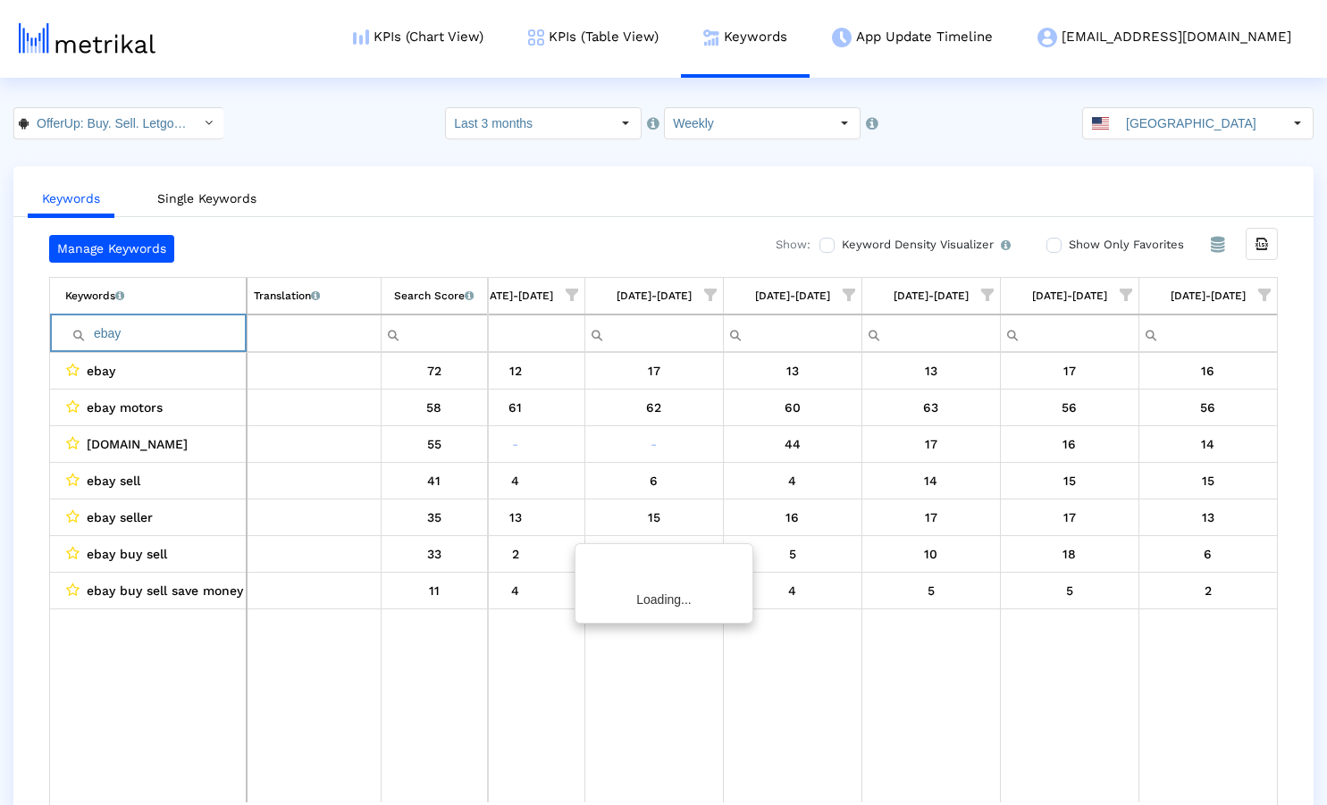
scroll to position [0, 1012]
paste input "poshmark"
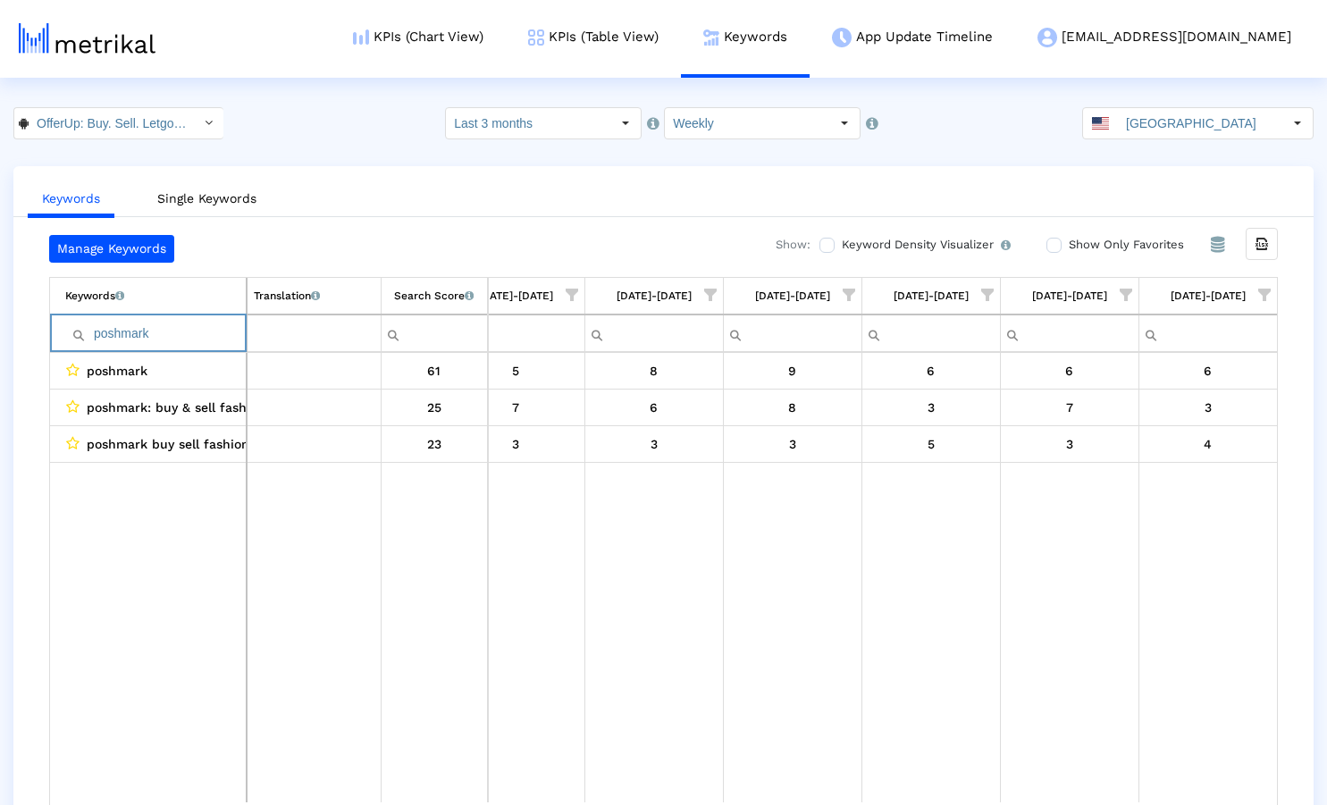
paste input "mercari"
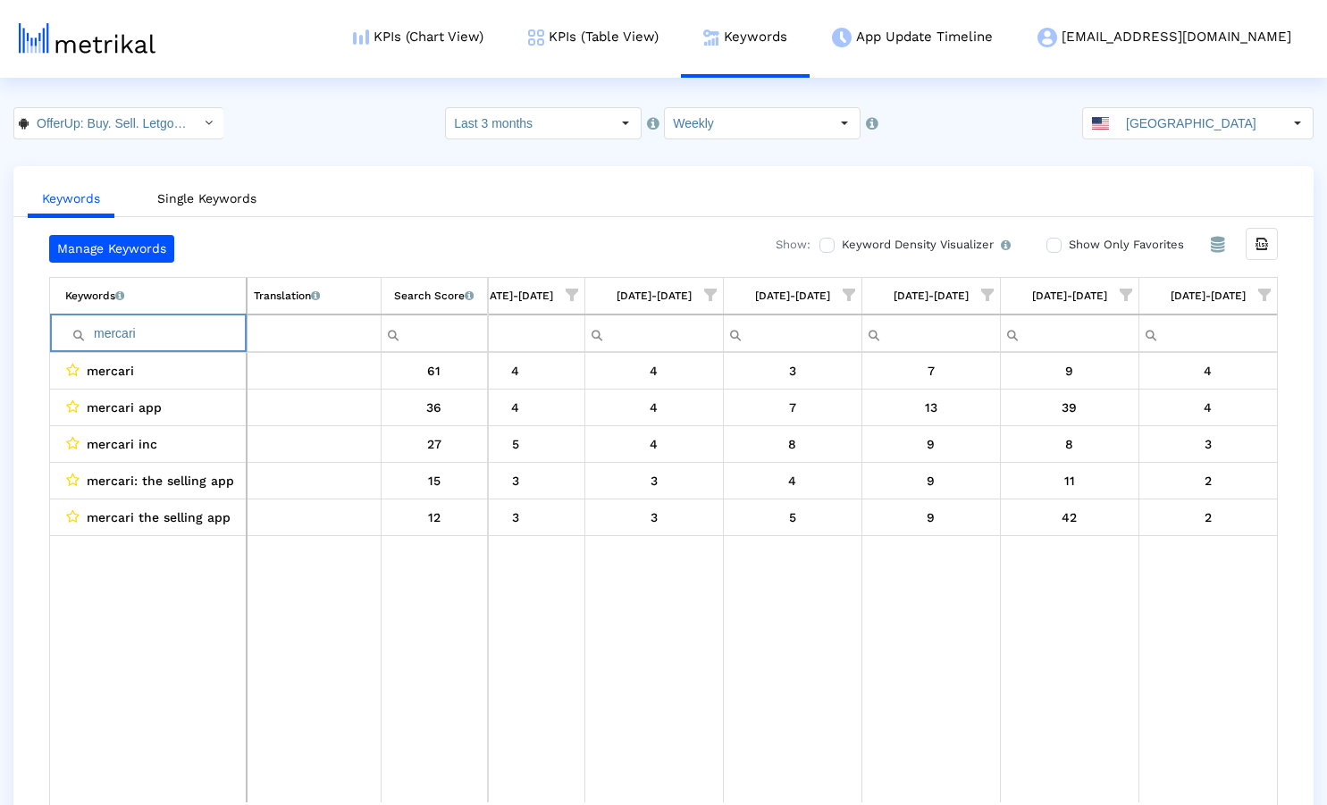
paste input "craigslist"
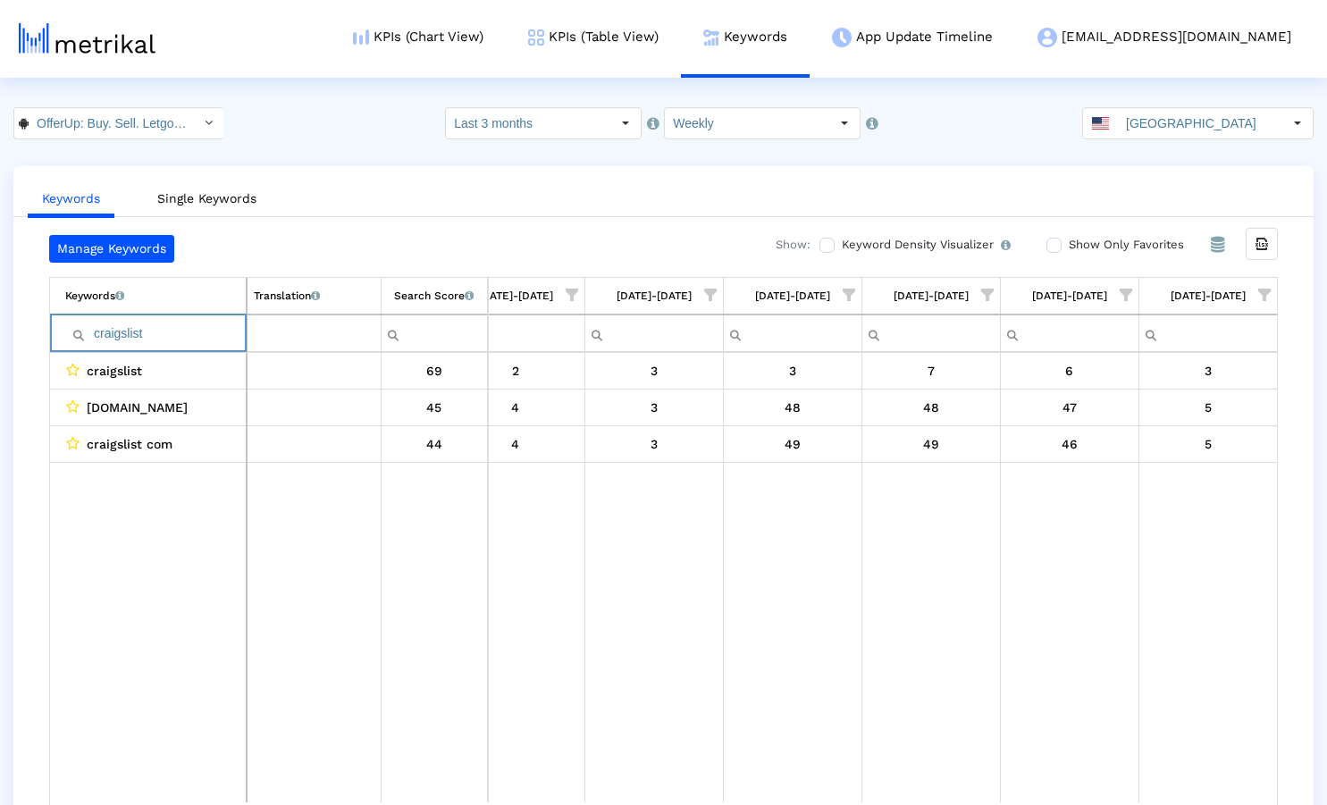
paste input "marketplace"
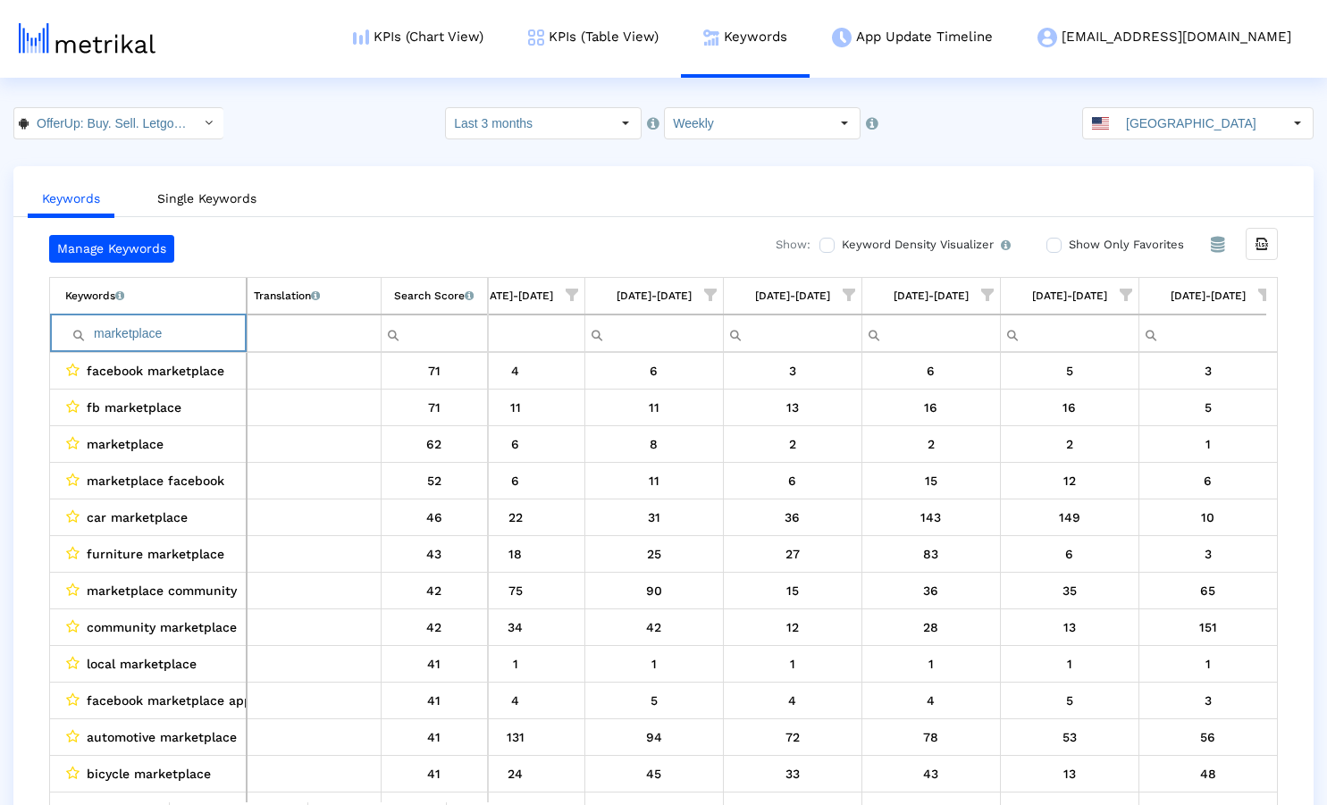
paste input "letgo"
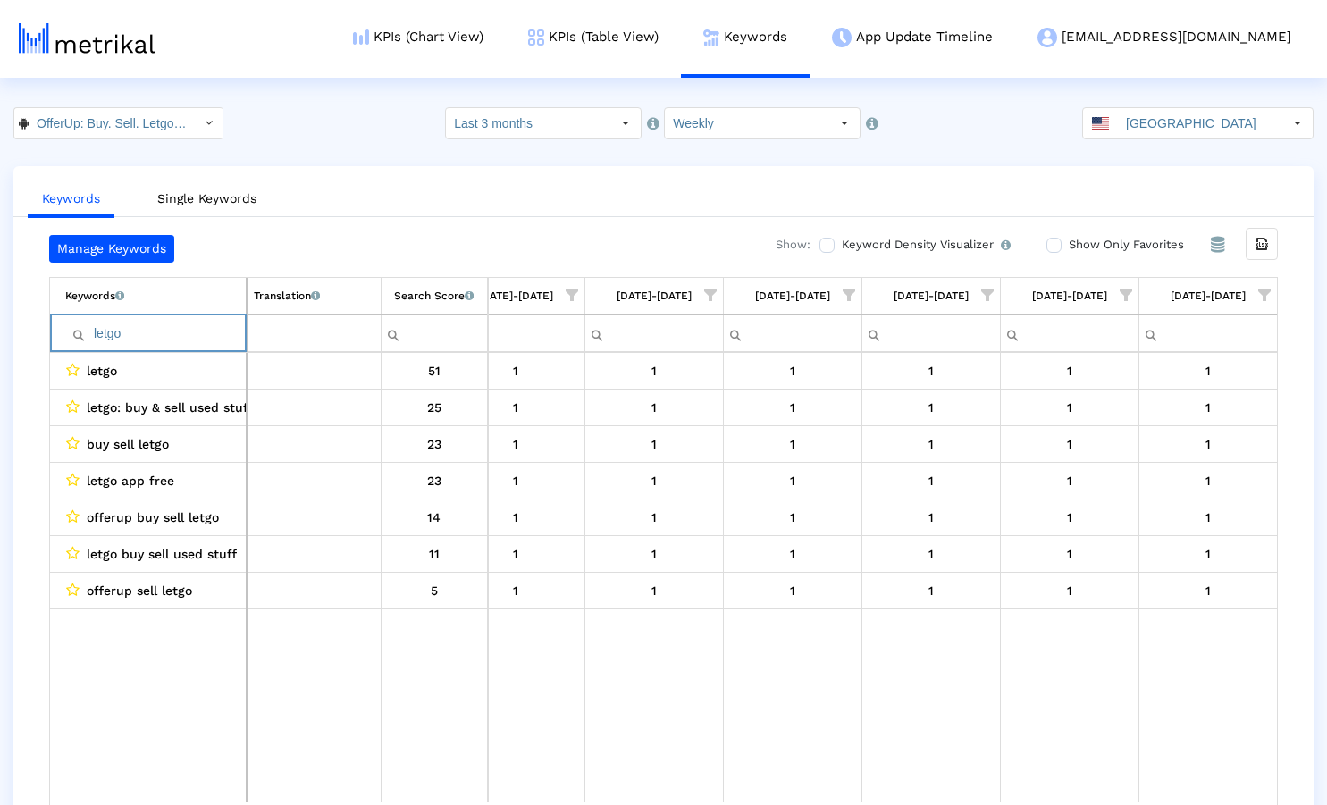
paste input "sell"
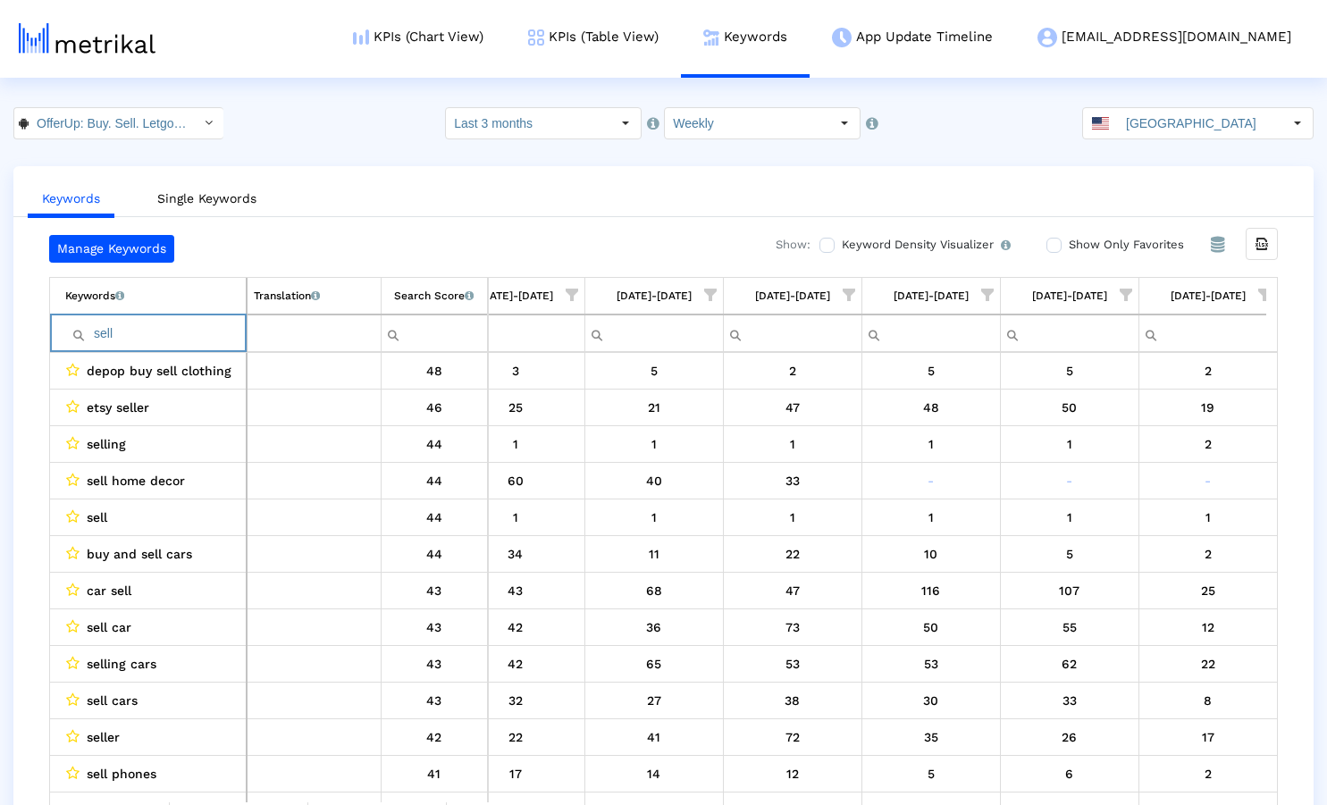
paste input "thredup"
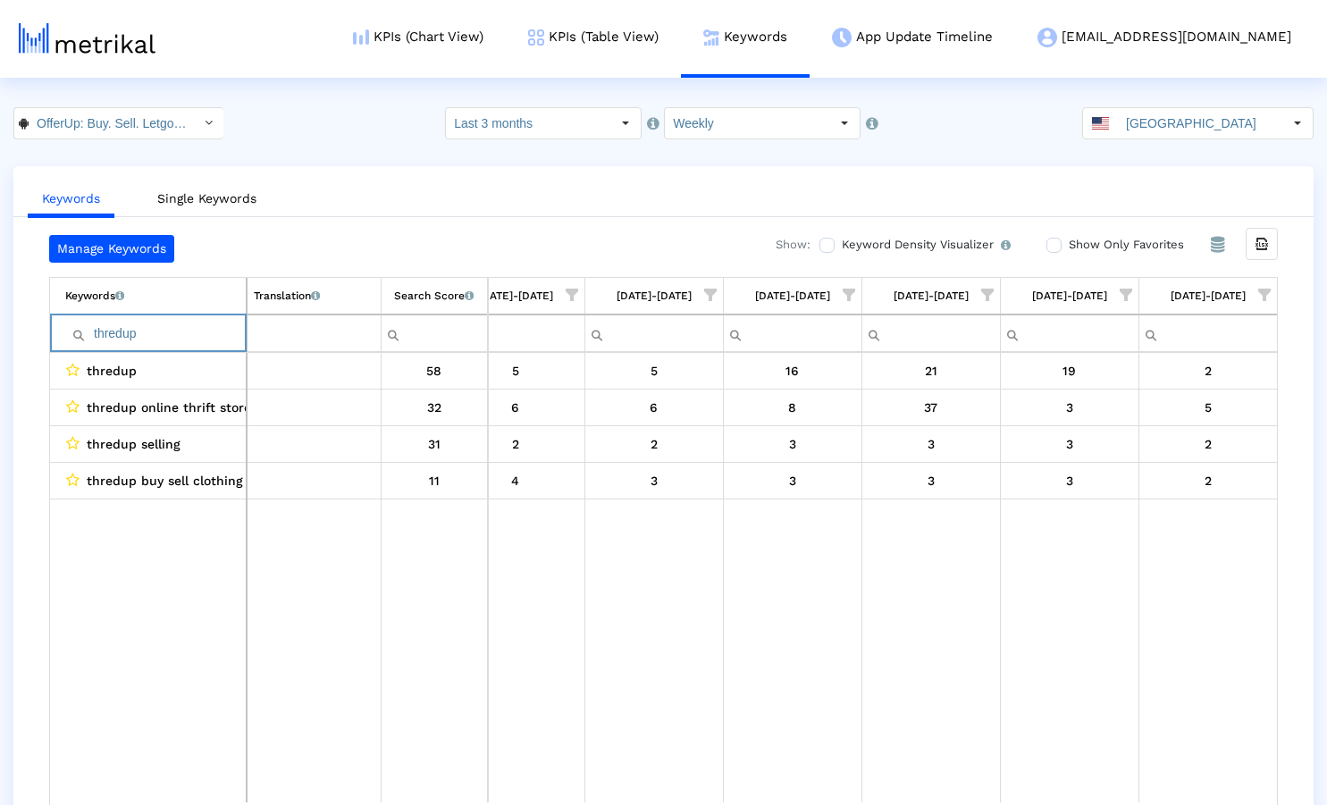
paste input "buy"
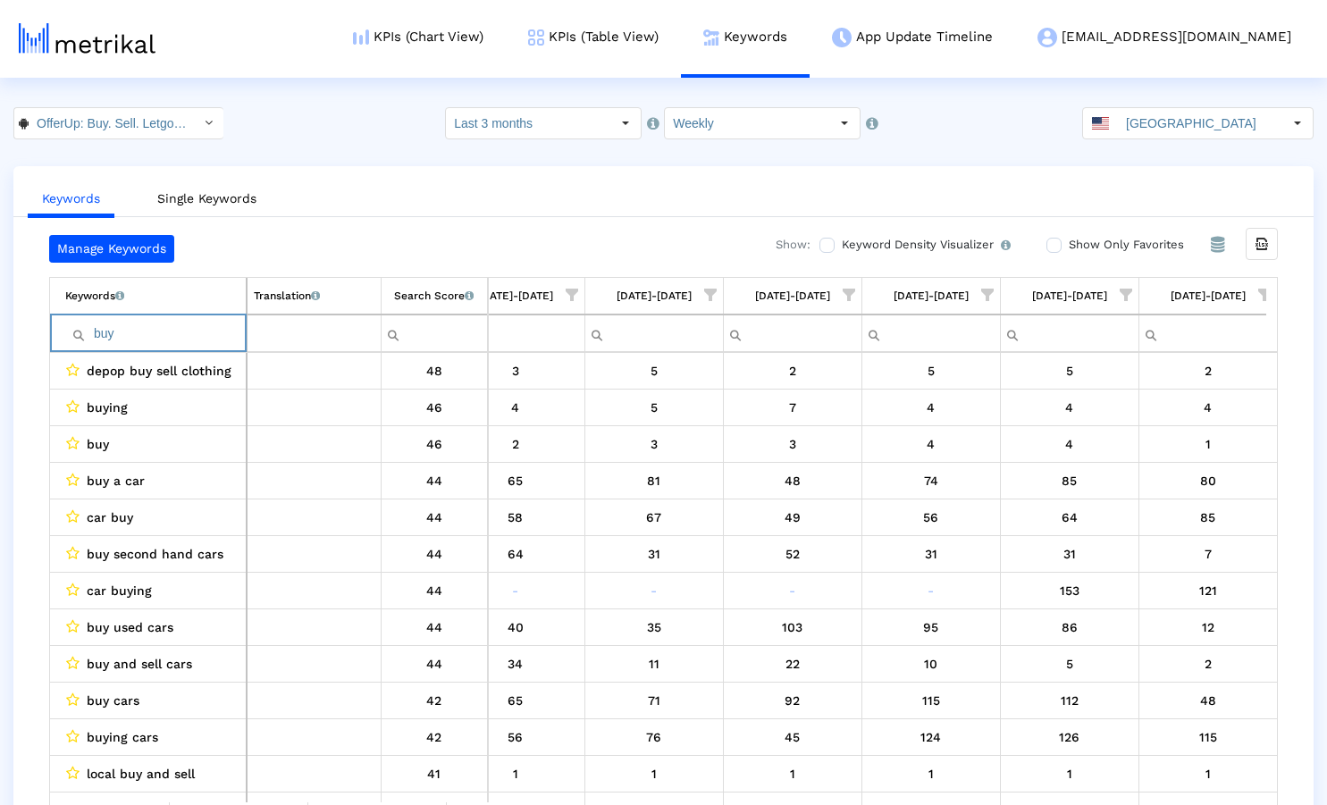
paste input "ing"
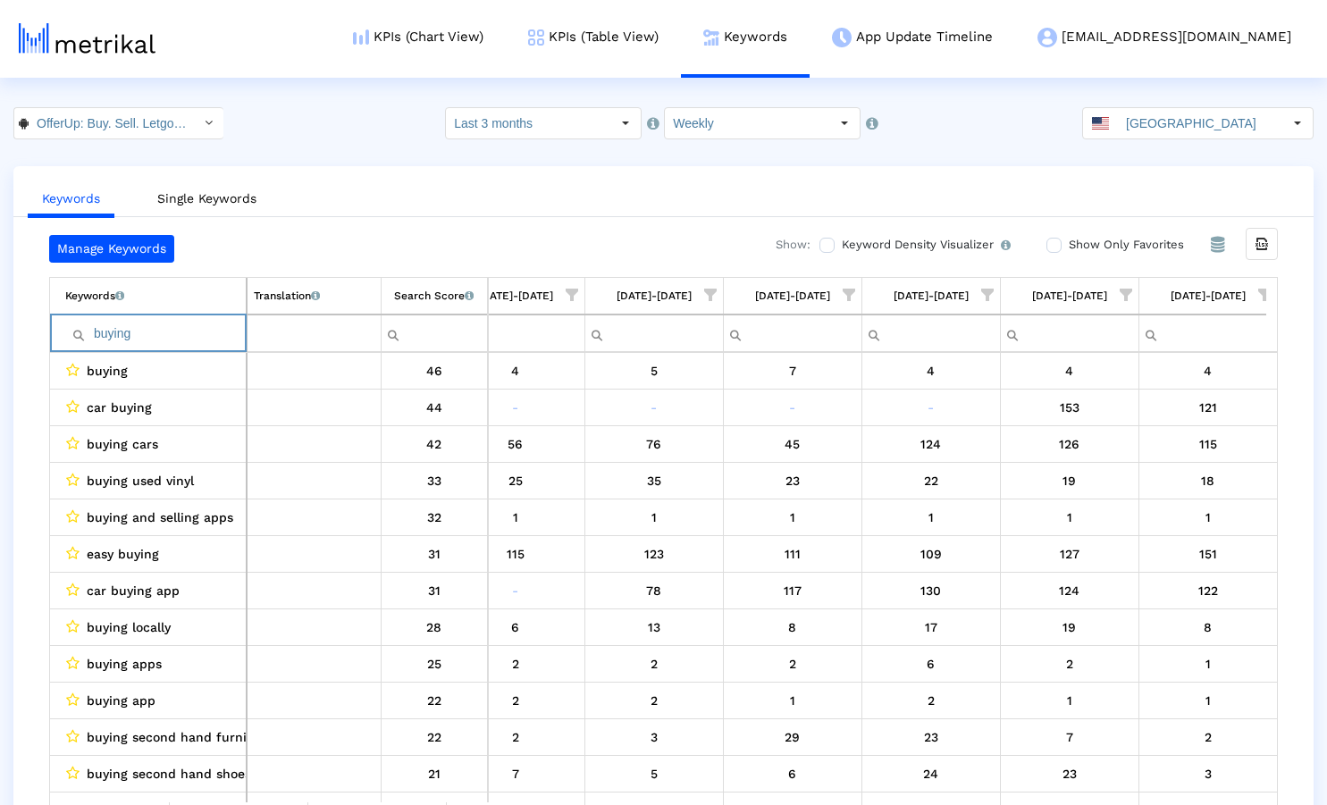
paste input "sell"
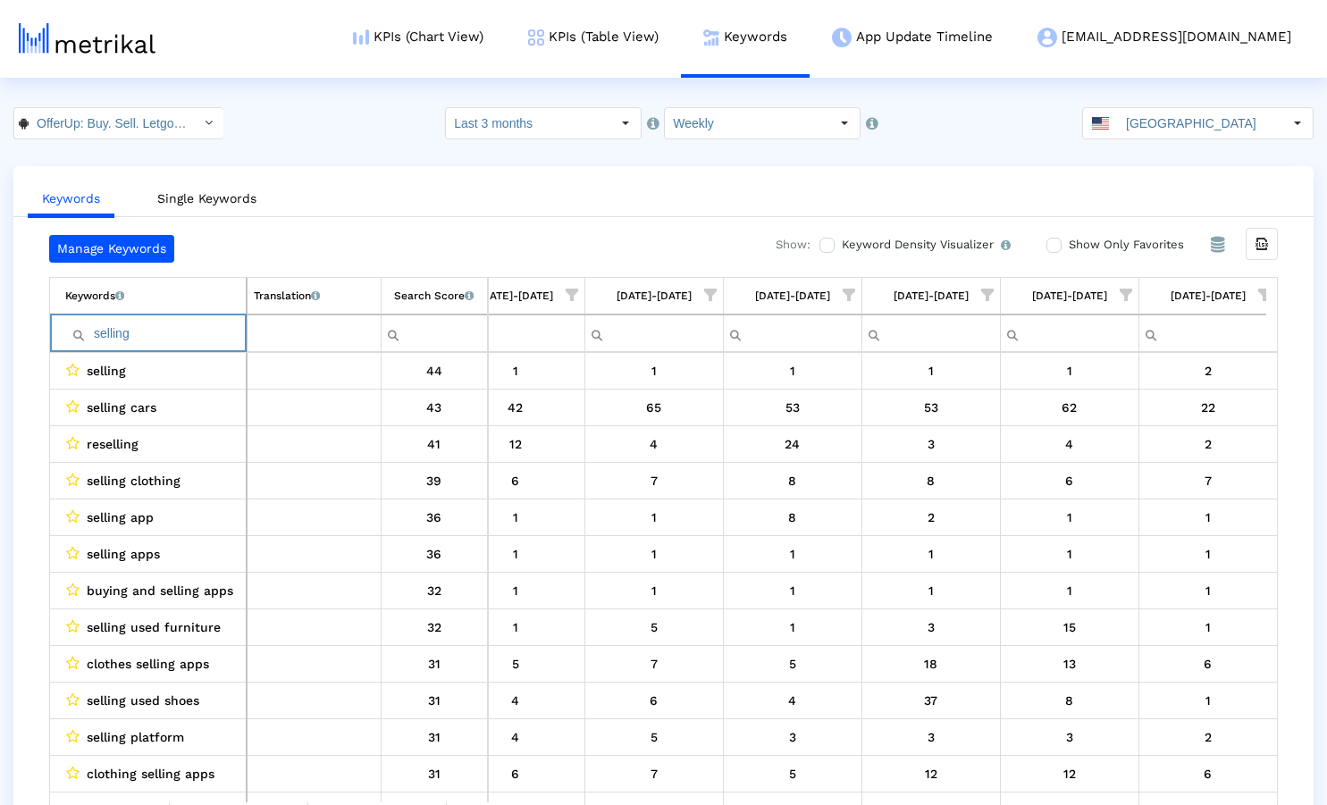
type input "selling"
click at [484, 34] on link "KPIs (Chart View)" at bounding box center [418, 37] width 175 height 74
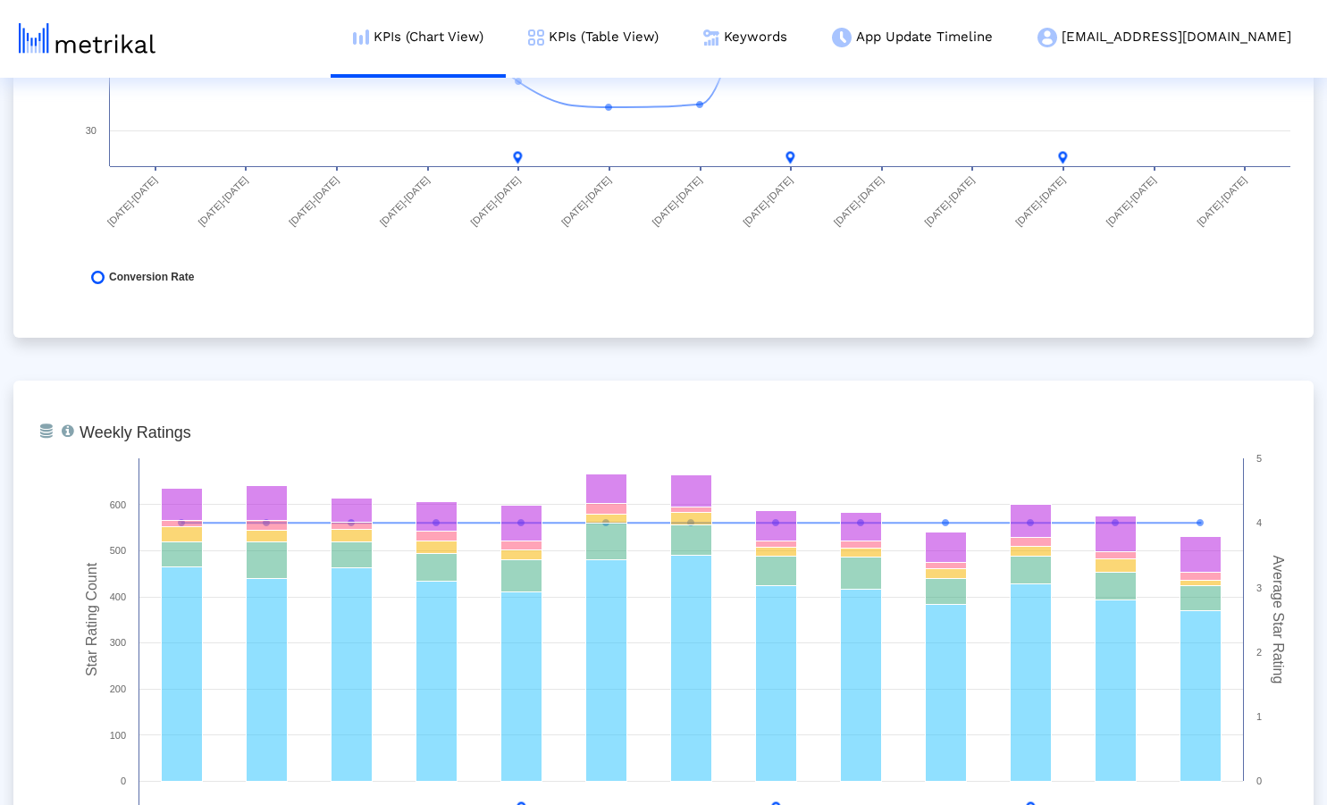
scroll to position [2603, 0]
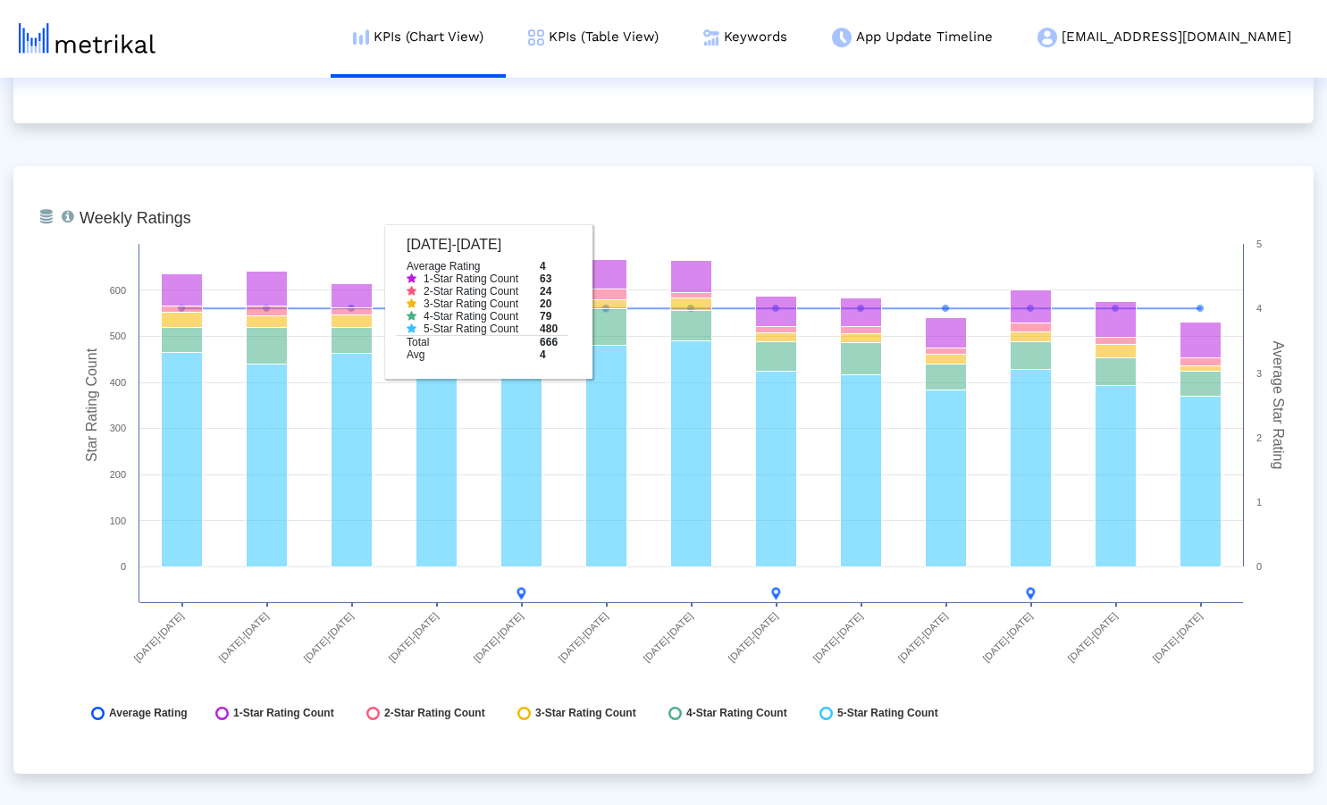
click at [570, 141] on div "From Database Ranking of the app in the Overall and Category Charts. Created wi…" at bounding box center [663, 796] width 1300 height 6464
